Goal: Task Accomplishment & Management: Contribute content

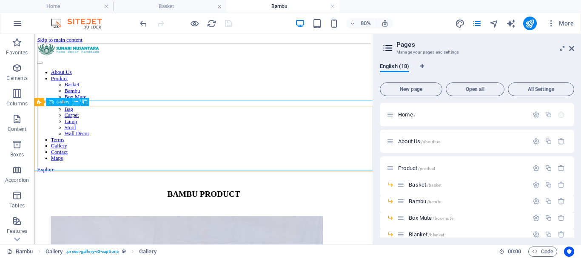
click at [78, 99] on icon at bounding box center [76, 101] width 4 height 7
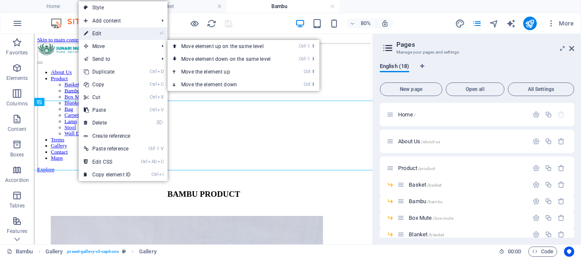
click at [106, 33] on link "⏎ Edit" at bounding box center [107, 33] width 57 height 13
select select "4"
select select "px"
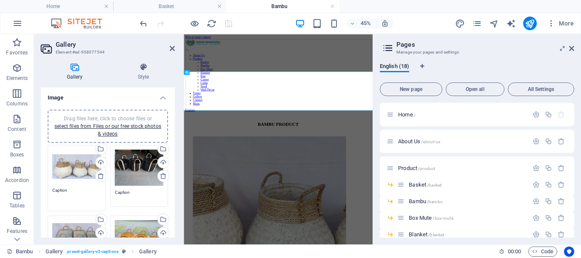
drag, startPoint x: 70, startPoint y: 189, endPoint x: 36, endPoint y: 188, distance: 34.0
click at [36, 188] on div "Gallery Style Image Drag files here, click to choose files or select files from…" at bounding box center [108, 150] width 148 height 188
paste textarea "ROUND GUCI YARGICI"
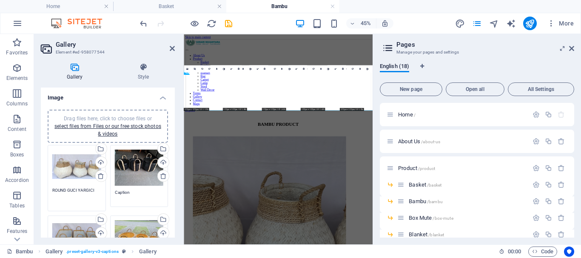
type textarea "ROUND GUCI YARGICI"
click at [142, 194] on textarea "Caption" at bounding box center [139, 198] width 49 height 19
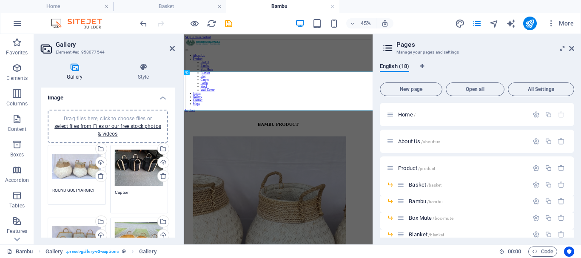
drag, startPoint x: 133, startPoint y: 195, endPoint x: 107, endPoint y: 192, distance: 26.5
click at [108, 192] on div "Drag files here, click to choose files or select files from Files or our free s…" at bounding box center [139, 179] width 63 height 73
paste textarea "ROUND TUMBU FULL DADUNG [PERSON_NAME] SET 3"
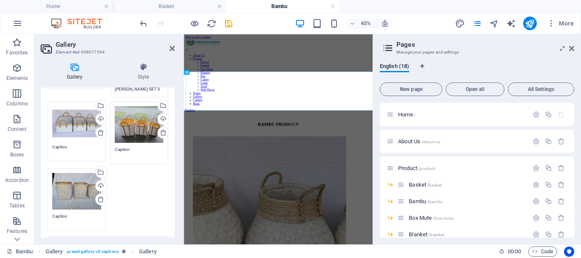
scroll to position [128, 0]
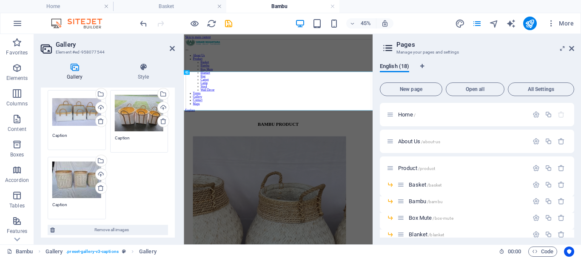
type textarea "ROUND TUMBU FULL DADUNG [PERSON_NAME] SET 3"
click at [66, 134] on textarea "Caption" at bounding box center [76, 138] width 49 height 13
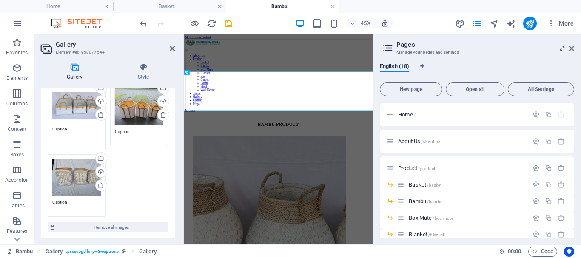
drag, startPoint x: 74, startPoint y: 129, endPoint x: 48, endPoint y: 127, distance: 26.0
click at [48, 127] on div "Drag files here, click to choose files or select files from Files or our free s…" at bounding box center [76, 117] width 63 height 71
paste textarea "RECTA STRIPPING"
type textarea "RECTA STRIPPING"
click at [129, 131] on textarea "Caption" at bounding box center [139, 134] width 49 height 13
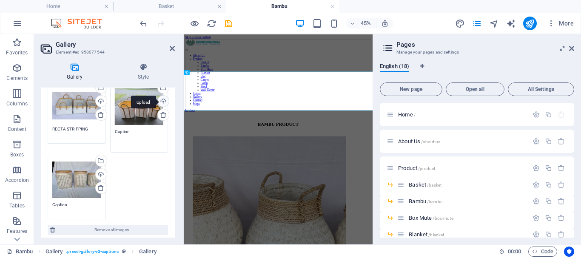
click at [162, 102] on div "Upload" at bounding box center [162, 102] width 13 height 13
drag, startPoint x: 130, startPoint y: 130, endPoint x: 95, endPoint y: 130, distance: 35.3
click at [95, 130] on div "Drag files here, click to choose files or select files from Files or our free s…" at bounding box center [107, 118] width 125 height 207
paste textarea "ROUND DANDANG JAPET BELLY GRADASI SET 3"
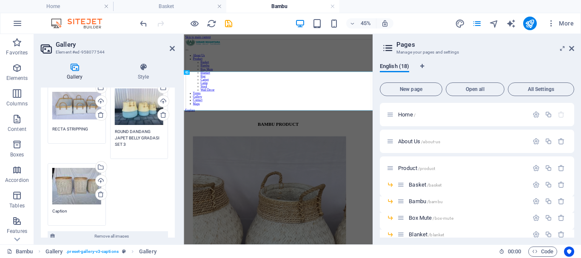
scroll to position [213, 0]
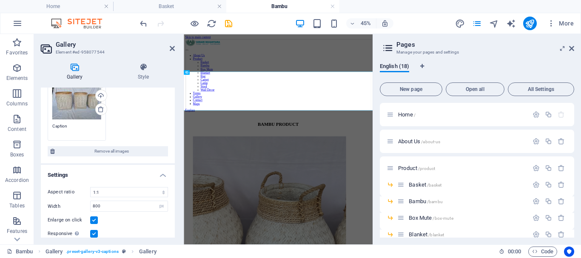
type textarea "ROUND DANDANG JAPET BELLY GRADASI SET 3"
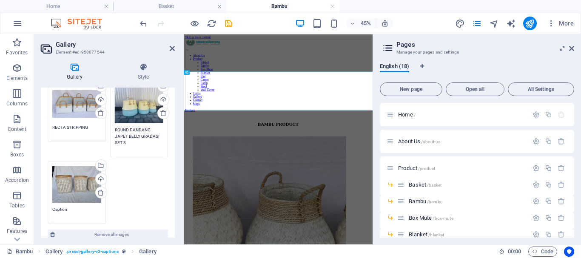
scroll to position [128, 0]
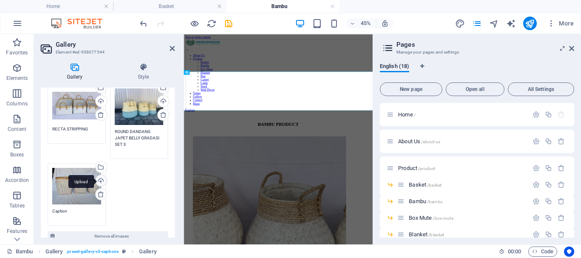
click at [102, 178] on div "Upload" at bounding box center [100, 181] width 13 height 13
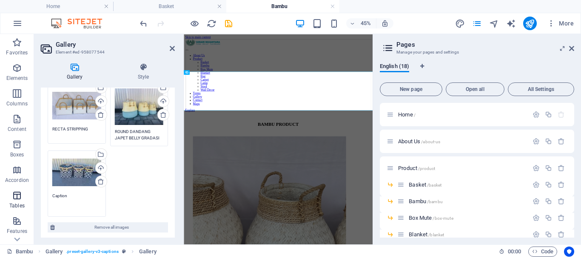
drag, startPoint x: 65, startPoint y: 207, endPoint x: 30, endPoint y: 207, distance: 34.9
click at [30, 207] on section "Favorites Elements Columns Content Boxes Accordion Tables Features Images Slide…" at bounding box center [186, 139] width 372 height 210
drag, startPoint x: 71, startPoint y: 193, endPoint x: 36, endPoint y: 195, distance: 35.3
click at [36, 195] on div "Gallery Style Image Drag files here, click to choose files or select files from…" at bounding box center [108, 150] width 148 height 188
paste textarea "ROUND LAUNDREY STRAPPING 9MM"
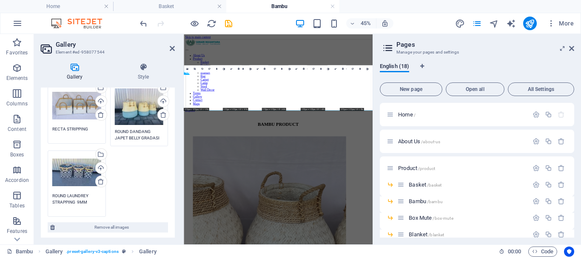
scroll to position [0, 0]
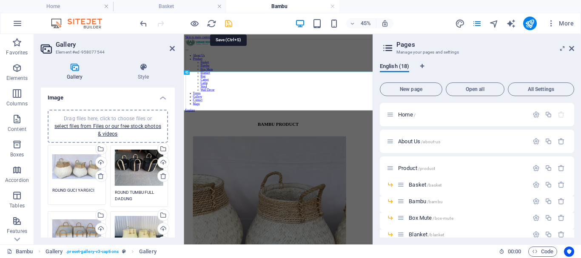
type textarea "ROUND LAUNDREY STRAPPING 9MM"
click at [227, 23] on icon "save" at bounding box center [229, 24] width 10 height 10
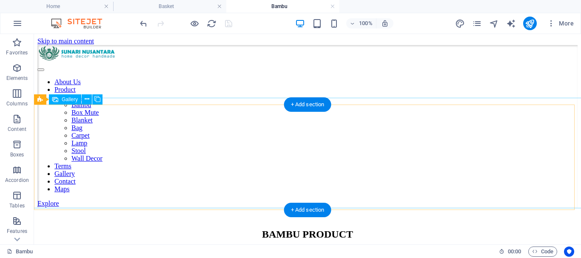
scroll to position [63, 0]
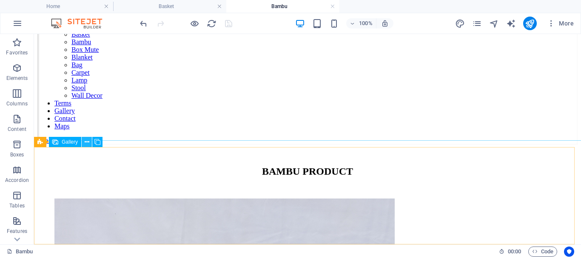
click at [86, 142] on icon at bounding box center [87, 142] width 5 height 9
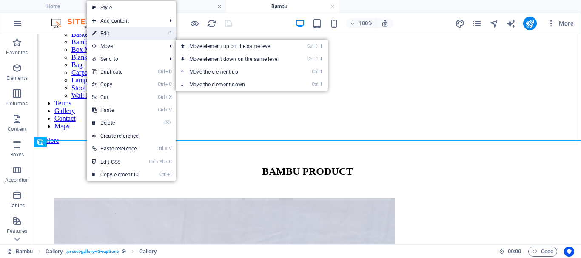
click at [109, 35] on link "⏎ Edit" at bounding box center [115, 33] width 57 height 13
select select "4"
select select "px"
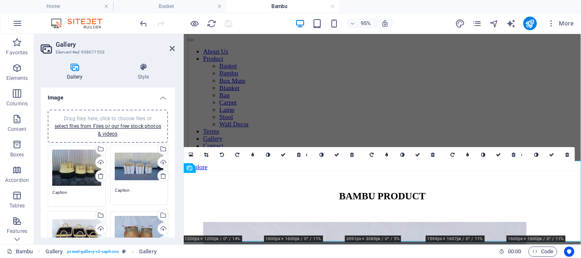
scroll to position [170, 0]
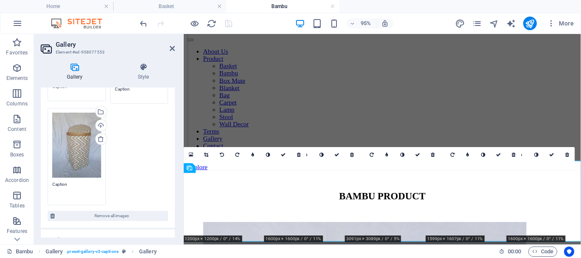
drag, startPoint x: 67, startPoint y: 182, endPoint x: 48, endPoint y: 179, distance: 19.5
click at [48, 179] on div "Drag files here, click to choose files or select files from Files or our free s…" at bounding box center [76, 156] width 63 height 101
paste textarea "ROUND ZIGZAG TUTUP"
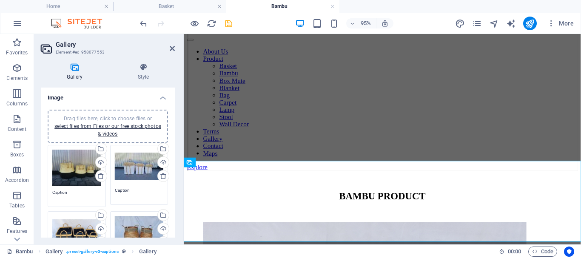
type textarea "ROUND ZIGZAG TUTUP"
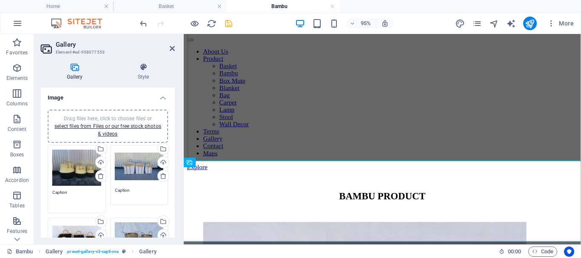
click at [66, 191] on textarea "Caption" at bounding box center [76, 198] width 49 height 19
drag, startPoint x: 75, startPoint y: 193, endPoint x: 37, endPoint y: 190, distance: 38.8
click at [37, 190] on div "Gallery Style Image Drag files here, click to choose files or select files from…" at bounding box center [108, 150] width 148 height 188
paste textarea "ROUND DANDANG JAPET BELLY GRADASI SET 3"
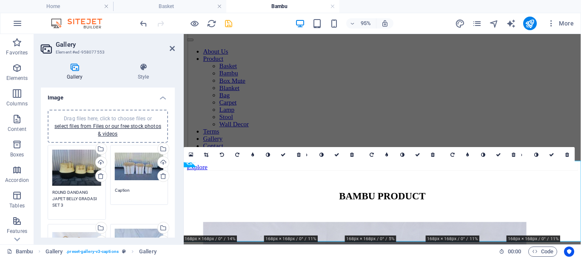
type textarea "ROUND DANDANG JAPET BELLY GRADASI SET 3"
click at [139, 191] on textarea "Caption" at bounding box center [139, 196] width 49 height 19
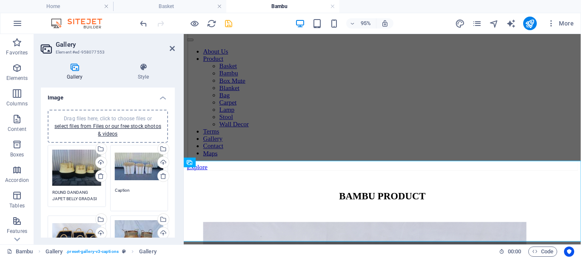
drag, startPoint x: 137, startPoint y: 193, endPoint x: 98, endPoint y: 192, distance: 39.1
click at [98, 192] on div "Drag files here, click to choose files or select files from Files or our free s…" at bounding box center [107, 259] width 125 height 232
paste textarea "ROUND TUMBU FULL DADUNG [PERSON_NAME] SET 3"
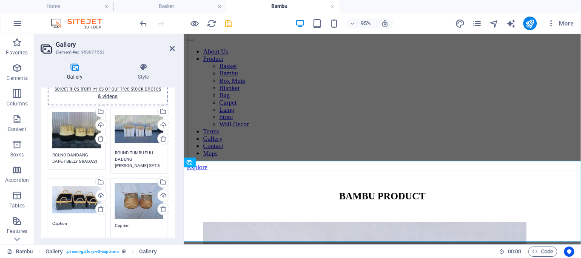
scroll to position [85, 0]
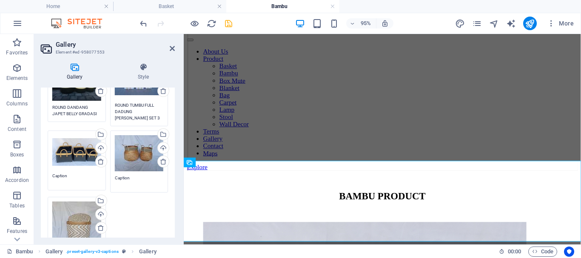
type textarea "ROUND TUMBU FULL DADUNG [PERSON_NAME] SET 3"
click at [72, 179] on textarea "Caption" at bounding box center [76, 179] width 49 height 13
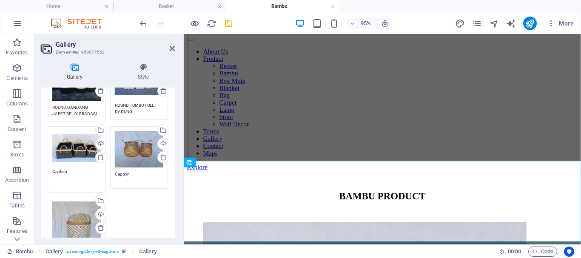
drag, startPoint x: 70, startPoint y: 171, endPoint x: 44, endPoint y: 171, distance: 25.5
click at [44, 171] on div "Drag files here, click to choose files or select files from Files or our free s…" at bounding box center [108, 164] width 134 height 293
paste textarea "RECTA STRIPPING"
click at [129, 169] on div "Drag files here, click to choose files or select files from Files or our free s…" at bounding box center [139, 157] width 63 height 67
type textarea "RECTA STRIPPING"
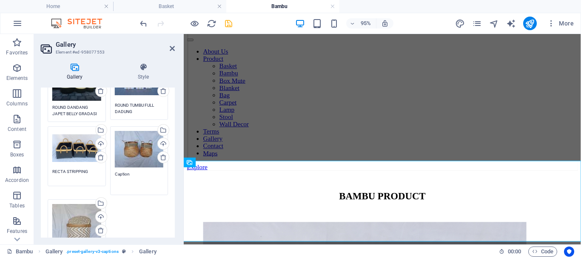
drag, startPoint x: 133, startPoint y: 173, endPoint x: 94, endPoint y: 173, distance: 38.7
click at [94, 173] on div "Drag files here, click to choose files or select files from Files or our free s…" at bounding box center [107, 175] width 125 height 235
paste textarea "DANDANG PENDEK SET 2"
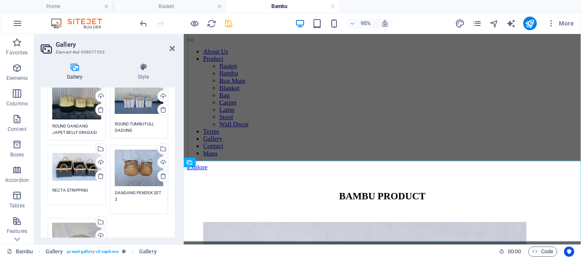
scroll to position [0, 0]
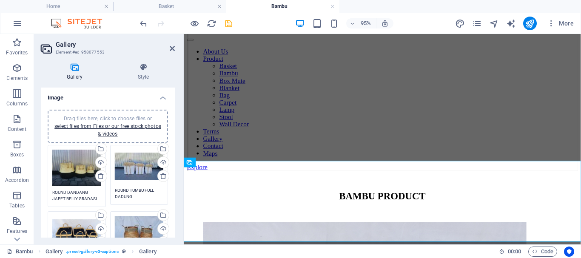
type textarea "DANDANG PENDEK SET 2"
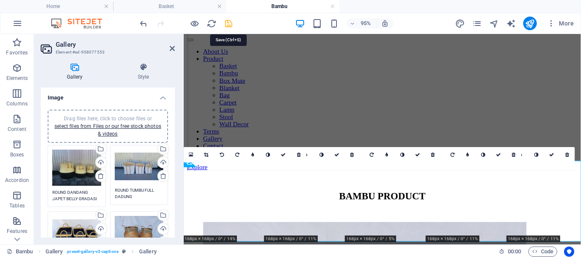
click at [228, 24] on icon "save" at bounding box center [229, 24] width 10 height 10
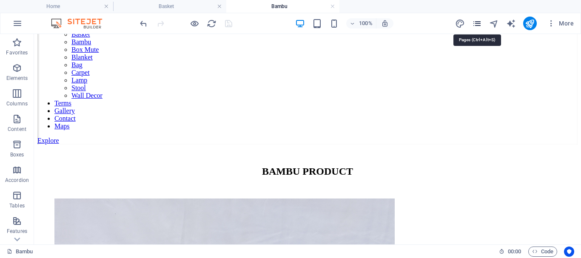
click at [477, 25] on icon "pages" at bounding box center [477, 24] width 10 height 10
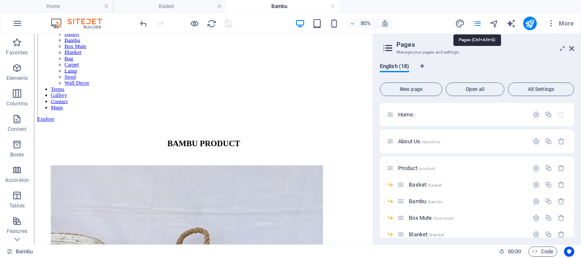
scroll to position [0, 0]
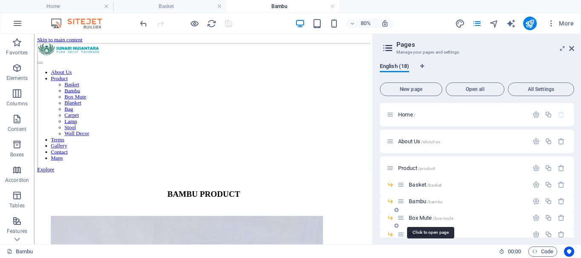
click at [426, 218] on span "Box Mute /box-mute" at bounding box center [431, 218] width 44 height 6
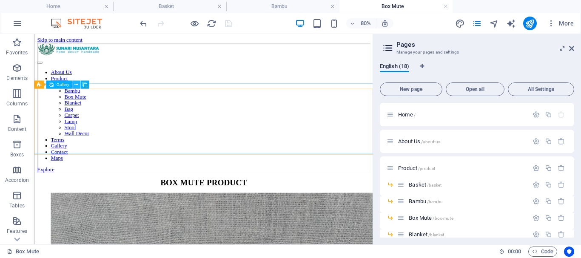
click at [77, 84] on icon at bounding box center [76, 84] width 4 height 7
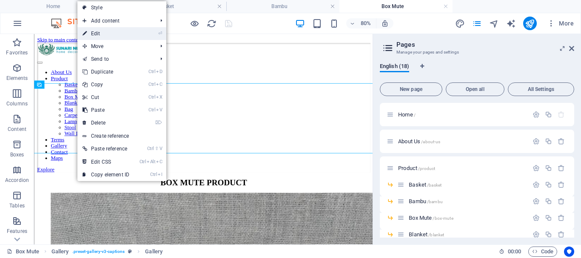
click at [100, 31] on link "⏎ Edit" at bounding box center [105, 33] width 57 height 13
select select "4"
select select "px"
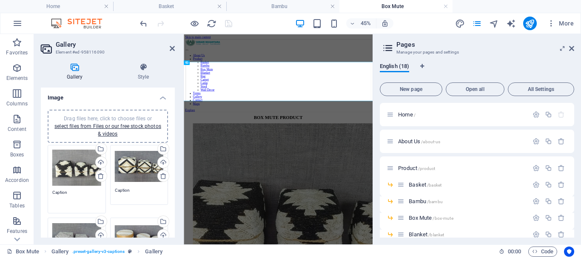
drag, startPoint x: 70, startPoint y: 190, endPoint x: 36, endPoint y: 189, distance: 33.6
click at [36, 189] on div "Gallery Style Image Drag files here, click to choose files or select files from…" at bounding box center [108, 150] width 148 height 188
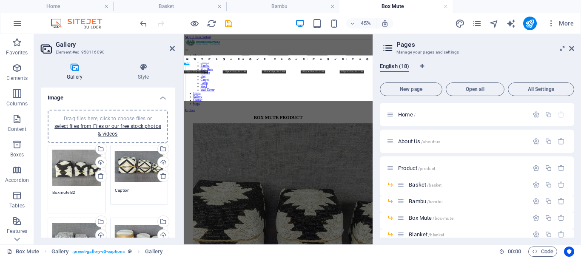
type textarea "Boxmute B2"
click at [138, 192] on textarea "Caption" at bounding box center [139, 196] width 49 height 19
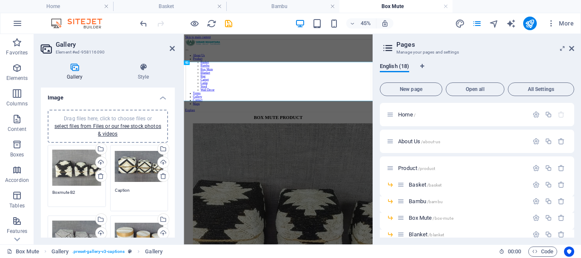
drag, startPoint x: 135, startPoint y: 190, endPoint x: 102, endPoint y: 192, distance: 32.8
click at [102, 192] on div "Drag files here, click to choose files or select files from Files or our free s…" at bounding box center [107, 244] width 125 height 202
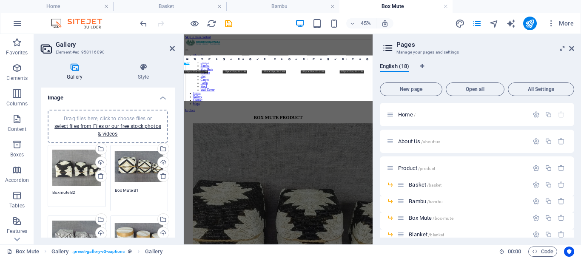
type textarea "Box Mute B1"
click at [59, 193] on textarea "Boxmute B2" at bounding box center [76, 195] width 49 height 13
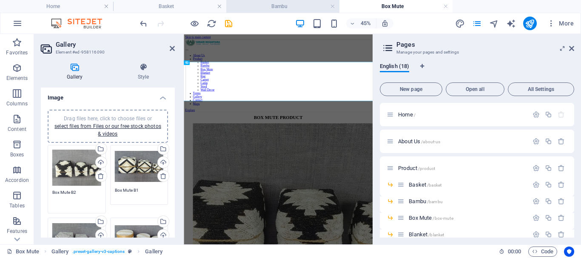
type textarea "Box Mute B2"
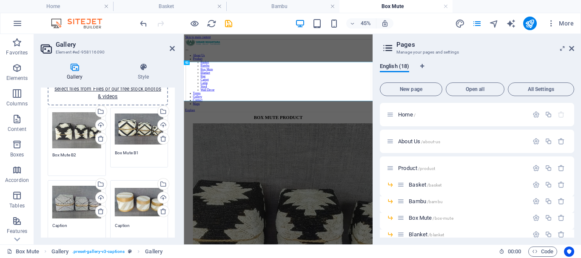
scroll to position [85, 0]
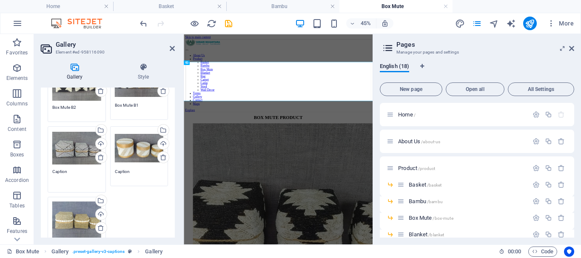
click at [69, 181] on textarea "Caption" at bounding box center [76, 177] width 49 height 19
drag, startPoint x: 66, startPoint y: 173, endPoint x: 31, endPoint y: 173, distance: 35.3
click at [31, 173] on section "Favorites Elements Columns Content Boxes Accordion Tables Features Images Slide…" at bounding box center [186, 139] width 372 height 210
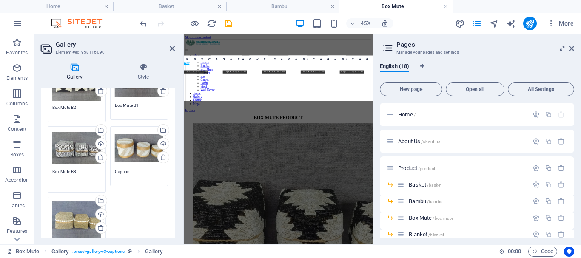
type textarea "Box Mute B8"
click at [127, 171] on textarea "Caption" at bounding box center [139, 174] width 49 height 13
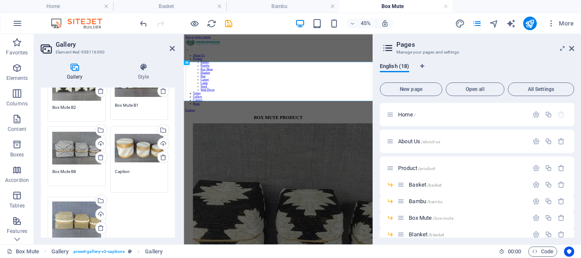
drag, startPoint x: 133, startPoint y: 172, endPoint x: 106, endPoint y: 170, distance: 26.9
click at [106, 170] on div "Drag files here, click to choose files or select files from Files or our free s…" at bounding box center [107, 160] width 125 height 204
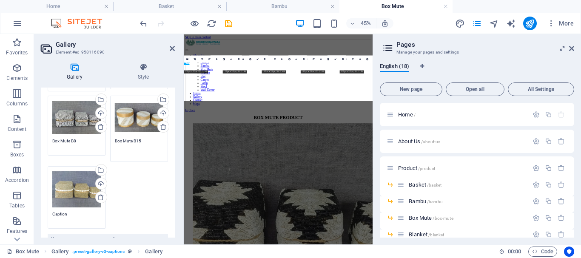
scroll to position [128, 0]
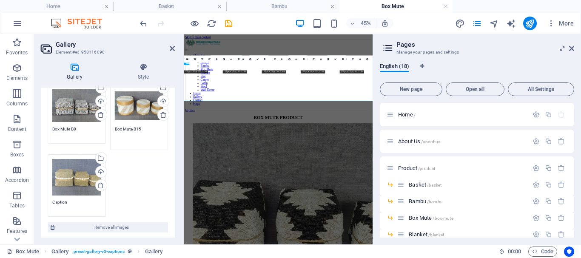
type textarea "Box Mute B15"
click at [76, 205] on textarea "Caption" at bounding box center [76, 205] width 49 height 13
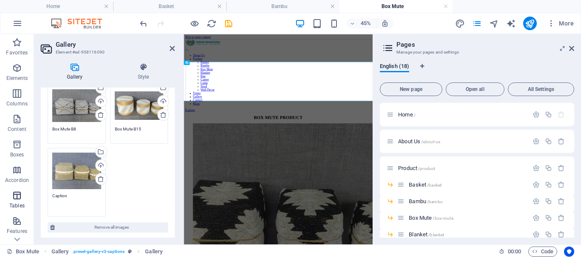
drag, startPoint x: 75, startPoint y: 195, endPoint x: 12, endPoint y: 188, distance: 63.7
click at [12, 188] on section "Favorites Elements Columns Content Boxes Accordion Tables Features Images Slide…" at bounding box center [186, 139] width 372 height 210
type textarea "Box Mute B12"
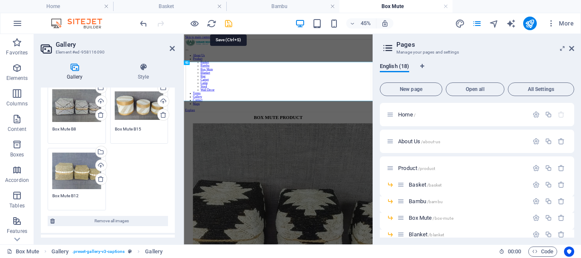
click at [229, 23] on icon "save" at bounding box center [229, 24] width 10 height 10
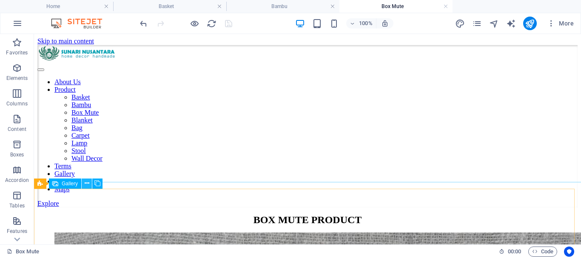
click at [86, 182] on icon at bounding box center [87, 183] width 5 height 9
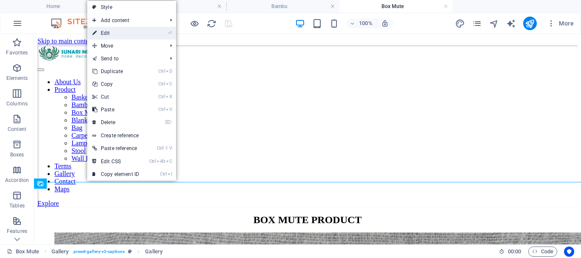
click at [105, 33] on link "⏎ Edit" at bounding box center [115, 33] width 57 height 13
select select "4"
select select "px"
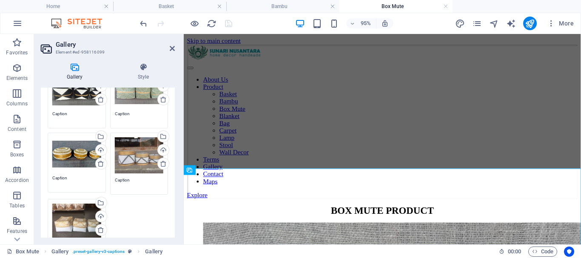
scroll to position [0, 0]
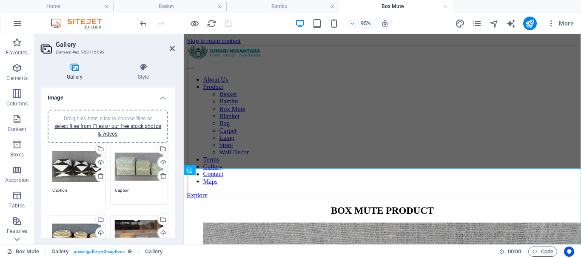
click at [75, 191] on textarea "Caption" at bounding box center [76, 196] width 49 height 19
drag, startPoint x: 72, startPoint y: 190, endPoint x: 15, endPoint y: 187, distance: 57.1
click at [15, 187] on section "Favorites Elements Columns Content Boxes Accordion Tables Features Images Slide…" at bounding box center [290, 139] width 581 height 210
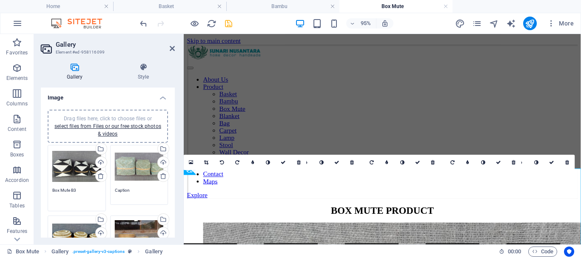
type textarea "Box Mute B3"
click at [135, 189] on textarea "Caption" at bounding box center [139, 196] width 49 height 19
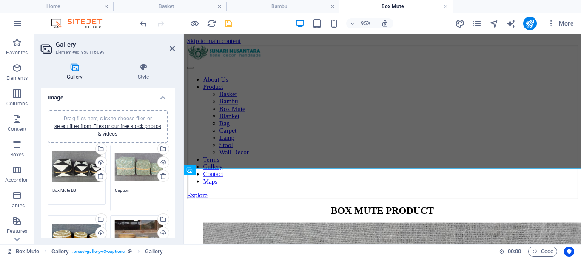
drag, startPoint x: 135, startPoint y: 190, endPoint x: 110, endPoint y: 188, distance: 25.6
click at [106, 189] on div "Drag files here, click to choose files or select files from Files or our free s…" at bounding box center [107, 245] width 125 height 204
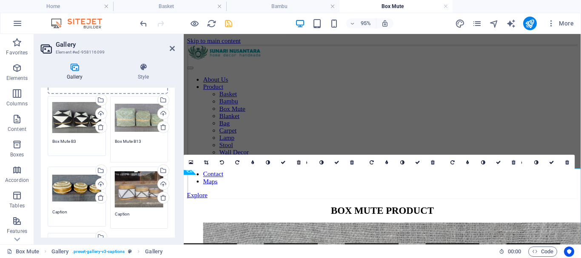
scroll to position [85, 0]
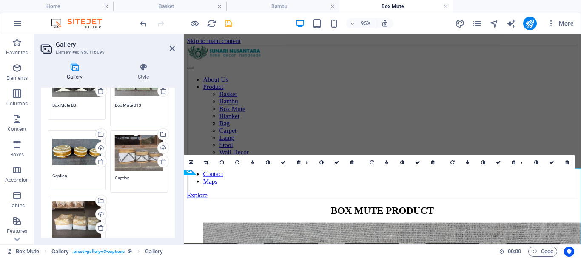
type textarea "Box Mute B13"
click at [67, 174] on textarea "Caption" at bounding box center [76, 179] width 49 height 13
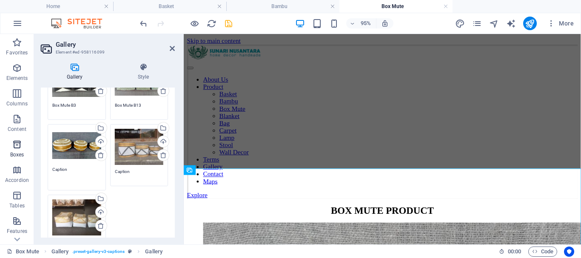
drag, startPoint x: 71, startPoint y: 170, endPoint x: 36, endPoint y: 156, distance: 38.0
click at [31, 159] on section "Favorites Elements Columns Content Boxes Accordion Tables Features Images Slide…" at bounding box center [290, 139] width 581 height 210
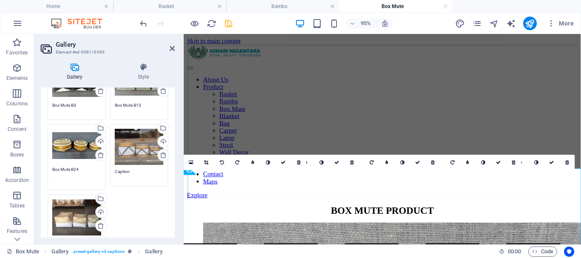
type textarea "Box Mute B24"
click at [132, 171] on textarea "Caption" at bounding box center [139, 174] width 49 height 13
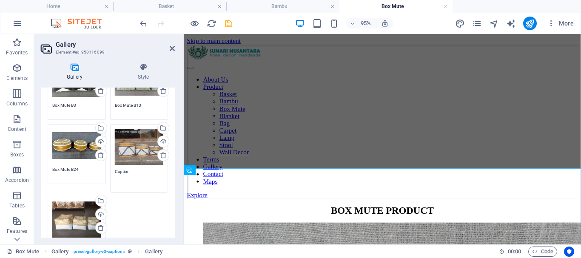
drag, startPoint x: 137, startPoint y: 173, endPoint x: 99, endPoint y: 164, distance: 39.9
click at [99, 164] on div "Drag files here, click to choose files or select files from Files or our free s…" at bounding box center [107, 160] width 125 height 204
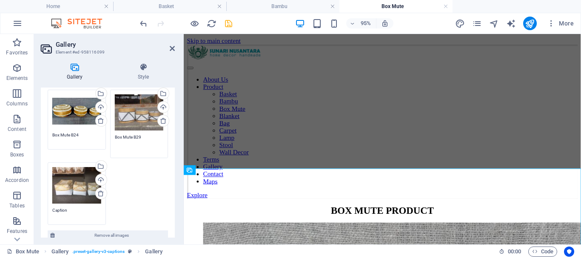
scroll to position [170, 0]
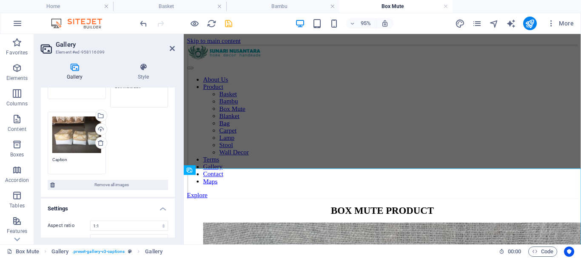
type textarea "Box Mute B29"
click at [67, 158] on textarea "Caption" at bounding box center [76, 162] width 49 height 13
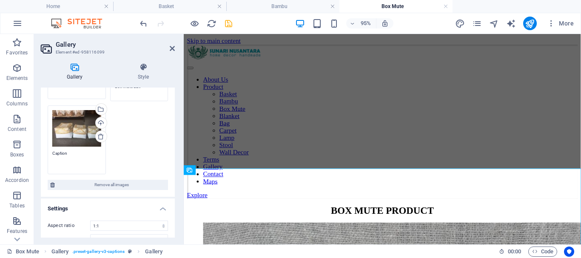
drag, startPoint x: 71, startPoint y: 155, endPoint x: 66, endPoint y: 157, distance: 5.1
click at [62, 155] on textarea "Caption" at bounding box center [76, 159] width 49 height 19
click at [73, 153] on textarea "Caption" at bounding box center [76, 159] width 49 height 19
drag, startPoint x: 73, startPoint y: 151, endPoint x: 31, endPoint y: 145, distance: 42.5
click at [31, 145] on section "Favorites Elements Columns Content Boxes Accordion Tables Features Images Slide…" at bounding box center [290, 139] width 581 height 210
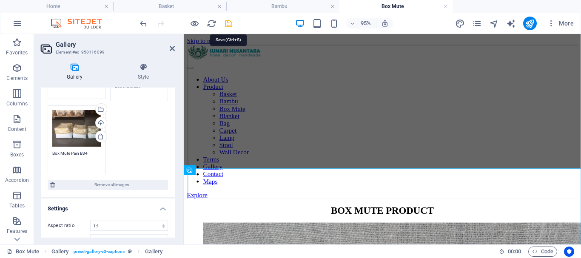
type textarea "Box Mute Pain B34"
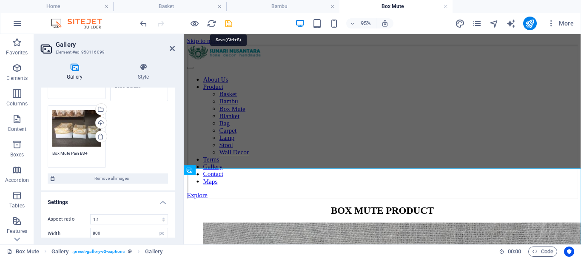
click at [224, 22] on icon "save" at bounding box center [229, 24] width 10 height 10
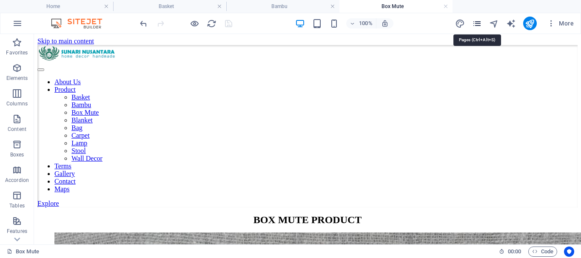
click at [480, 23] on icon "pages" at bounding box center [477, 24] width 10 height 10
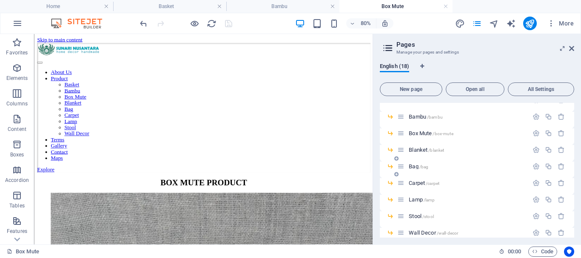
scroll to position [85, 0]
click at [422, 148] on span "Blanket /blanket" at bounding box center [426, 149] width 35 height 6
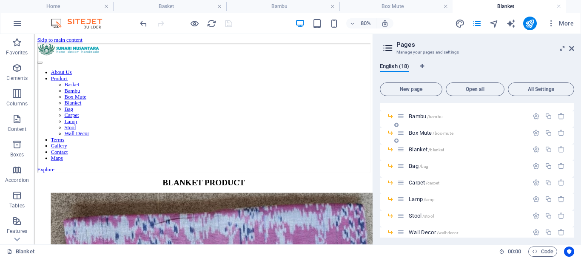
scroll to position [43, 0]
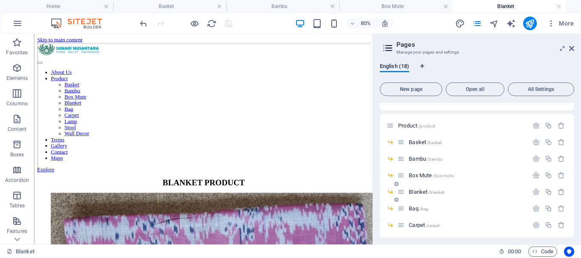
click at [417, 192] on span "Blanket /blanket" at bounding box center [426, 192] width 35 height 6
click at [76, 85] on icon at bounding box center [76, 84] width 4 height 7
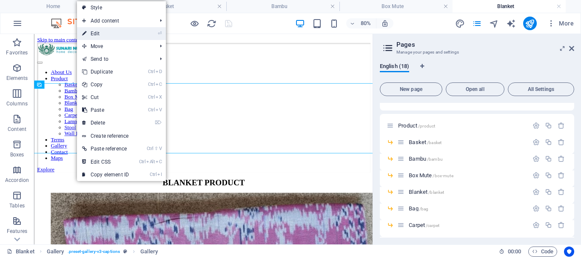
click at [102, 31] on link "⏎ Edit" at bounding box center [105, 33] width 57 height 13
select select "4"
select select "px"
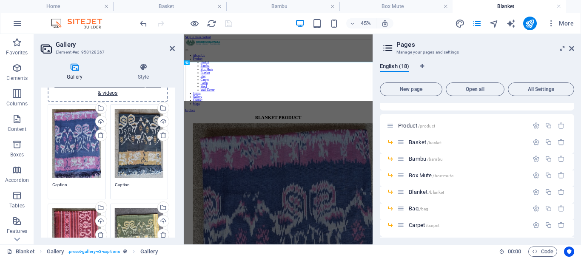
scroll to position [85, 0]
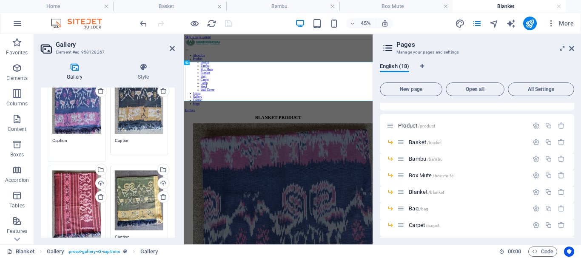
drag, startPoint x: 74, startPoint y: 142, endPoint x: 50, endPoint y: 142, distance: 23.4
click at [50, 142] on div "Drag files here, click to choose files or select files from Files or our free s…" at bounding box center [76, 111] width 63 height 106
paste textarea "IKAT BIRU DONGKER /PINK TIPIS"
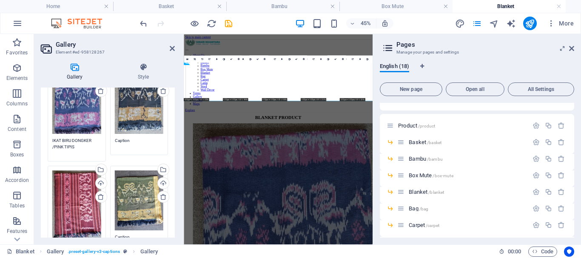
type textarea "IKAT BIRU DONGKER /PINK TIPIS"
click at [131, 141] on textarea "Caption" at bounding box center [139, 146] width 49 height 19
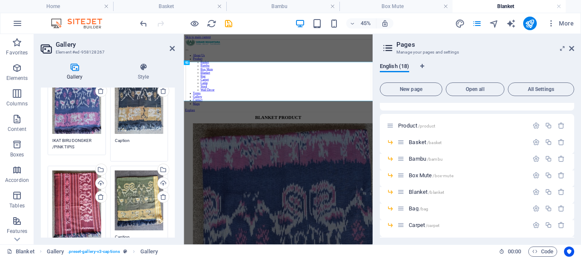
drag, startPoint x: 133, startPoint y: 139, endPoint x: 106, endPoint y: 138, distance: 26.8
click at [106, 138] on div "Drag files here, click to choose files or select files from Files or our free s…" at bounding box center [107, 210] width 125 height 305
paste textarea "KAIN IKAT HITAM KUNING TIPIS"
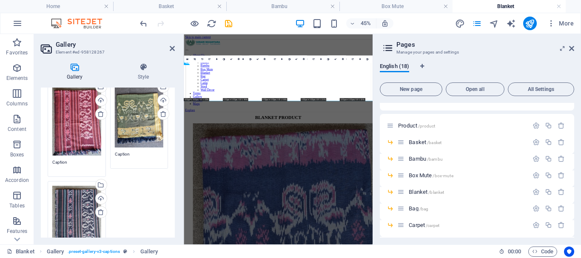
scroll to position [170, 0]
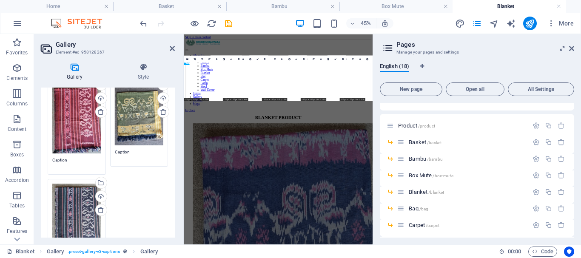
type textarea "KAIN IKAT HITAM KUNING TIPIS"
click at [75, 159] on textarea "Caption" at bounding box center [76, 163] width 49 height 13
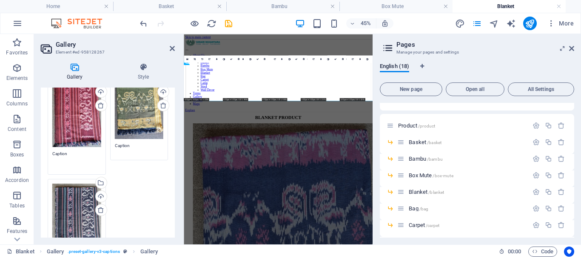
scroll to position [164, 0]
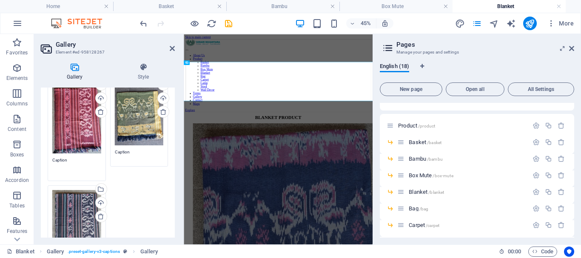
drag, startPoint x: 75, startPoint y: 156, endPoint x: 44, endPoint y: 156, distance: 31.0
click at [44, 156] on div "Drag files here, click to choose files or select files from Files or our free s…" at bounding box center [108, 121] width 134 height 365
paste textarea "KAIN IKAT MERAH [PERSON_NAME] TIPIS"
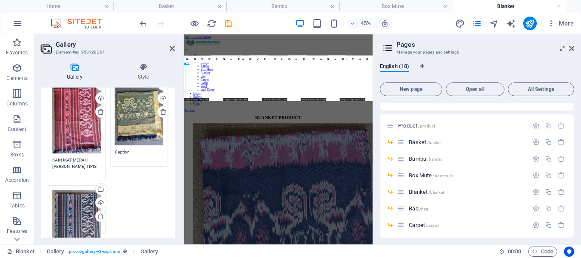
type textarea "KAIN IKAT MERAH [PERSON_NAME] TIPIS"
click at [131, 152] on textarea "Caption" at bounding box center [139, 155] width 49 height 13
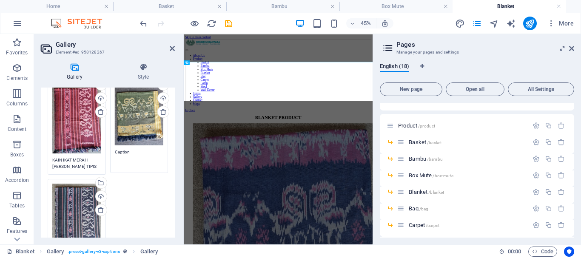
scroll to position [121, 0]
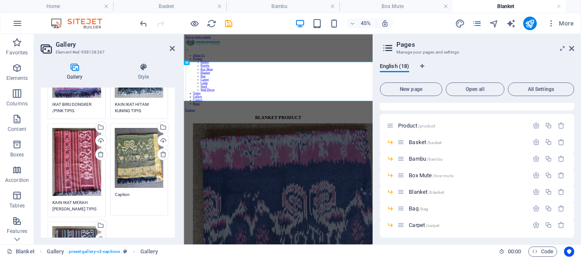
drag, startPoint x: 136, startPoint y: 192, endPoint x: 105, endPoint y: 191, distance: 30.6
click at [105, 191] on div "Drag files here, click to choose files or select files from Files or our free s…" at bounding box center [107, 171] width 125 height 298
paste textarea "KAIN IKAT KNING /HIJAU TIPIS"
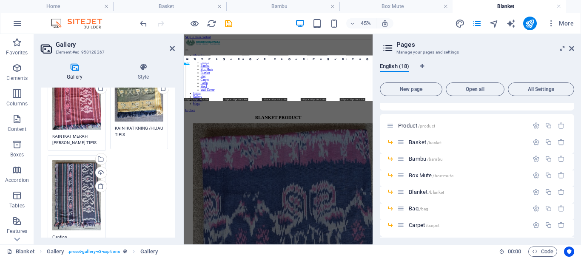
scroll to position [249, 0]
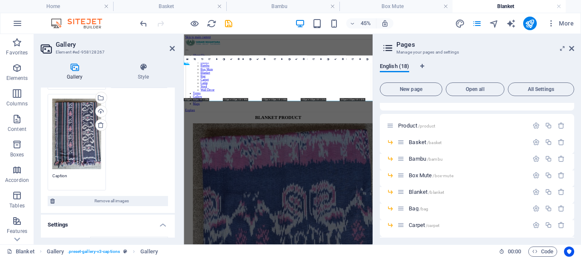
type textarea "KAIN IKAT KNING /HIJAU TIPIS"
click at [79, 173] on textarea "Caption" at bounding box center [76, 179] width 49 height 13
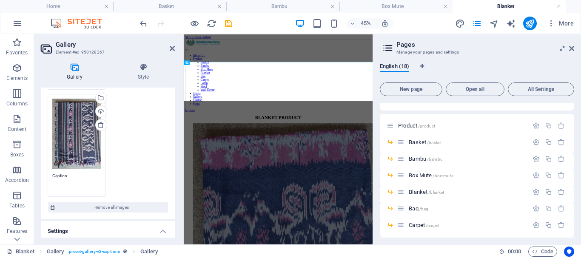
drag, startPoint x: 65, startPoint y: 172, endPoint x: 43, endPoint y: 173, distance: 22.1
click at [43, 172] on div "Drag files here, click to choose files or select files from Files or our free s…" at bounding box center [108, 36] width 134 height 365
paste textarea "KAIN IKAT [PERSON_NAME] HITAM TIPIS"
type textarea "KAIN IKAT [PERSON_NAME] HITAM TIPIS"
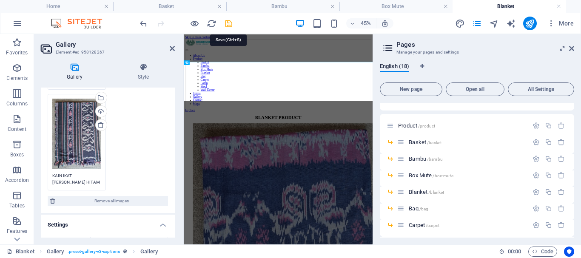
click at [227, 23] on icon "save" at bounding box center [229, 24] width 10 height 10
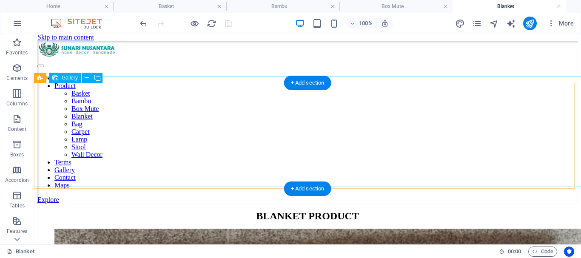
scroll to position [41, 0]
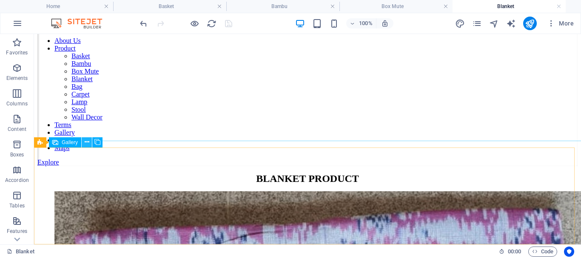
click at [88, 140] on icon at bounding box center [87, 142] width 5 height 9
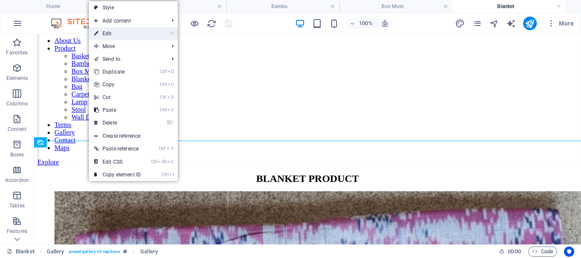
click at [114, 36] on link "⏎ Edit" at bounding box center [117, 33] width 57 height 13
select select "4"
select select "px"
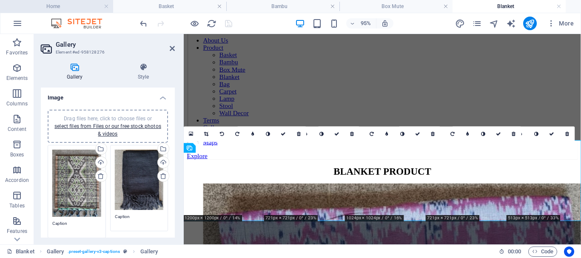
scroll to position [30, 0]
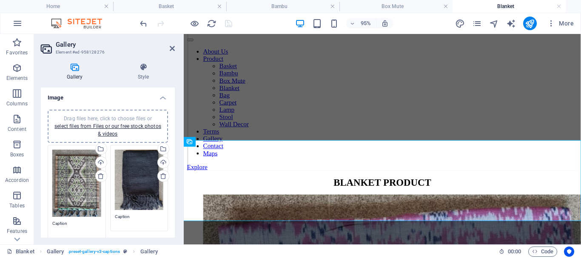
paste textarea "RUNNER LIDI MOTIF"
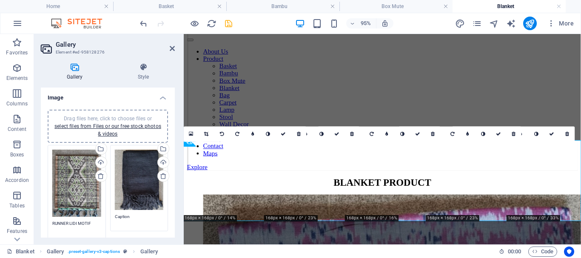
type textarea "RUNNER LIDI MOTIF"
click at [137, 221] on textarea "Caption" at bounding box center [139, 222] width 49 height 19
drag, startPoint x: 139, startPoint y: 216, endPoint x: 106, endPoint y: 216, distance: 32.7
paste textarea "TUMANGGAL HITAM POLOS"
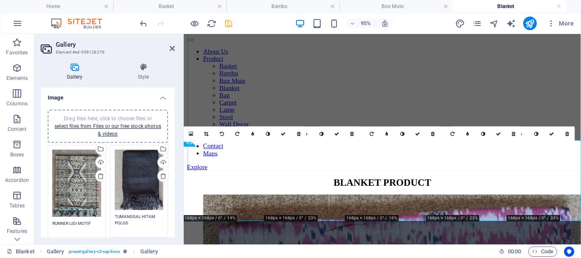
scroll to position [128, 0]
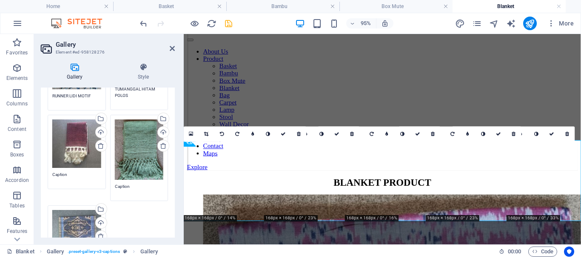
type textarea "TUMANGGAL HITAM POLOS"
click at [74, 175] on textarea "Caption" at bounding box center [76, 180] width 49 height 19
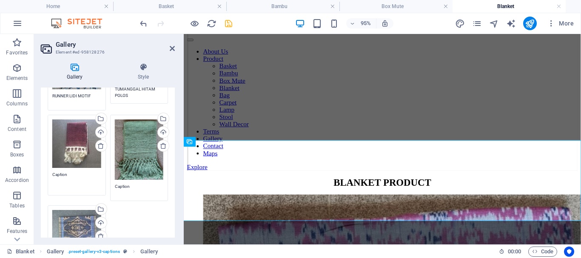
drag, startPoint x: 69, startPoint y: 170, endPoint x: 46, endPoint y: 171, distance: 23.0
click at [46, 171] on div "Drag files here, click to choose files or select files from Files or our free s…" at bounding box center [76, 155] width 63 height 85
paste textarea "TUMANGGAL MERAH RUMBAI CREAM"
type textarea "TUMANGGAL MERAH RUMBAI CREAM"
drag, startPoint x: 135, startPoint y: 184, endPoint x: 91, endPoint y: 182, distance: 43.4
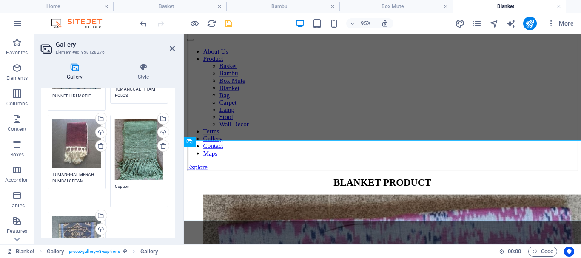
click at [91, 182] on div "Drag files here, click to choose files or select files from Files or our free s…" at bounding box center [107, 160] width 125 height 290
paste textarea "TUMANGGAL HIJAU POLOS"
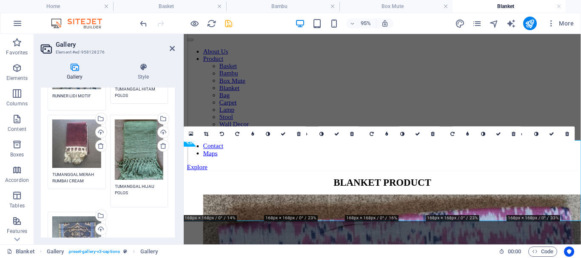
scroll to position [170, 0]
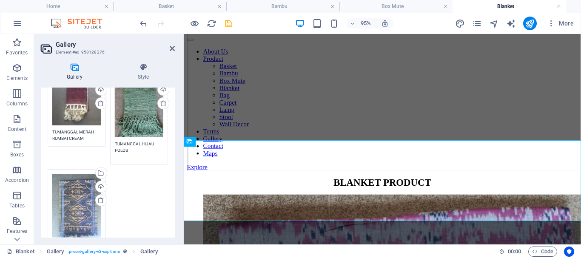
type textarea "TUMANGGAL HIJAU POLOS"
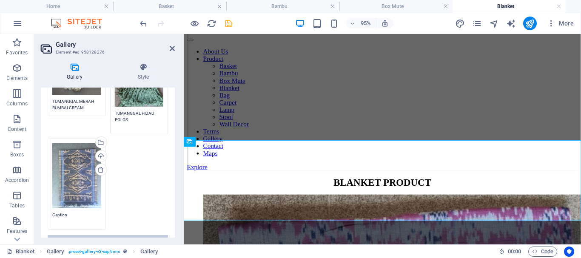
scroll to position [213, 0]
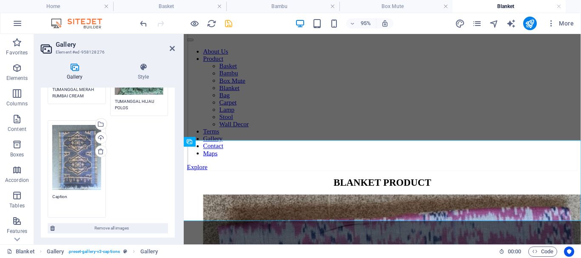
drag, startPoint x: 72, startPoint y: 198, endPoint x: 45, endPoint y: 199, distance: 27.7
click at [45, 199] on div "Drag files here, click to choose files or select files from Files or our free s…" at bounding box center [108, 65] width 134 height 350
paste textarea "RUNNER LIDI MOTIF"
type textarea "RUNNER LIDI MOTIF"
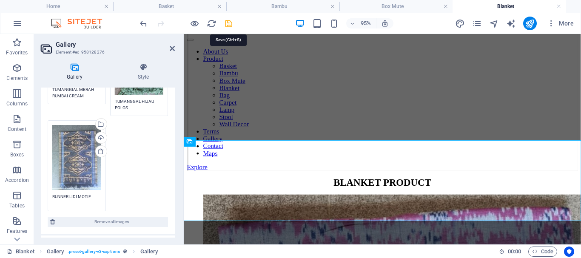
click at [229, 24] on icon "save" at bounding box center [229, 24] width 10 height 10
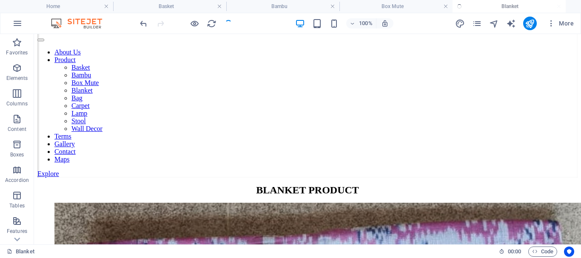
scroll to position [41, 0]
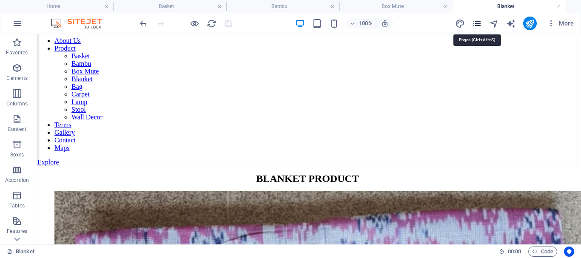
click at [480, 23] on icon "pages" at bounding box center [477, 24] width 10 height 10
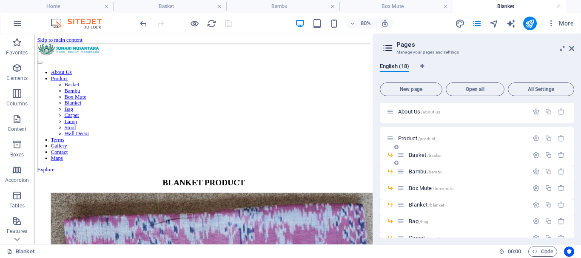
scroll to position [43, 0]
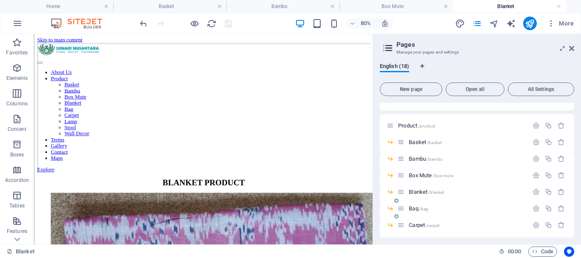
click at [415, 208] on span "Bag /bag" at bounding box center [419, 208] width 20 height 6
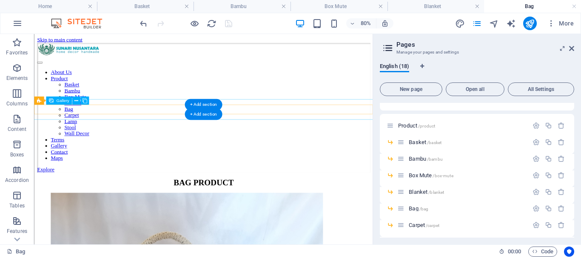
scroll to position [0, 0]
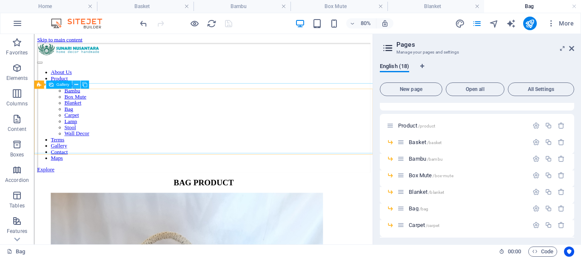
click at [78, 83] on icon at bounding box center [76, 84] width 4 height 7
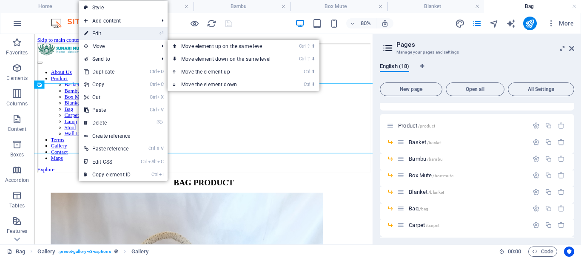
click at [99, 34] on link "⏎ Edit" at bounding box center [107, 33] width 57 height 13
select select "4"
select select "px"
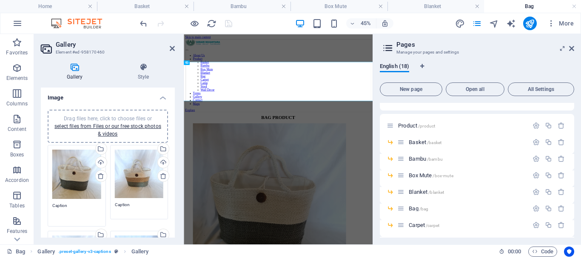
drag, startPoint x: 70, startPoint y: 203, endPoint x: 44, endPoint y: 206, distance: 26.1
click at [44, 206] on div "Drag files here, click to choose files or select files from Files or our free s…" at bounding box center [108, 257] width 134 height 308
paste textarea "BAG SEAGRAS MULTI COLOR 2 WITH RAFIA"
type textarea "BAG SEAGRAS MULTI COLOR 2 WITH RAFIA"
click at [131, 204] on textarea "Caption" at bounding box center [139, 208] width 49 height 13
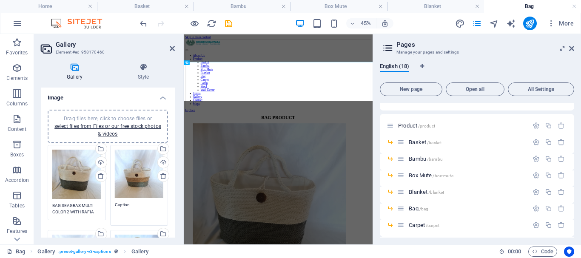
drag, startPoint x: 120, startPoint y: 207, endPoint x: 114, endPoint y: 206, distance: 6.0
click at [115, 206] on textarea "Caption" at bounding box center [139, 211] width 49 height 19
paste textarea "BAG SEAGRAS MULTI COLOR WITH RAFIA"
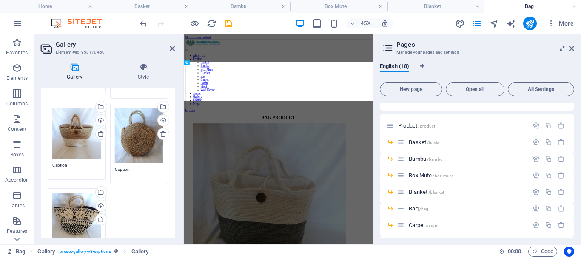
scroll to position [128, 0]
type textarea "BAG SEAGRAS MULTI COLOR WITH RAFIA"
click at [75, 162] on textarea "Caption" at bounding box center [76, 168] width 49 height 13
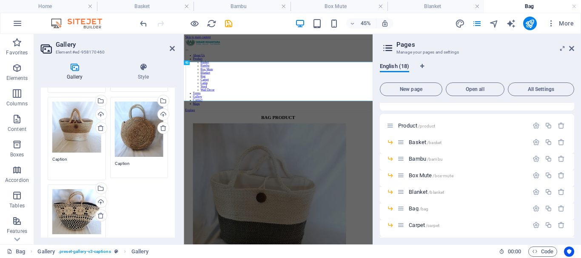
drag, startPoint x: 75, startPoint y: 159, endPoint x: 41, endPoint y: 157, distance: 34.1
click at [41, 157] on div "Drag files here, click to choose files or select files from Files or our free s…" at bounding box center [108, 126] width 134 height 303
paste textarea "BAG SEAGRAS NATURAL WITH [PERSON_NAME]"
type textarea "BAG SEAGRAS NATURAL WITH [PERSON_NAME]"
click at [134, 160] on textarea "Caption" at bounding box center [139, 166] width 49 height 13
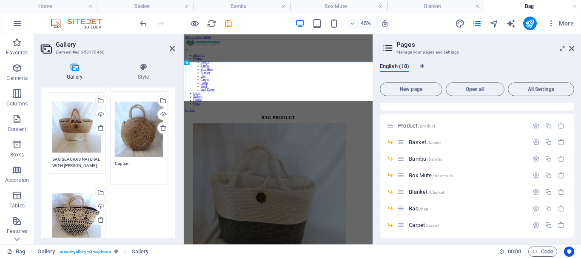
drag, startPoint x: 135, startPoint y: 163, endPoint x: 105, endPoint y: 160, distance: 30.0
click at [105, 160] on div "Drag files here, click to choose files or select files from Files or our free s…" at bounding box center [107, 138] width 125 height 247
paste textarea "BAG ROUND BG43 NO INER"
type textarea "BAG ROUND BG43 NO INER"
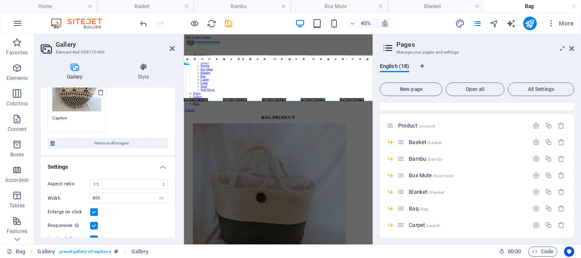
scroll to position [249, 0]
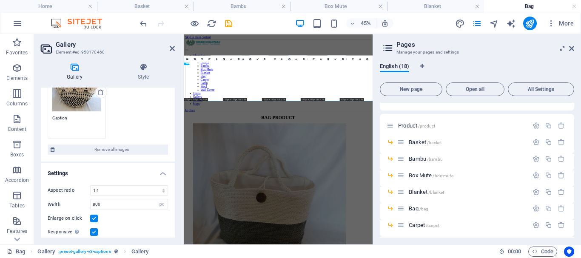
drag, startPoint x: 70, startPoint y: 116, endPoint x: 46, endPoint y: 114, distance: 23.9
click at [46, 114] on div "Drag files here, click to choose files or select files from Files or our free s…" at bounding box center [76, 100] width 63 height 82
paste textarea "BAG MENDONG RAJUT BG138"
type textarea "BAG MENDONG RAJUT BG138"
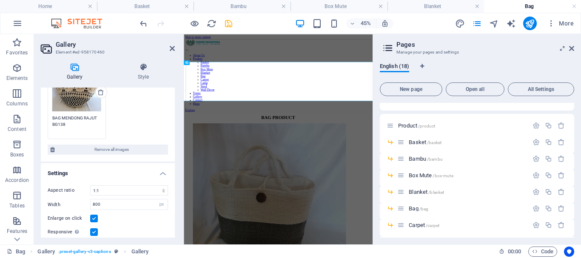
click at [230, 21] on icon "save" at bounding box center [229, 24] width 10 height 10
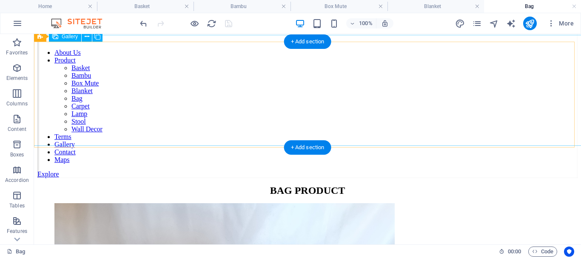
scroll to position [41, 0]
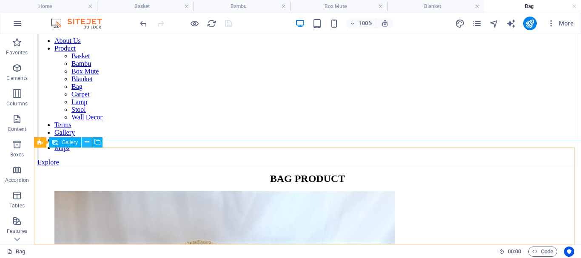
click at [89, 140] on icon at bounding box center [87, 142] width 5 height 9
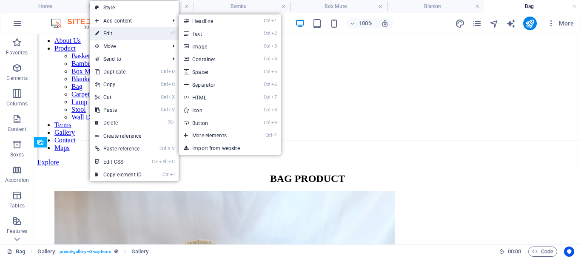
click at [111, 33] on link "⏎ Edit" at bounding box center [118, 33] width 57 height 13
select select "4"
select select "px"
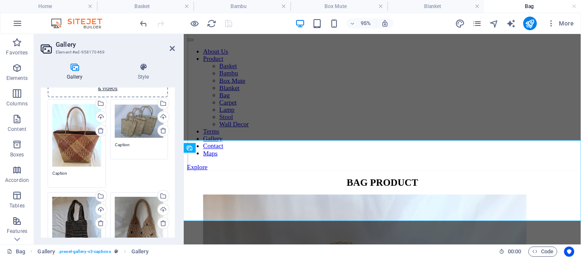
scroll to position [43, 0]
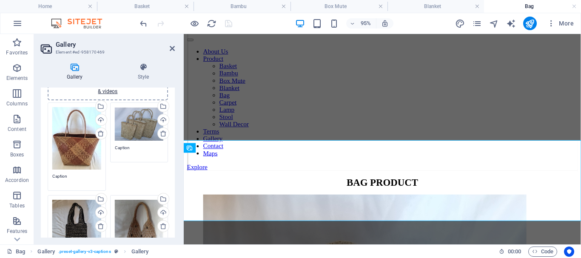
click at [76, 177] on textarea "Caption" at bounding box center [76, 179] width 49 height 13
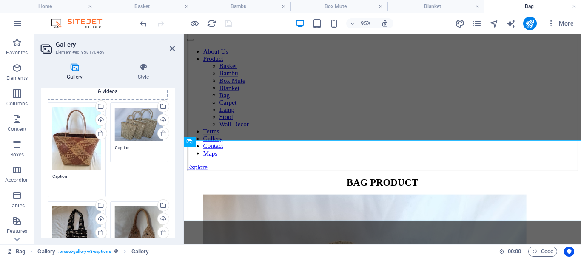
drag, startPoint x: 79, startPoint y: 172, endPoint x: 49, endPoint y: 172, distance: 29.3
click at [49, 172] on div "Drag files here, click to choose files or select files from Files or our free s…" at bounding box center [76, 149] width 63 height 99
paste textarea "BAG [PERSON_NAME] BG70"
type textarea "BAG [PERSON_NAME] BG70"
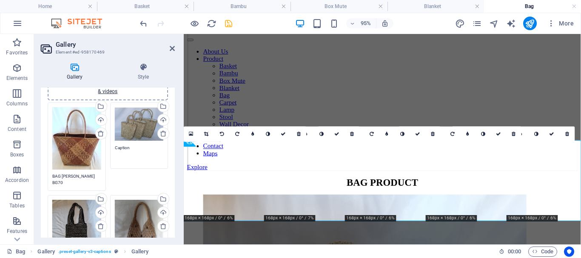
click at [136, 152] on textarea "Caption" at bounding box center [139, 154] width 49 height 19
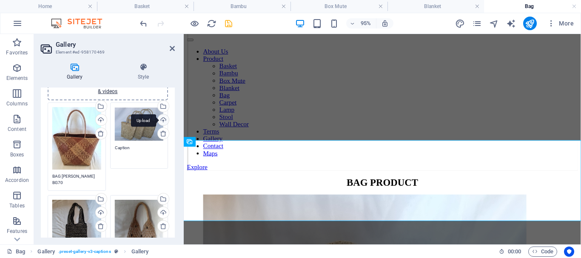
click at [162, 120] on div "Upload" at bounding box center [162, 120] width 13 height 13
click at [161, 120] on div "Upload" at bounding box center [162, 120] width 13 height 13
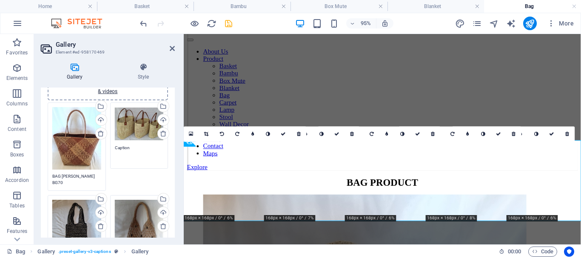
drag, startPoint x: 136, startPoint y: 151, endPoint x: 106, endPoint y: 147, distance: 30.4
click at [106, 147] on div "Drag files here, click to choose files or select files from Files or our free s…" at bounding box center [107, 225] width 125 height 251
paste textarea "BAG [PERSON_NAME] SARI"
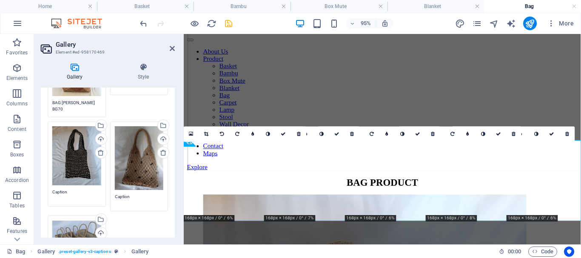
scroll to position [128, 0]
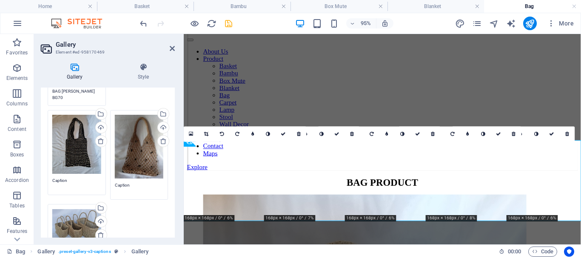
type textarea "BAG [PERSON_NAME] SARI"
click at [76, 181] on textarea "Caption" at bounding box center [76, 183] width 49 height 13
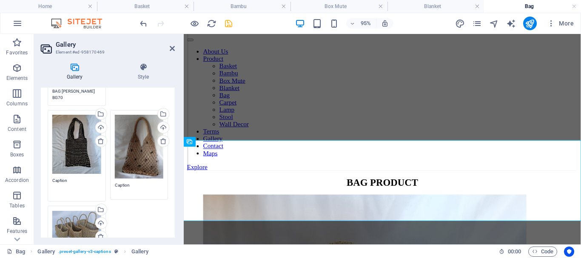
scroll to position [85, 0]
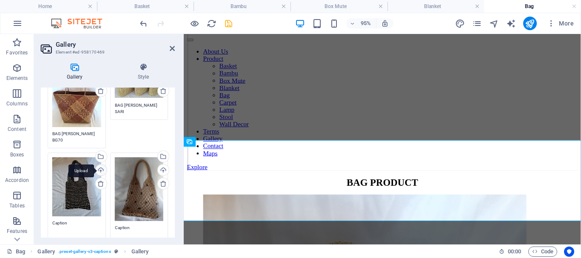
click at [101, 170] on div "Upload" at bounding box center [100, 171] width 13 height 13
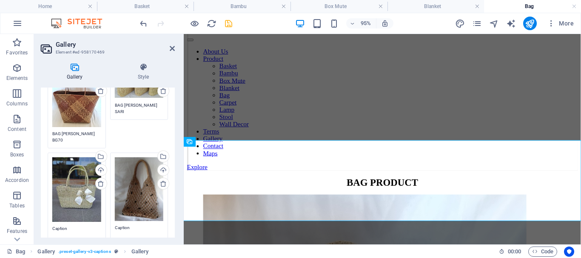
drag, startPoint x: 69, startPoint y: 225, endPoint x: 44, endPoint y: 222, distance: 25.6
click at [44, 222] on div "Drag files here, click to choose files or select files from Files or our free s…" at bounding box center [108, 177] width 134 height 319
paste textarea "BAG SANGSANG PITA"
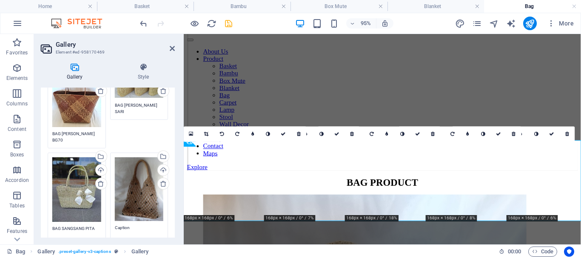
type textarea "BAG SANGSANG PITA"
click at [144, 225] on textarea "Caption" at bounding box center [139, 234] width 49 height 19
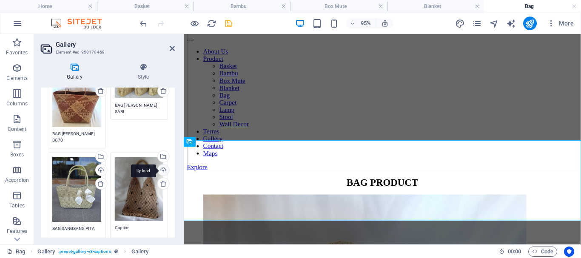
click at [161, 169] on div "Upload" at bounding box center [162, 171] width 13 height 13
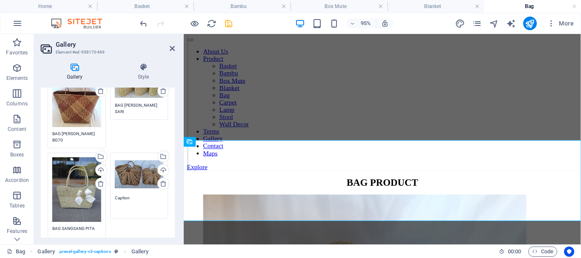
drag, startPoint x: 131, startPoint y: 197, endPoint x: 111, endPoint y: 194, distance: 20.2
click at [111, 194] on div "Drag files here, click to choose files or select files from Files or our free s…" at bounding box center [139, 186] width 63 height 71
paste textarea "BAG WATER HYACINT BG57"
type textarea "BAG WATER HYACINT BG57"
click at [233, 25] on icon "save" at bounding box center [229, 24] width 10 height 10
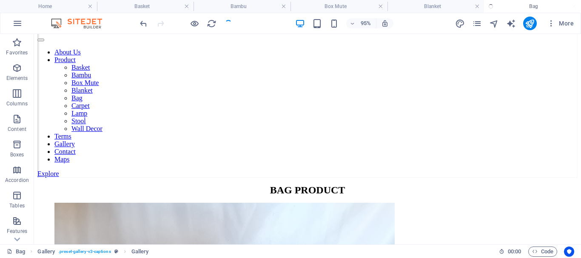
scroll to position [41, 0]
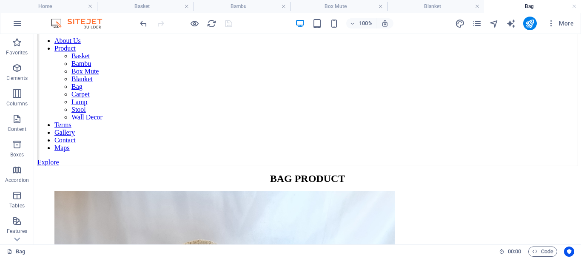
click at [483, 23] on div "More" at bounding box center [516, 24] width 122 height 14
click at [476, 23] on icon "pages" at bounding box center [477, 24] width 10 height 10
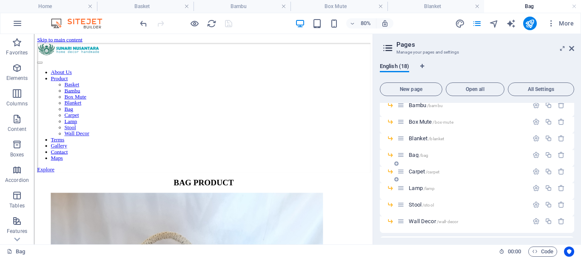
scroll to position [85, 0]
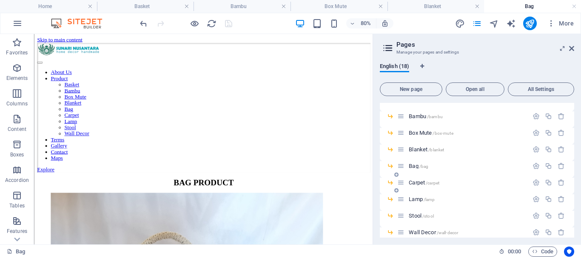
click at [417, 180] on span "Carpet /carpet" at bounding box center [424, 182] width 31 height 6
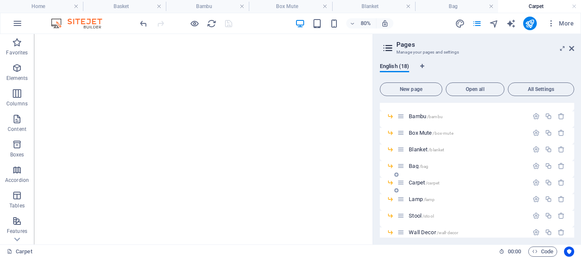
click at [416, 182] on span "Carpet /carpet" at bounding box center [424, 182] width 31 height 6
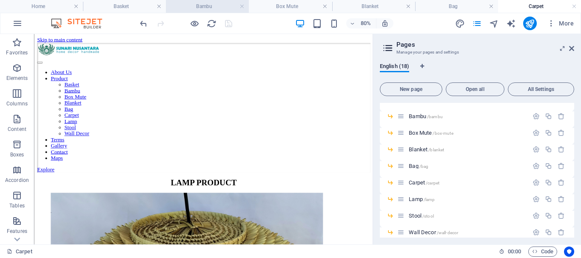
scroll to position [0, 0]
click at [418, 182] on span "Carpet /carpet" at bounding box center [424, 182] width 31 height 6
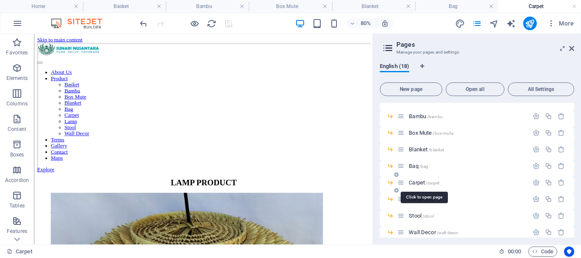
click at [426, 182] on span "/carpet" at bounding box center [433, 183] width 14 height 5
click at [420, 198] on span "Lamp /lamp" at bounding box center [422, 199] width 26 height 6
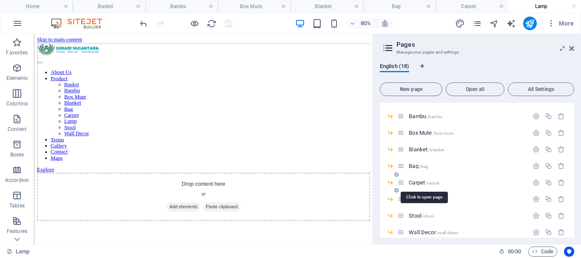
click at [420, 182] on span "Carpet /carpet" at bounding box center [424, 182] width 31 height 6
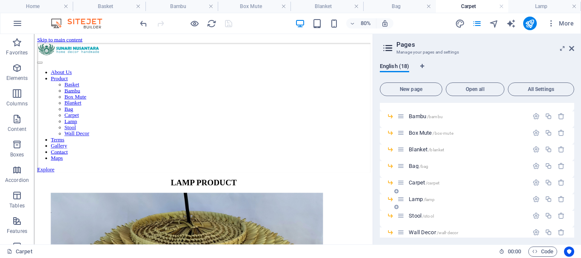
scroll to position [128, 0]
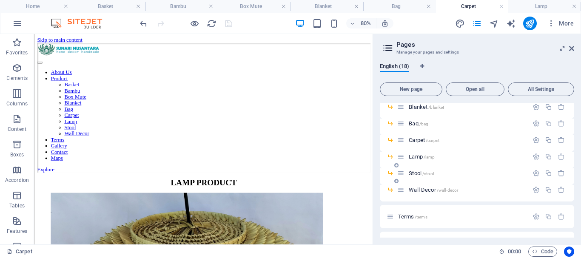
click at [414, 171] on span "Stool /stool" at bounding box center [421, 173] width 25 height 6
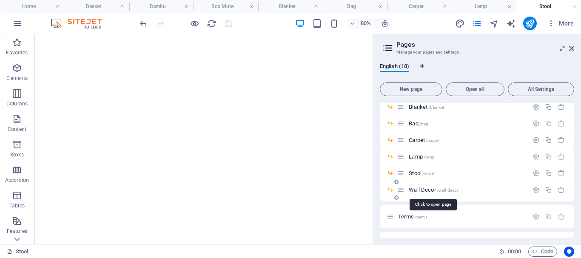
click at [420, 190] on span "Wall Decor /wall-decor" at bounding box center [433, 190] width 49 height 6
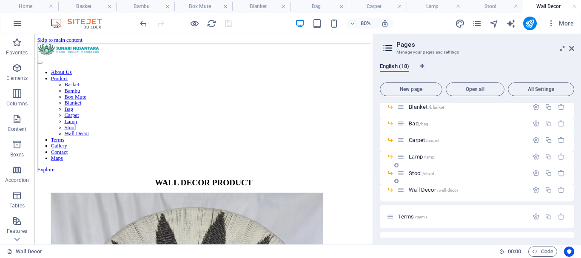
scroll to position [0, 0]
click at [419, 140] on span "Carpet /carpet" at bounding box center [424, 140] width 31 height 6
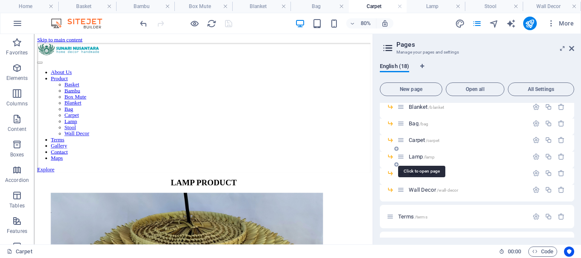
click at [417, 157] on span "Lamp /lamp" at bounding box center [422, 156] width 26 height 6
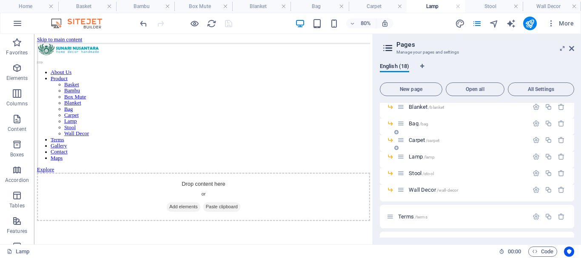
click at [420, 138] on span "Carpet /carpet" at bounding box center [424, 140] width 31 height 6
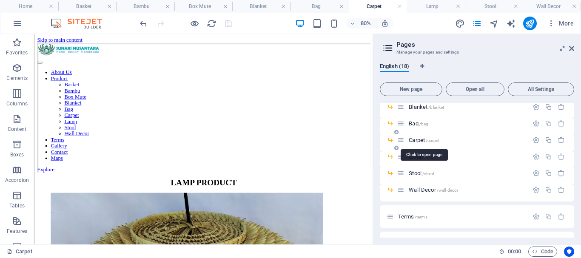
click at [421, 139] on span "Carpet /carpet" at bounding box center [424, 140] width 31 height 6
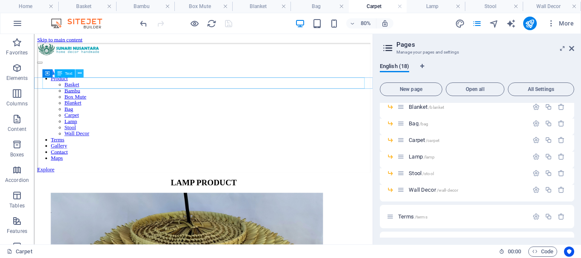
click at [80, 74] on icon at bounding box center [79, 73] width 4 height 7
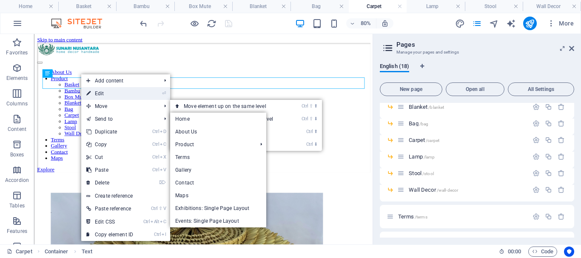
click at [98, 94] on link "⏎ Edit" at bounding box center [109, 93] width 57 height 13
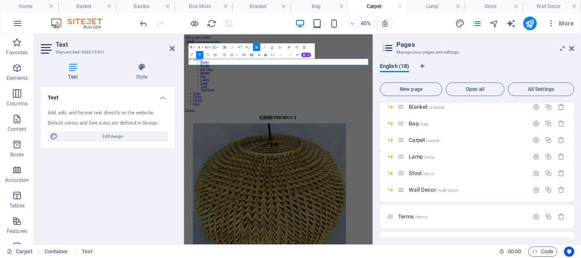
drag, startPoint x: 344, startPoint y: 94, endPoint x: 378, endPoint y: 92, distance: 34.0
click at [378, 214] on p "LAMP PRODUCT" at bounding box center [393, 219] width 413 height 11
click at [128, 168] on div "Text Add, edit, and format text directly on the website. Default colors and fon…" at bounding box center [108, 163] width 134 height 150
click at [207, 62] on icon at bounding box center [207, 62] width 2 height 4
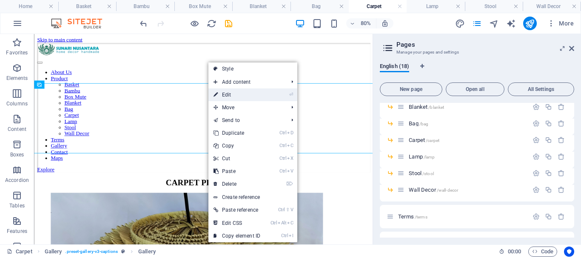
click at [223, 93] on link "⏎ Edit" at bounding box center [236, 94] width 57 height 13
select select "4"
select select "px"
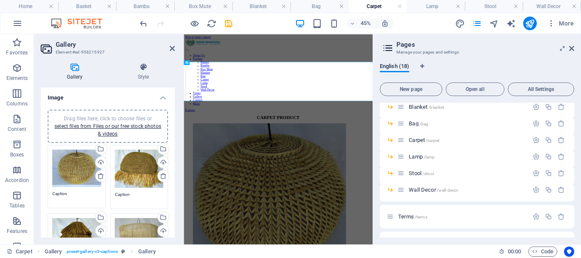
click at [372, 4] on h4 "Carpet" at bounding box center [378, 6] width 58 height 9
click at [101, 163] on div "Upload" at bounding box center [100, 163] width 13 height 13
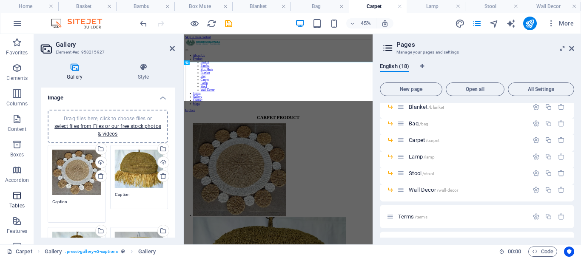
drag, startPoint x: 67, startPoint y: 201, endPoint x: 27, endPoint y: 201, distance: 39.5
click at [27, 201] on section "Favorites Elements Columns Content Boxes Accordion Tables Features Images Slide…" at bounding box center [186, 139] width 372 height 210
paste textarea "KARPET SEGRASS MATAHARI"
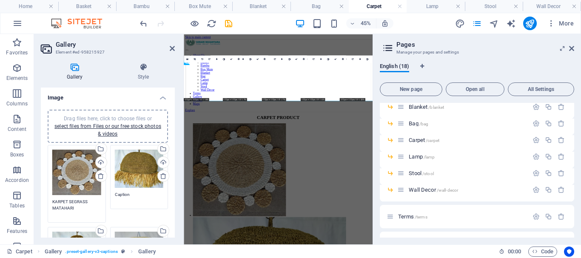
type textarea "KARPET SEGRASS MATAHARI"
click at [134, 196] on textarea "Caption" at bounding box center [139, 197] width 49 height 13
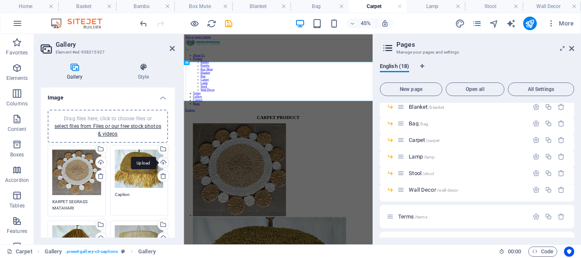
click at [160, 162] on div "Upload" at bounding box center [162, 163] width 13 height 13
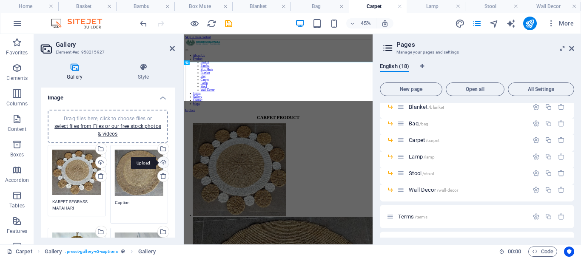
click at [163, 161] on div "Upload" at bounding box center [162, 163] width 13 height 13
drag, startPoint x: 138, startPoint y: 201, endPoint x: 107, endPoint y: 199, distance: 31.1
click at [108, 199] on div "Drag files here, click to choose files or select files from Files or our free s…" at bounding box center [139, 184] width 63 height 83
paste textarea "KARPET [PERSON_NAME]"
type textarea "KARPET [PERSON_NAME]"
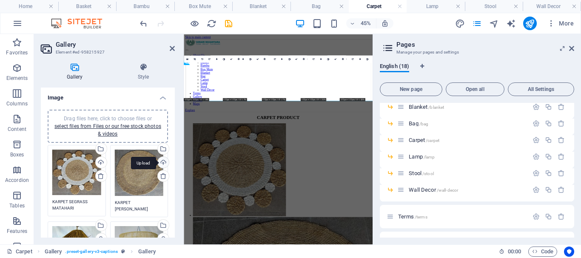
click at [162, 162] on div "Upload" at bounding box center [162, 163] width 13 height 13
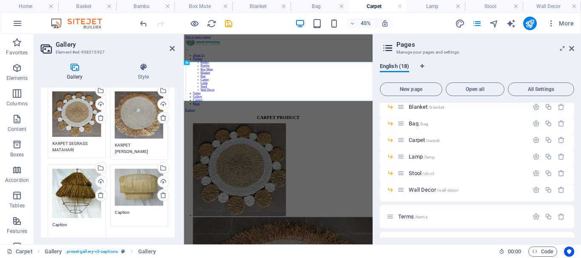
scroll to position [85, 0]
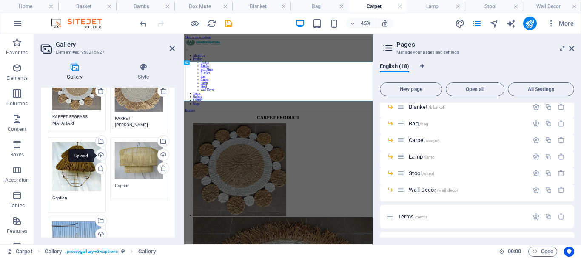
click at [102, 155] on div "Upload" at bounding box center [100, 155] width 13 height 13
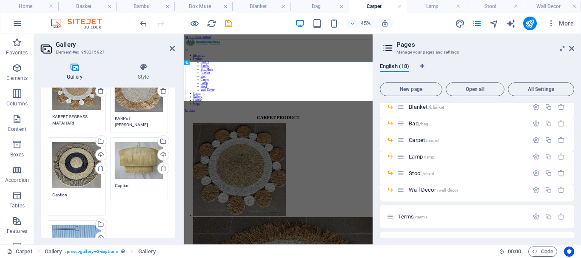
drag, startPoint x: 73, startPoint y: 190, endPoint x: 36, endPoint y: 190, distance: 37.4
click at [36, 190] on div "Gallery Style Image Drag files here, click to choose files or select files from…" at bounding box center [108, 150] width 148 height 188
paste textarea "KARPET SEAGRASS RAFIA"
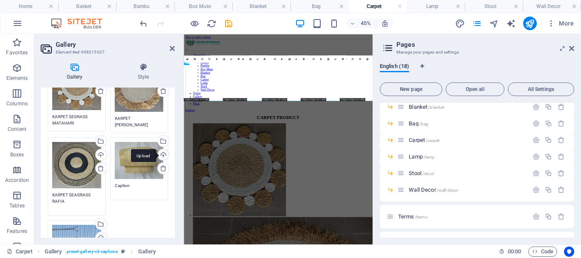
click at [162, 152] on div "Upload" at bounding box center [162, 155] width 13 height 13
type textarea "KARPET SEAGRASS RAFIA"
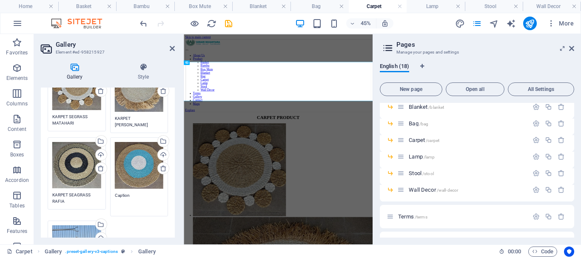
drag, startPoint x: 138, startPoint y: 192, endPoint x: 102, endPoint y: 193, distance: 35.7
click at [102, 193] on div "Drag files here, click to choose files or select files from Files or our free s…" at bounding box center [107, 186] width 125 height 256
paste textarea "KARPET SEAGRASS RAFIA"
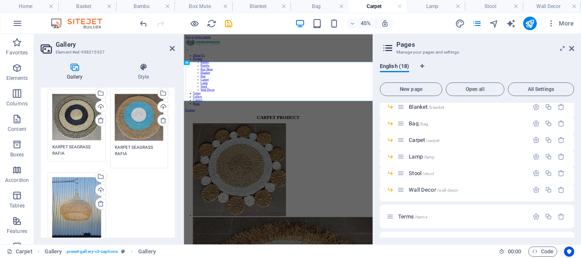
scroll to position [128, 0]
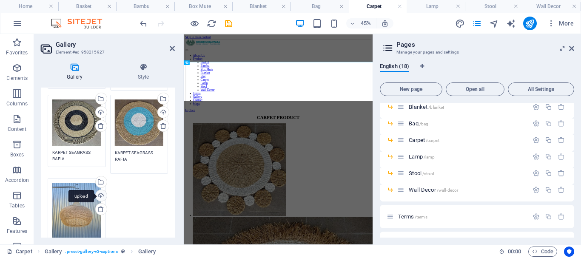
click at [100, 193] on div "Upload" at bounding box center [100, 196] width 13 height 13
type textarea "KARPET SEAGRASS RAFIA"
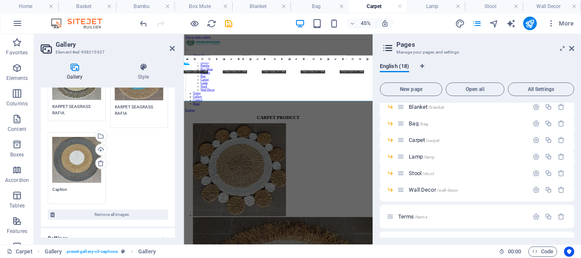
scroll to position [213, 0]
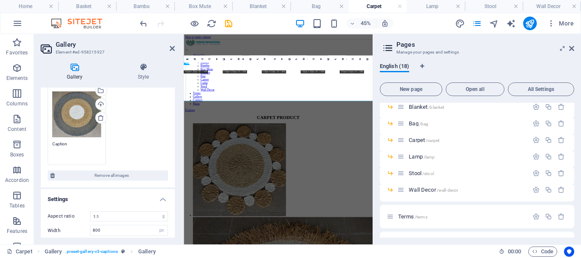
drag, startPoint x: 74, startPoint y: 153, endPoint x: 55, endPoint y: 152, distance: 18.7
click at [48, 154] on div "Drag files here, click to choose files or select files from Files or our free s…" at bounding box center [76, 126] width 63 height 83
paste textarea "KARPET SEAGRASS RAFIA"
type textarea "KARPET SEAGRASS RAFIA"
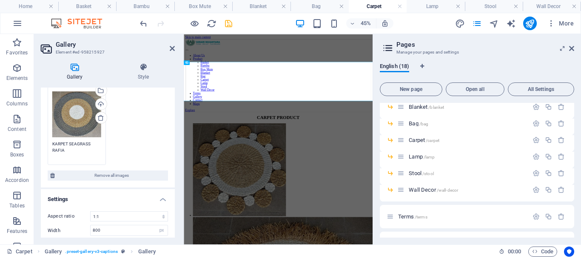
click at [230, 26] on icon "save" at bounding box center [229, 24] width 10 height 10
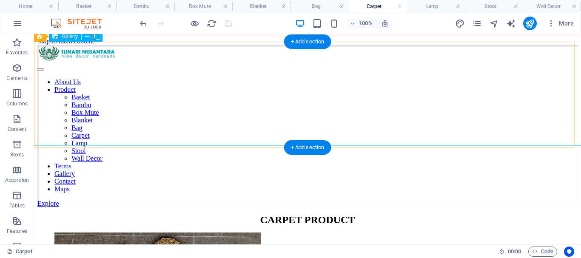
scroll to position [41, 0]
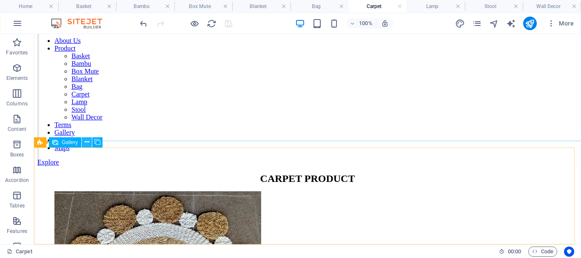
click at [86, 141] on icon at bounding box center [87, 142] width 5 height 9
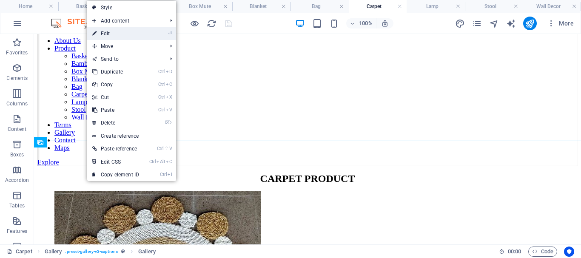
click at [108, 35] on link "⏎ Edit" at bounding box center [115, 33] width 57 height 13
select select "4"
select select "px"
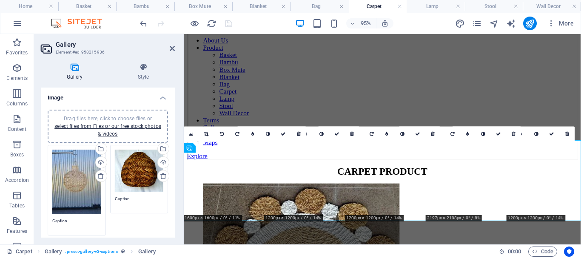
scroll to position [30, 0]
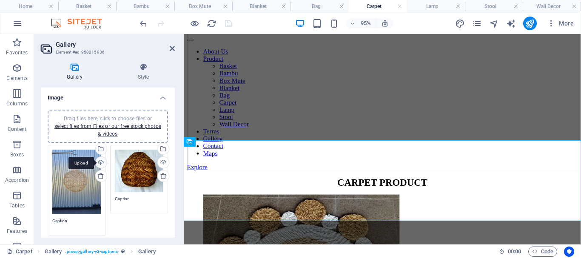
click at [102, 165] on div "Upload" at bounding box center [100, 163] width 13 height 13
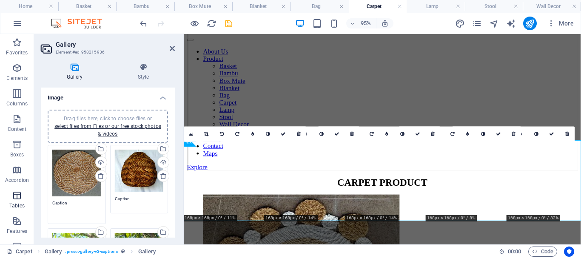
drag, startPoint x: 68, startPoint y: 202, endPoint x: 24, endPoint y: 196, distance: 44.6
click at [24, 196] on section "Favorites Elements Columns Content Boxes Accordion Tables Features Images Slide…" at bounding box center [290, 139] width 581 height 210
paste textarea "KARPET SEAGRASS RAFIA"
click at [162, 160] on div "Upload" at bounding box center [162, 163] width 13 height 13
type textarea "KARPET SEAGRASS RAFIA"
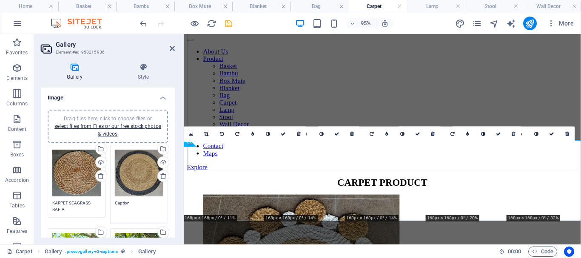
drag, startPoint x: 129, startPoint y: 200, endPoint x: 83, endPoint y: 194, distance: 46.4
paste textarea "KARPET SEAGRASS RAFIA"
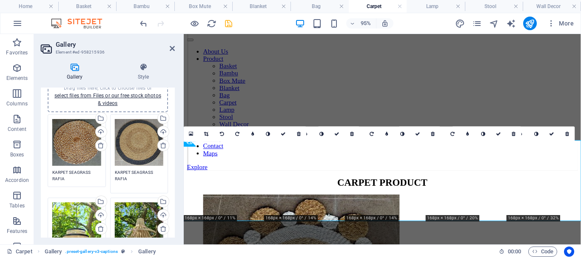
scroll to position [128, 0]
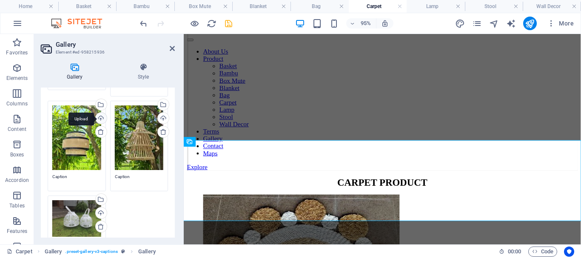
click at [102, 118] on div "Upload" at bounding box center [100, 119] width 13 height 13
type textarea "KARPET SEAGRASS RAFIA"
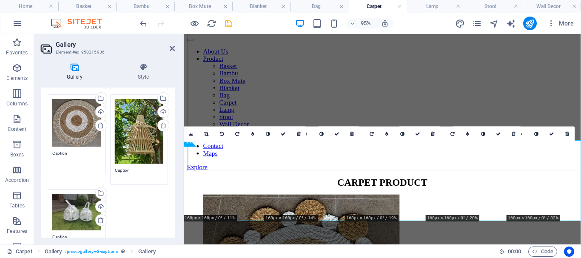
drag, startPoint x: 79, startPoint y: 156, endPoint x: 43, endPoint y: 153, distance: 36.3
click at [43, 153] on div "Drag files here, click to choose files or select files from Files or our free s…" at bounding box center [108, 124] width 134 height 299
paste textarea "KARPET SEAGRASS RAFIA"
click at [162, 109] on div "Upload" at bounding box center [162, 112] width 13 height 13
type textarea "KARPET SEAGRASS RAFIA"
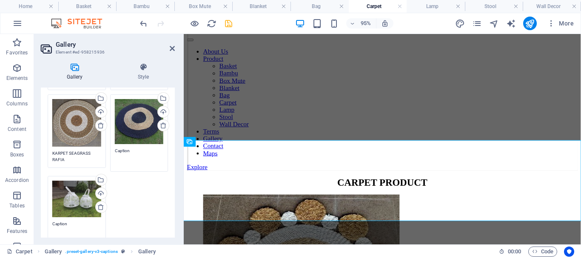
drag, startPoint x: 135, startPoint y: 147, endPoint x: 97, endPoint y: 147, distance: 38.3
click at [97, 147] on div "Drag files here, click to choose files or select files from Files or our free s…" at bounding box center [107, 127] width 125 height 225
paste textarea "KARPET SEAGRASS RAFIA"
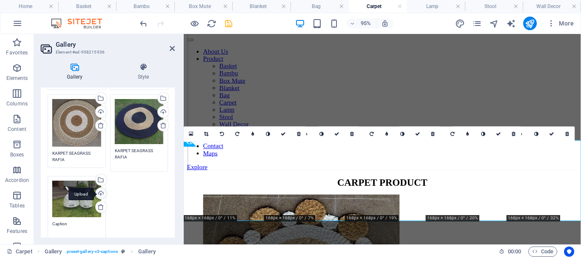
click at [101, 191] on div "Upload" at bounding box center [100, 194] width 13 height 13
type textarea "KARPET SEAGRASS RAFIA"
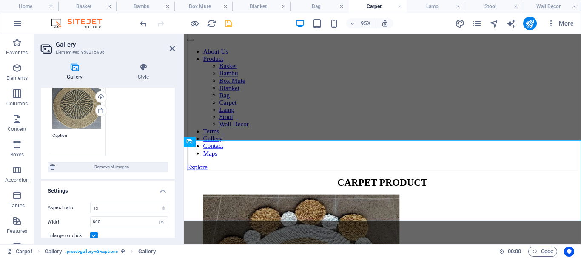
drag, startPoint x: 68, startPoint y: 232, endPoint x: 42, endPoint y: 233, distance: 26.8
click at [42, 233] on ul "Image Drag files here, click to choose files or select files from Files or our …" at bounding box center [108, 85] width 134 height 437
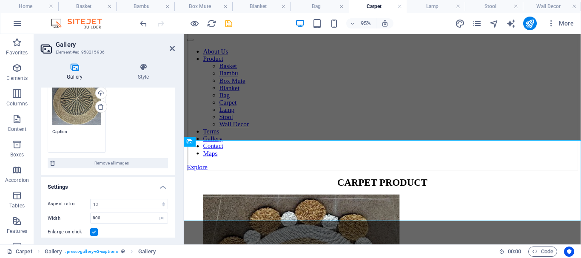
click at [76, 129] on textarea "Caption" at bounding box center [76, 137] width 49 height 19
drag, startPoint x: 79, startPoint y: 129, endPoint x: 43, endPoint y: 129, distance: 35.3
click at [43, 129] on div "Drag files here, click to choose files or select files from Files or our free s…" at bounding box center [108, 27] width 134 height 297
paste textarea "KARPET SEAGRASS RAFIA"
type textarea "KARPET SEAGRASS RAFIA"
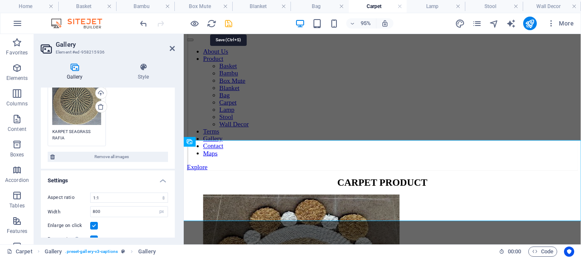
click at [233, 24] on icon "save" at bounding box center [229, 24] width 10 height 10
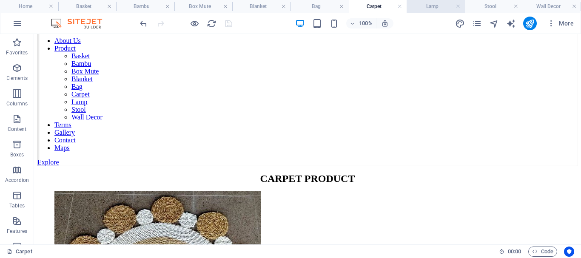
click at [436, 5] on h4 "Lamp" at bounding box center [435, 6] width 58 height 9
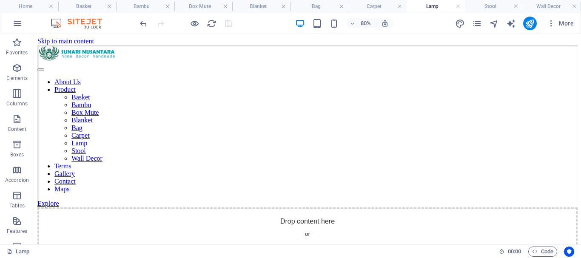
scroll to position [0, 0]
click at [490, 6] on h4 "Stool" at bounding box center [494, 6] width 58 height 9
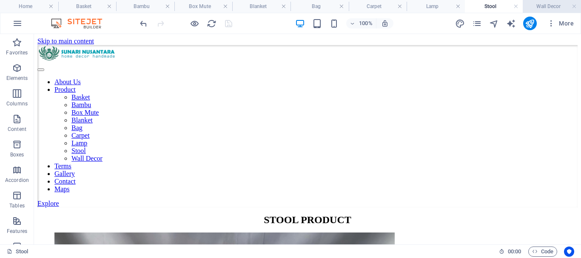
click at [539, 5] on h4 "Wall Decor" at bounding box center [552, 6] width 58 height 9
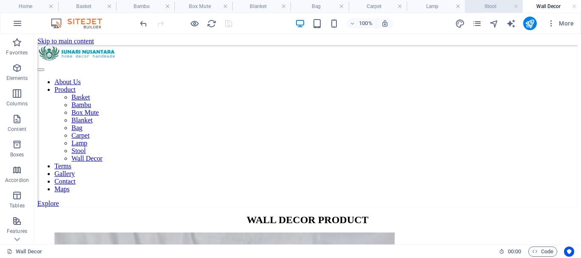
click at [490, 6] on h4 "Stool" at bounding box center [494, 6] width 58 height 9
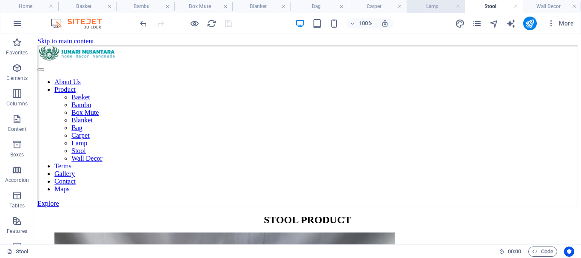
click at [438, 2] on h4 "Lamp" at bounding box center [435, 6] width 58 height 9
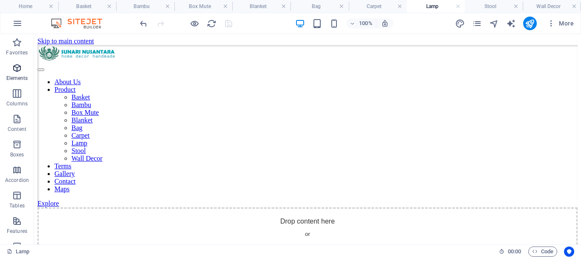
click at [18, 69] on icon "button" at bounding box center [17, 68] width 10 height 10
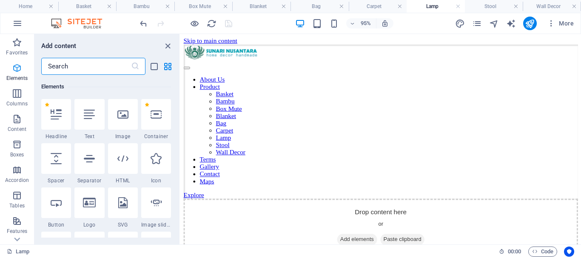
scroll to position [91, 0]
click at [14, 51] on p "Favorites" at bounding box center [17, 52] width 22 height 7
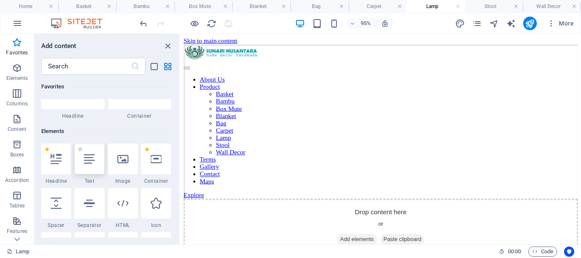
scroll to position [43, 0]
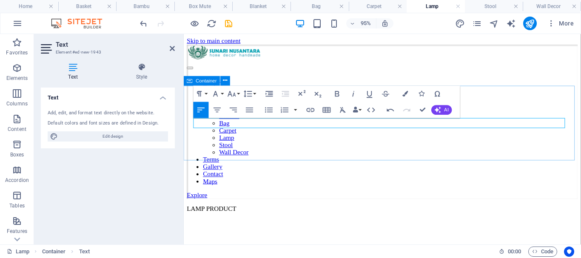
click at [330, 214] on div "LAMP PRODUCT" at bounding box center [392, 218] width 411 height 8
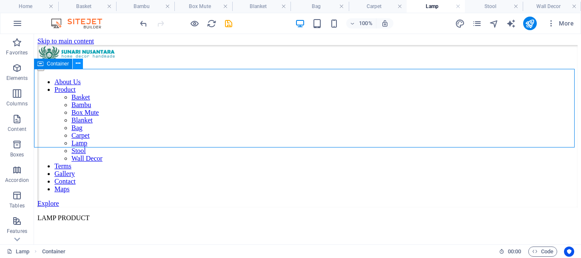
click at [79, 63] on icon at bounding box center [78, 63] width 5 height 9
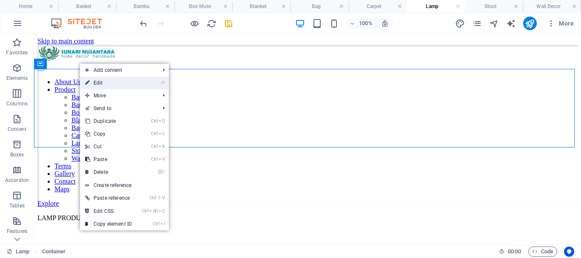
click at [102, 82] on link "⏎ Edit" at bounding box center [108, 83] width 57 height 13
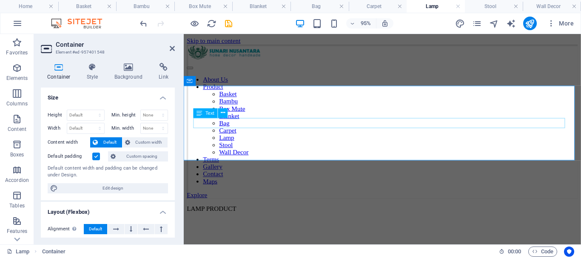
click at [260, 214] on div "LAMP PRODUCT" at bounding box center [392, 218] width 411 height 8
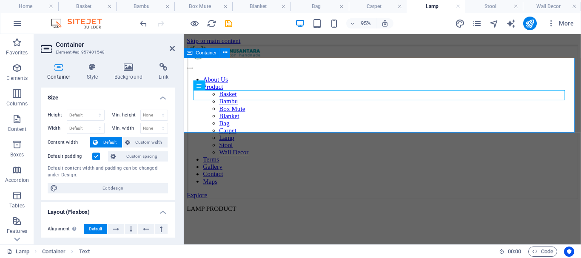
scroll to position [30, 0]
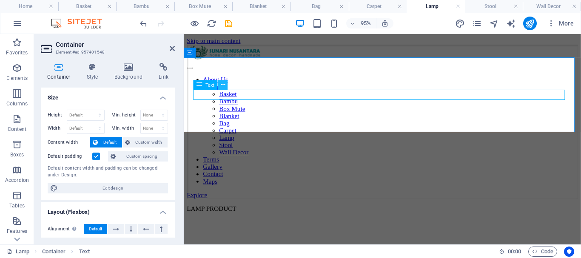
click at [223, 85] on icon at bounding box center [223, 84] width 4 height 9
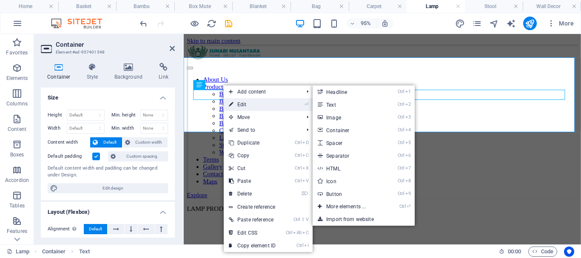
click at [237, 104] on link "⏎ Edit" at bounding box center [252, 104] width 57 height 13
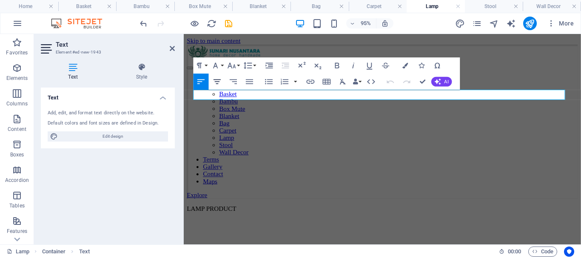
click at [220, 82] on icon "button" at bounding box center [217, 82] width 10 height 10
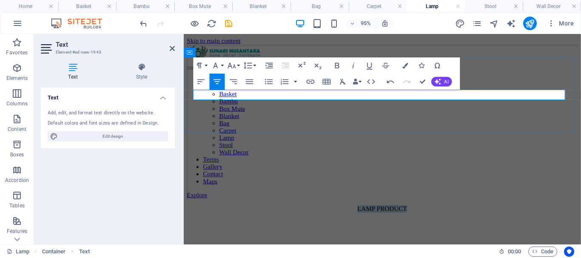
drag, startPoint x: 423, startPoint y: 95, endPoint x: 350, endPoint y: 97, distance: 72.7
click at [350, 214] on p "LAMP PRODUCT" at bounding box center [392, 218] width 411 height 8
click at [222, 65] on button "Font Family" at bounding box center [217, 65] width 15 height 16
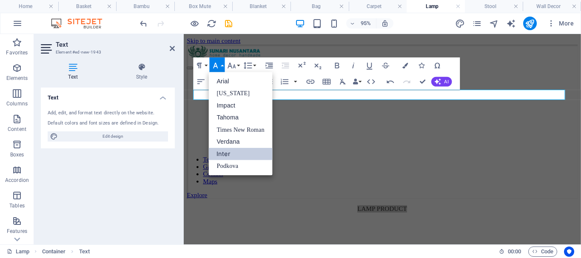
scroll to position [0, 0]
click at [230, 94] on link "[US_STATE]" at bounding box center [241, 93] width 64 height 12
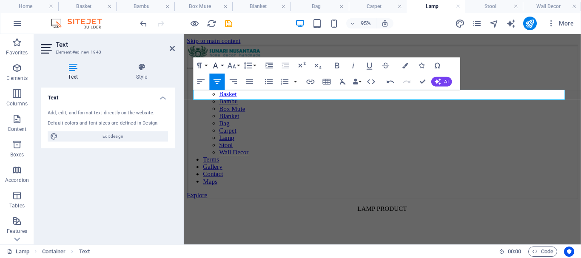
click at [222, 67] on button "Font Family" at bounding box center [217, 65] width 15 height 16
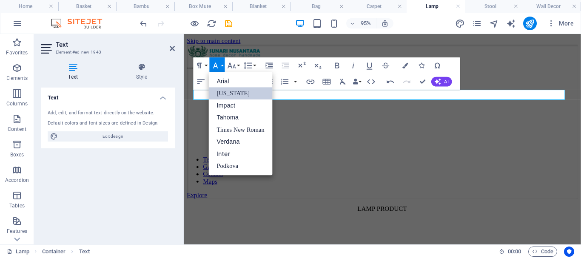
click at [221, 65] on button "Font Family" at bounding box center [217, 65] width 15 height 16
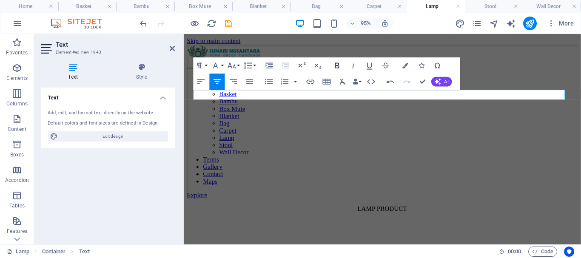
click at [337, 67] on icon "button" at bounding box center [338, 65] width 10 height 10
click at [239, 65] on button "Font Size" at bounding box center [233, 65] width 15 height 16
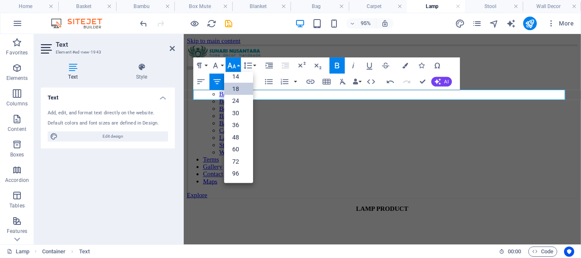
scroll to position [68, 0]
click at [237, 99] on link "24" at bounding box center [238, 101] width 29 height 12
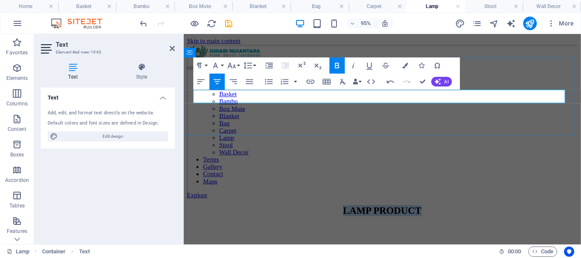
click at [446, 214] on p "LAMP PRODUCT" at bounding box center [392, 219] width 411 height 11
click at [401, 214] on div "LAMP PRODUCT" at bounding box center [392, 219] width 411 height 11
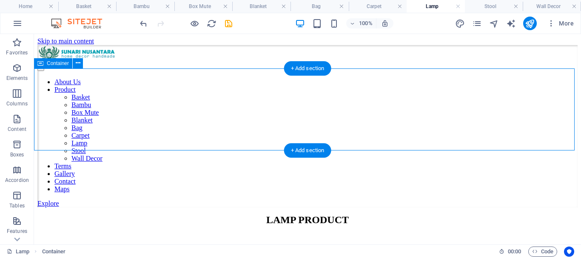
scroll to position [0, 0]
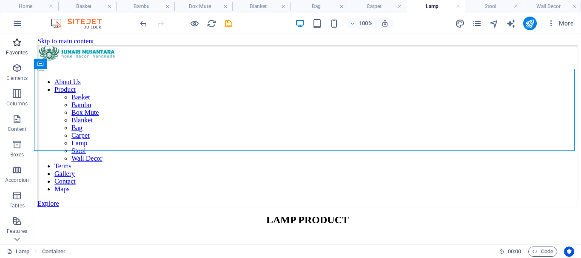
click at [14, 47] on icon "button" at bounding box center [17, 42] width 10 height 10
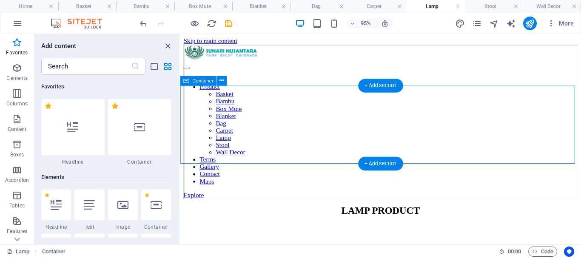
click at [370, 214] on div "LAMP PRODUCT" at bounding box center [391, 219] width 415 height 11
click at [339, 214] on div "LAMP PRODUCT" at bounding box center [391, 219] width 415 height 11
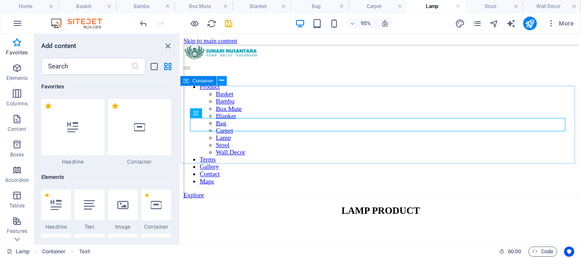
click at [222, 80] on icon at bounding box center [222, 81] width 4 height 9
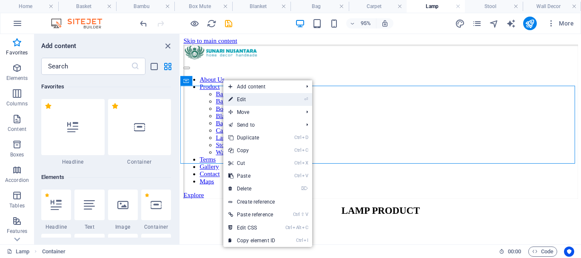
click at [236, 98] on link "⏎ Edit" at bounding box center [251, 99] width 57 height 13
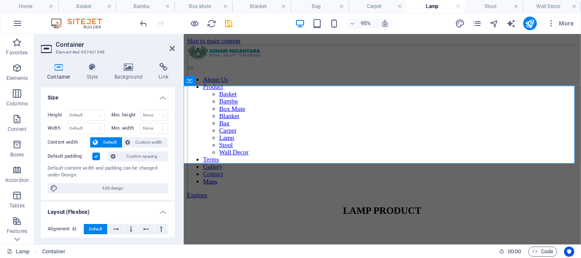
click at [95, 155] on label at bounding box center [96, 157] width 8 height 8
click at [0, 0] on input "Default padding" at bounding box center [0, 0] width 0 height 0
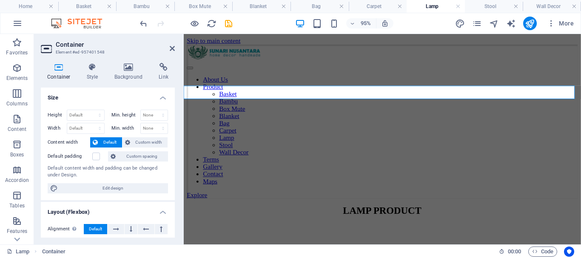
click at [438, 108] on html "Skip to main content About Us Product Basket Bambu Box Mute Blanket Bag Carpet …" at bounding box center [393, 133] width 418 height 199
click at [14, 46] on icon "button" at bounding box center [17, 42] width 10 height 10
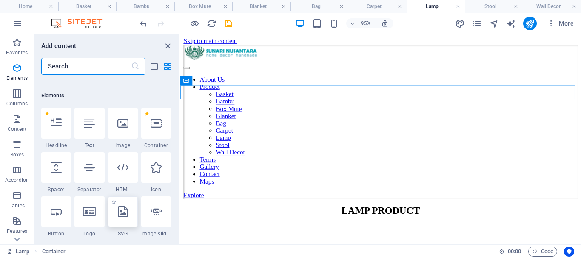
scroll to position [85, 0]
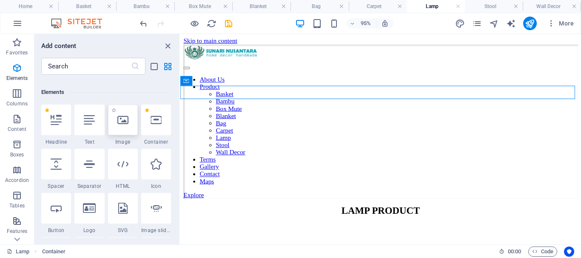
click at [122, 122] on icon at bounding box center [122, 119] width 11 height 11
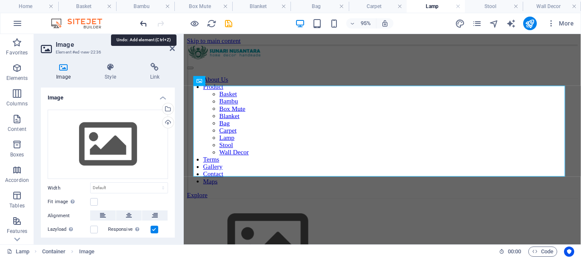
click at [141, 22] on icon "undo" at bounding box center [144, 24] width 10 height 10
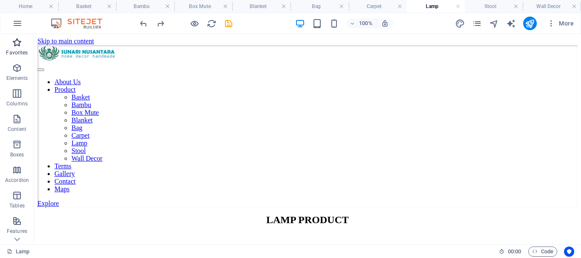
click at [18, 48] on span "Favorites" at bounding box center [17, 47] width 34 height 20
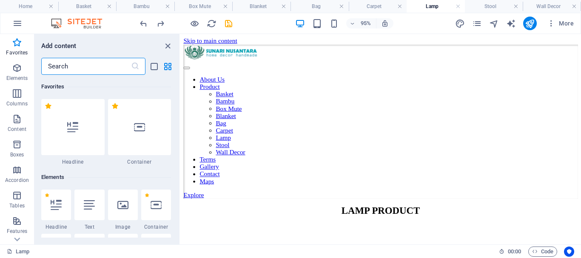
click at [84, 68] on input "text" at bounding box center [86, 66] width 90 height 17
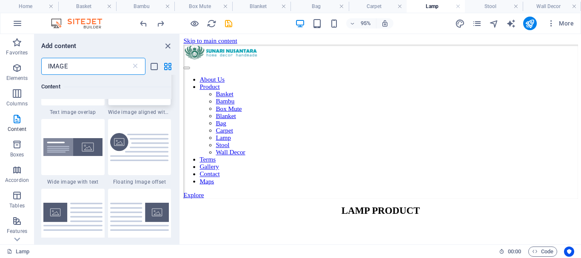
scroll to position [255, 0]
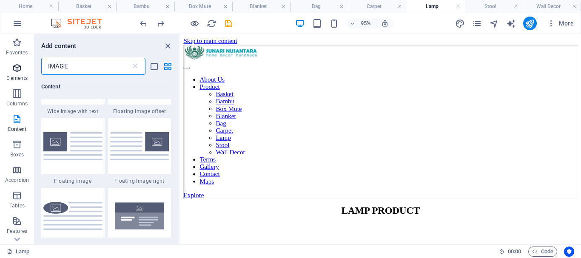
drag, startPoint x: 75, startPoint y: 63, endPoint x: 0, endPoint y: 63, distance: 74.8
click at [0, 63] on div "Favorites Elements Columns Content Boxes Accordion Tables Features Images Slide…" at bounding box center [90, 139] width 180 height 210
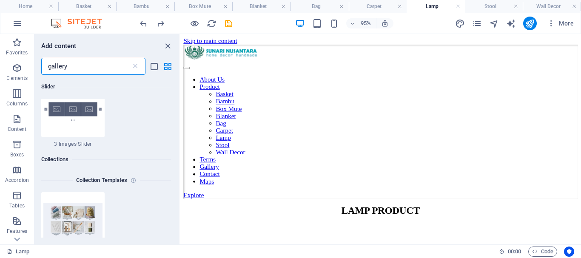
scroll to position [425, 0]
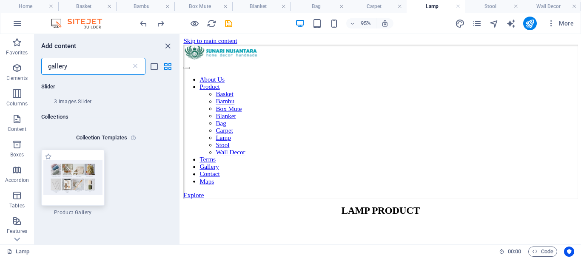
type input "gallery"
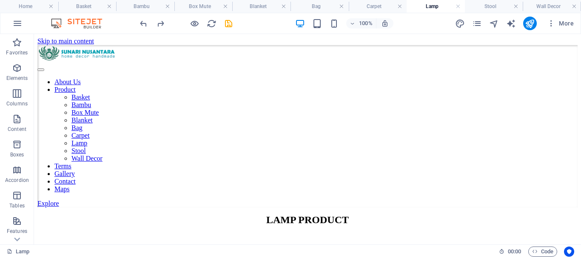
scroll to position [0, 0]
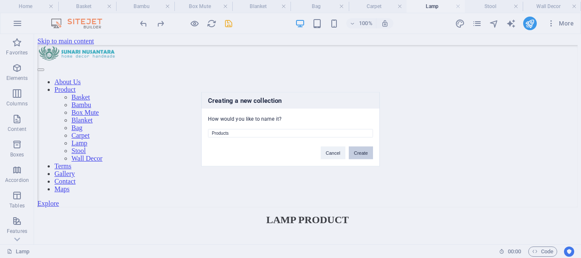
click at [362, 154] on button "Create" at bounding box center [361, 152] width 24 height 13
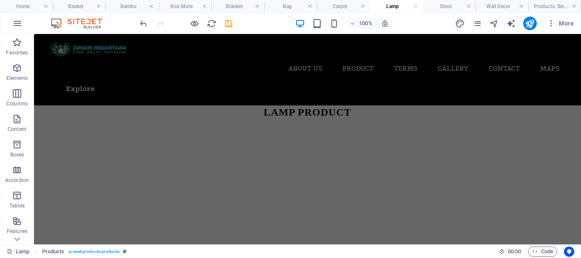
click at [85, 86] on html "Skip to main content About Us Product Basket Bambu Box Mute Blanket Bag Carpet …" at bounding box center [307, 76] width 547 height 85
click at [18, 74] on span "Elements" at bounding box center [17, 73] width 34 height 20
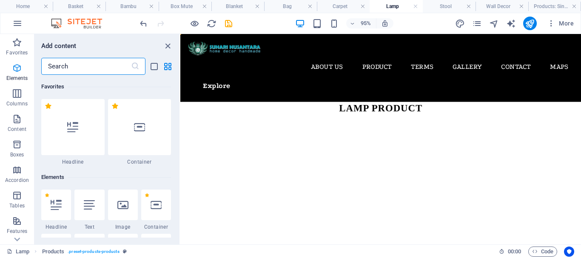
scroll to position [91, 0]
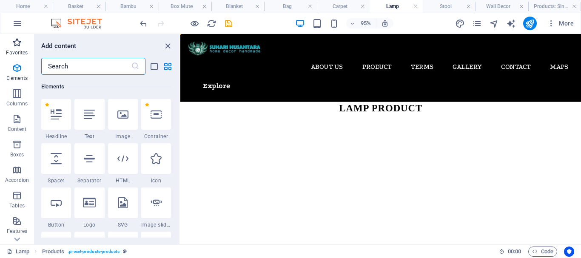
click at [18, 41] on icon "button" at bounding box center [17, 42] width 10 height 10
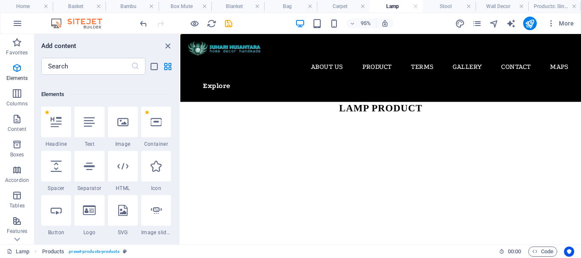
scroll to position [85, 0]
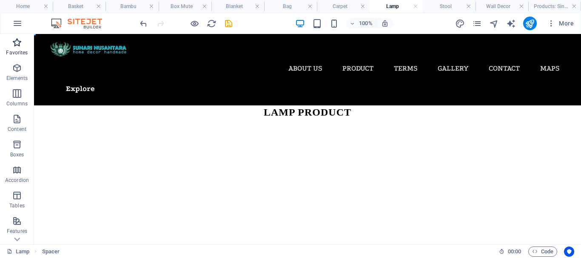
click at [15, 49] on p "Favorites" at bounding box center [17, 52] width 22 height 7
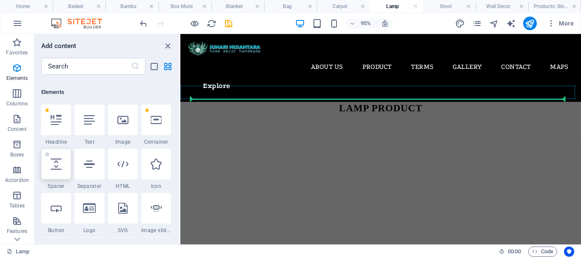
select select "px"
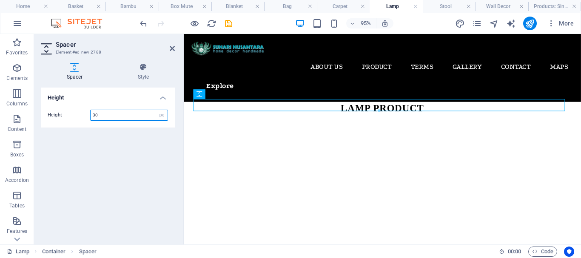
drag, startPoint x: 118, startPoint y: 119, endPoint x: 79, endPoint y: 98, distance: 43.7
click at [74, 108] on div "Height 30 px rem vh vw" at bounding box center [108, 115] width 134 height 25
type input "20"
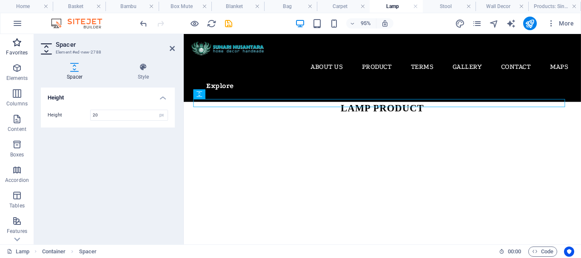
click at [19, 42] on icon "button" at bounding box center [17, 42] width 10 height 10
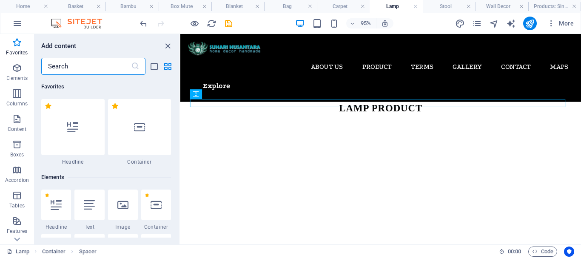
click at [77, 66] on input "text" at bounding box center [86, 66] width 90 height 17
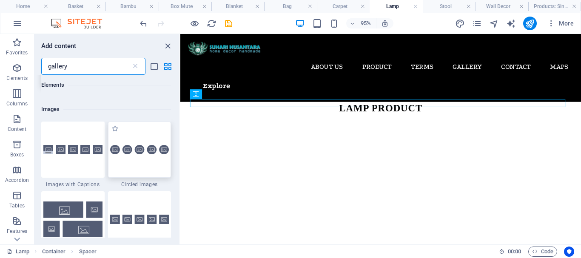
scroll to position [128, 0]
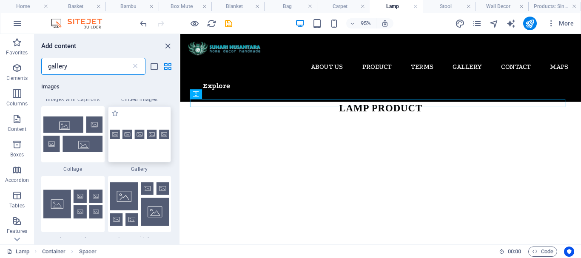
type input "gallery"
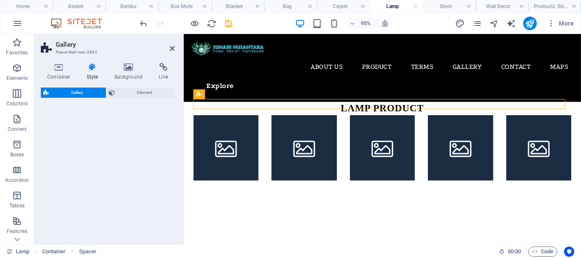
select select "rem"
select select "preset-gallery-v3-default"
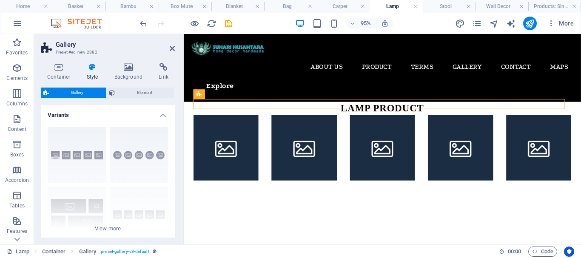
click at [158, 131] on div "Gallery Element Layout How this element expands within the layout (Flexbox). Si…" at bounding box center [108, 163] width 134 height 150
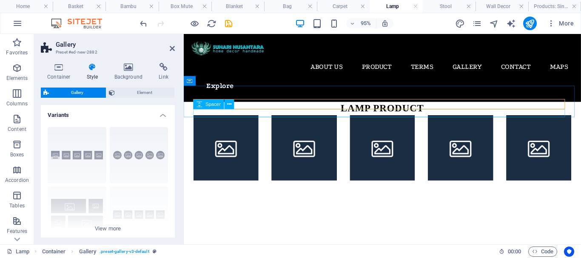
drag, startPoint x: 387, startPoint y: 132, endPoint x: 217, endPoint y: 117, distance: 170.8
click at [230, 188] on div at bounding box center [393, 192] width 398 height 9
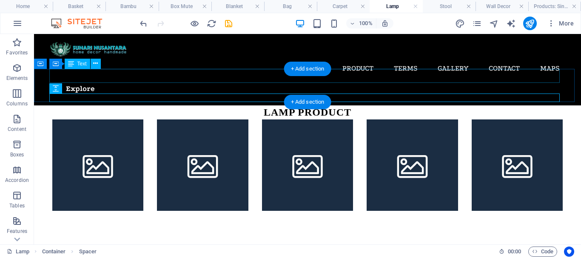
click at [190, 105] on div "LAMP PRODUCT" at bounding box center [307, 112] width 510 height 14
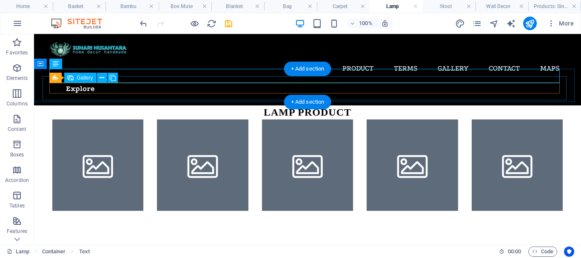
click at [183, 119] on li at bounding box center [202, 164] width 91 height 91
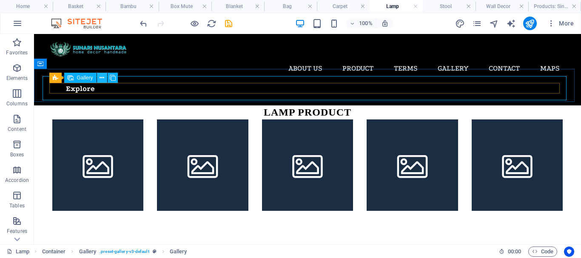
click at [101, 77] on icon at bounding box center [101, 78] width 5 height 9
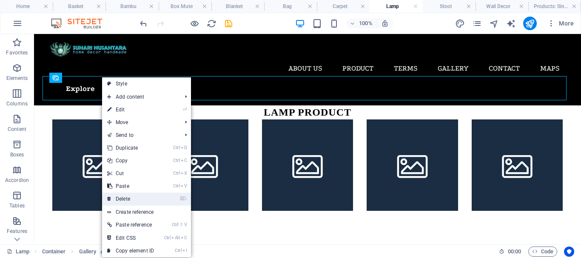
click at [122, 197] on link "⌦ Delete" at bounding box center [130, 199] width 57 height 13
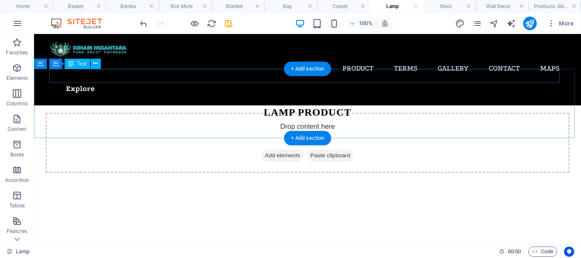
click at [248, 105] on div "LAMP PRODUCT" at bounding box center [307, 112] width 510 height 14
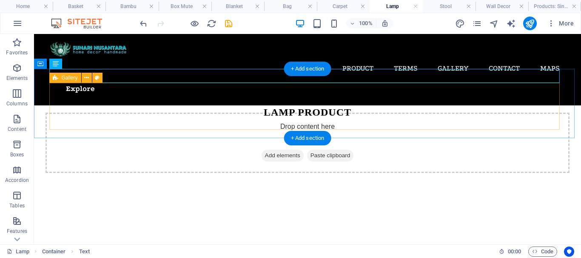
click at [260, 113] on div "Drop content here or Add elements Paste clipboard" at bounding box center [307, 143] width 524 height 60
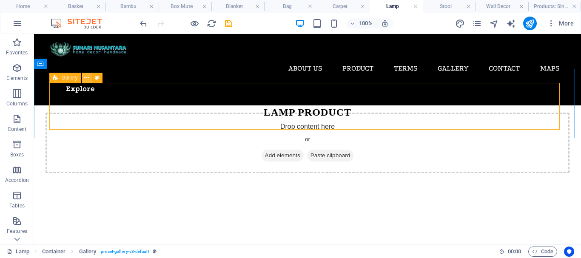
click at [85, 77] on icon at bounding box center [86, 78] width 5 height 9
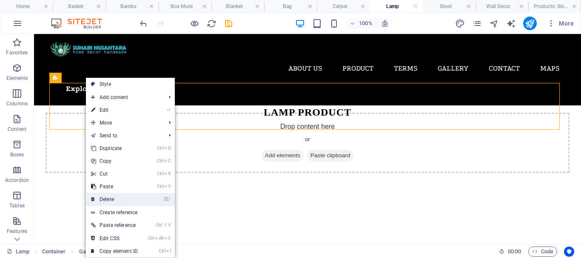
click at [105, 198] on link "⌦ Delete" at bounding box center [114, 199] width 57 height 13
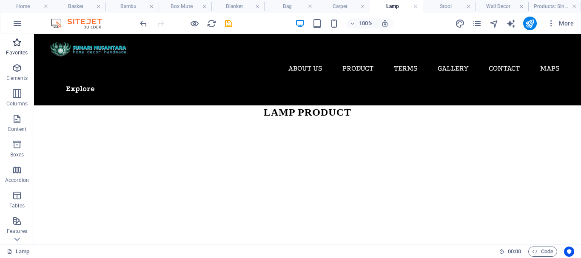
click at [12, 42] on icon "button" at bounding box center [17, 42] width 10 height 10
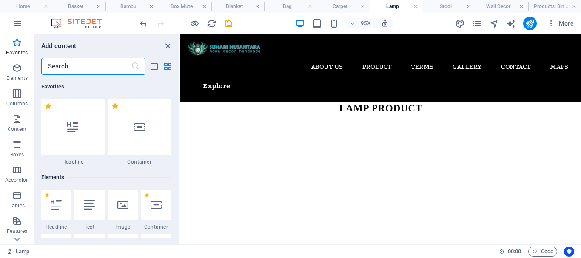
click at [83, 64] on input "text" at bounding box center [86, 66] width 90 height 17
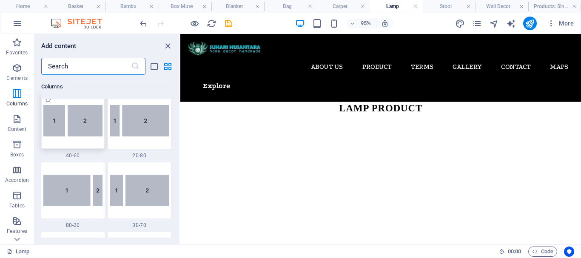
scroll to position [638, 0]
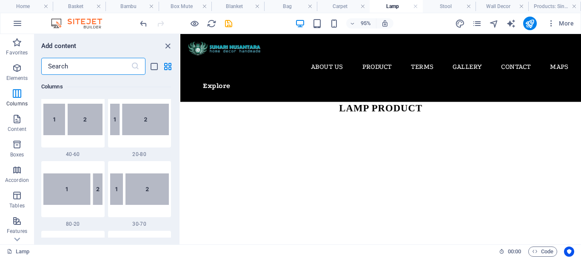
click at [69, 70] on input "text" at bounding box center [86, 66] width 90 height 17
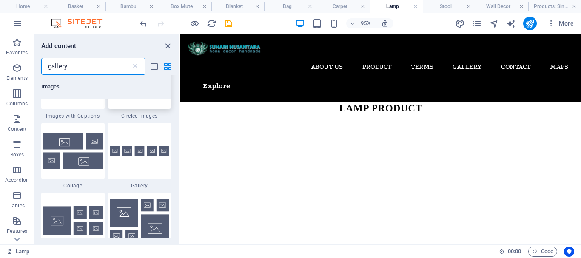
scroll to position [128, 0]
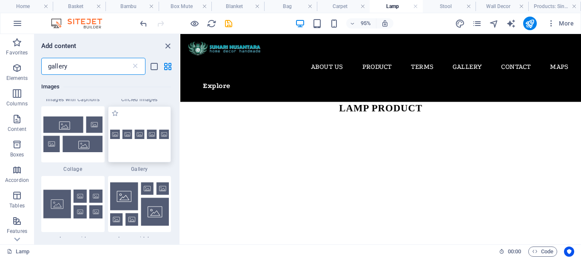
type input "gallery"
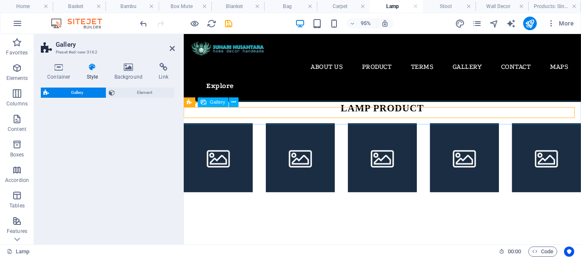
select select "rem"
select select "preset-gallery-v3-default"
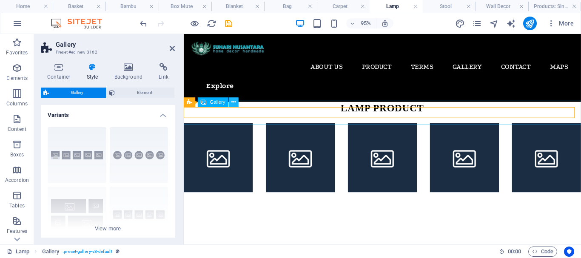
click at [235, 102] on icon at bounding box center [234, 102] width 4 height 9
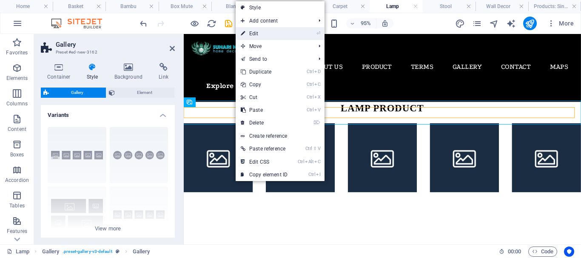
drag, startPoint x: 252, startPoint y: 31, endPoint x: 84, endPoint y: 20, distance: 168.4
click at [252, 31] on link "⏎ Edit" at bounding box center [264, 33] width 57 height 13
select select "4"
select select "px"
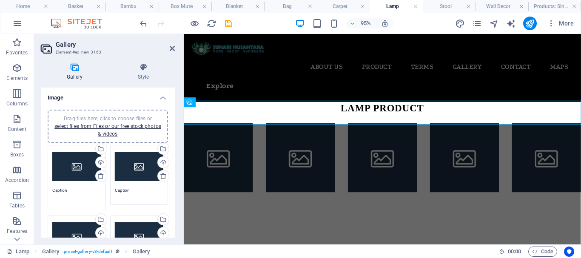
click at [66, 190] on textarea "Caption" at bounding box center [76, 196] width 49 height 19
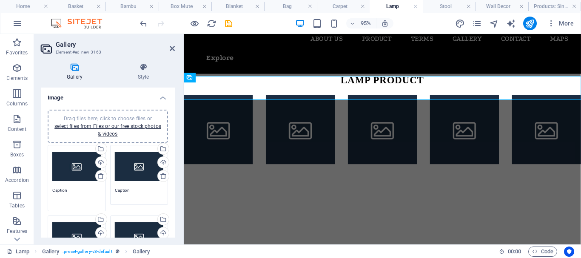
scroll to position [0, 0]
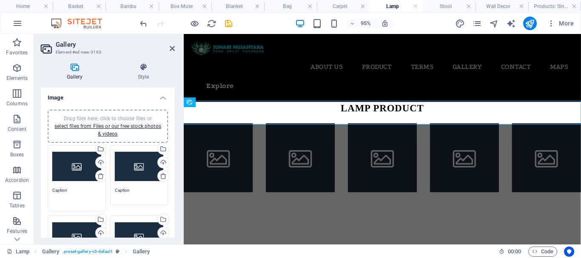
drag, startPoint x: 73, startPoint y: 189, endPoint x: 48, endPoint y: 191, distance: 25.6
click at [34, 190] on div "Gallery Style Image Drag files here, click to choose files or select files from…" at bounding box center [108, 150] width 148 height 188
click at [531, 181] on html "Skip to main content About Us Product Basket Bambu Box Mute Blanket Bag Carpet …" at bounding box center [393, 117] width 418 height 167
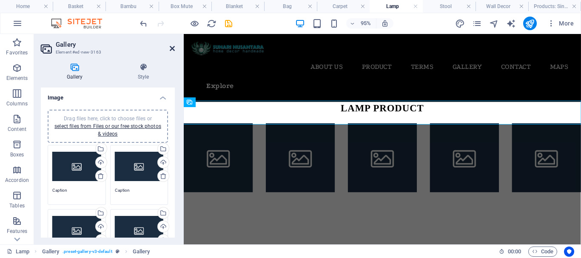
click at [173, 47] on icon at bounding box center [172, 48] width 5 height 7
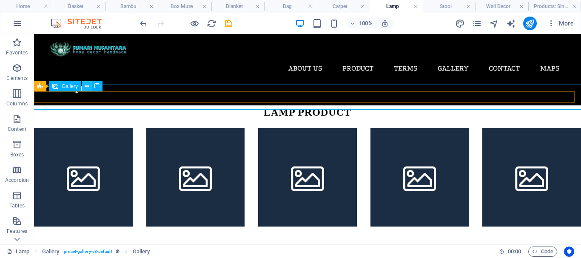
click at [88, 85] on icon at bounding box center [87, 86] width 5 height 9
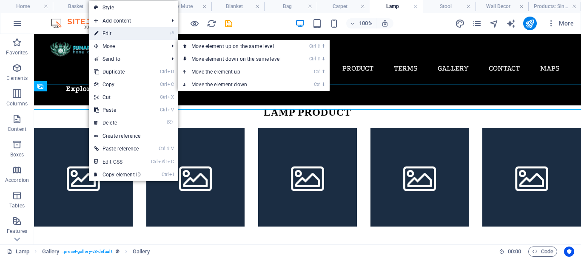
click at [108, 34] on link "⏎ Edit" at bounding box center [117, 33] width 57 height 13
select select "4"
select select "px"
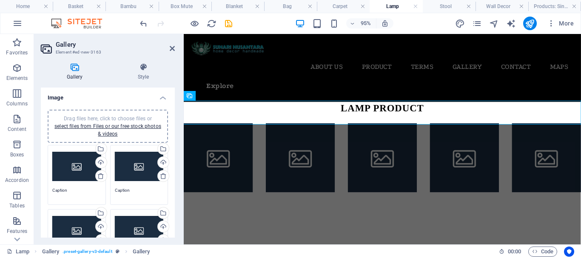
click at [71, 186] on div "Drag files here, click to choose files or select files from Files or our free s…" at bounding box center [76, 175] width 63 height 64
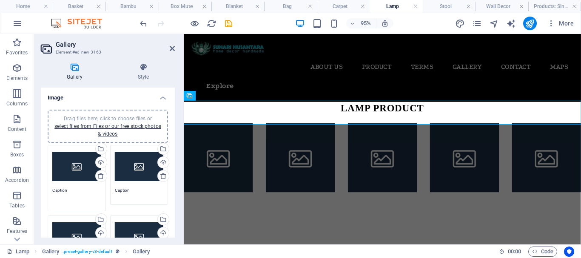
drag, startPoint x: 66, startPoint y: 191, endPoint x: 47, endPoint y: 190, distance: 19.2
click at [47, 190] on div "Drag files here, click to choose files or select files from Files or our free s…" at bounding box center [76, 178] width 63 height 71
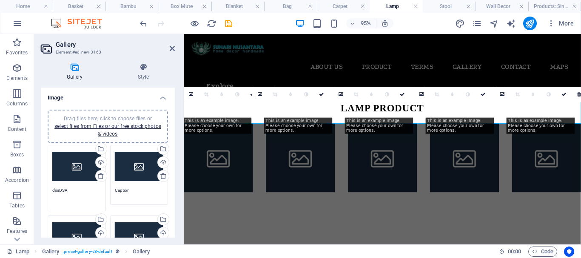
click at [79, 192] on textarea "dsaDSA" at bounding box center [76, 196] width 49 height 19
click at [98, 161] on div "Upload" at bounding box center [100, 163] width 13 height 13
type textarea "dsaDSA"
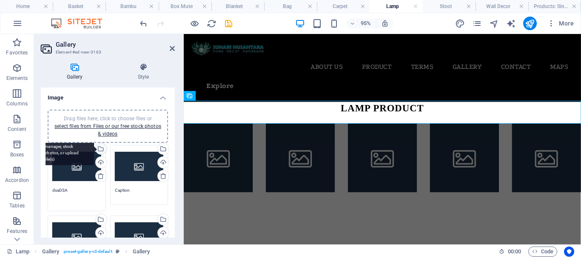
click at [99, 150] on div "Select files from the file manager, stock photos, or upload file(s)" at bounding box center [100, 149] width 13 height 13
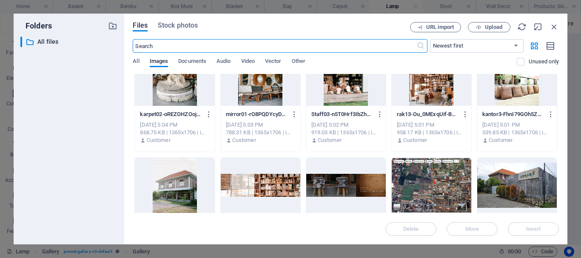
scroll to position [978, 0]
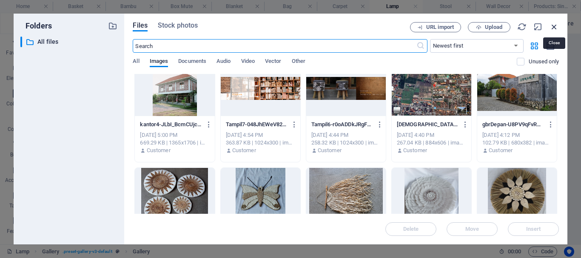
click at [553, 27] on icon "button" at bounding box center [553, 26] width 9 height 9
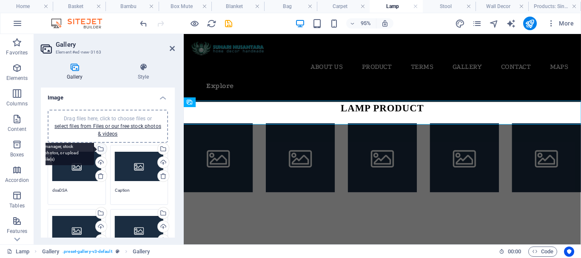
click at [107, 151] on div "Select files from the file manager, stock photos, or upload file(s)" at bounding box center [100, 149] width 13 height 13
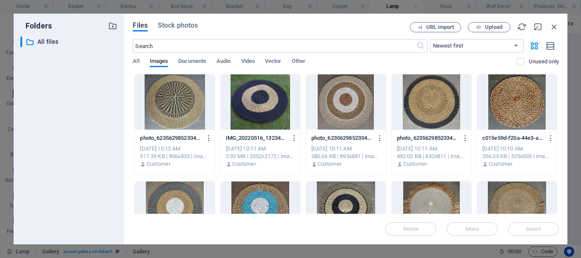
drag, startPoint x: 559, startPoint y: 82, endPoint x: 560, endPoint y: 89, distance: 7.3
click at [574, 149] on div "Folders ​ All files All files Files Stock photos URL import Upload ​ Newest fir…" at bounding box center [290, 129] width 581 height 258
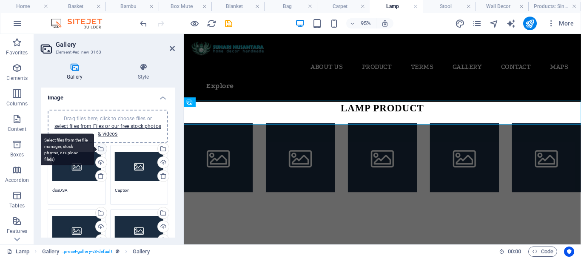
click at [107, 148] on div "Select files from the file manager, stock photos, or upload file(s)" at bounding box center [100, 149] width 13 height 13
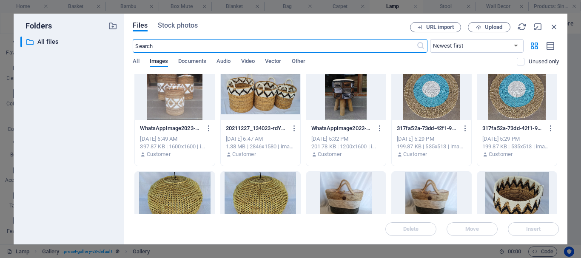
scroll to position [595, 0]
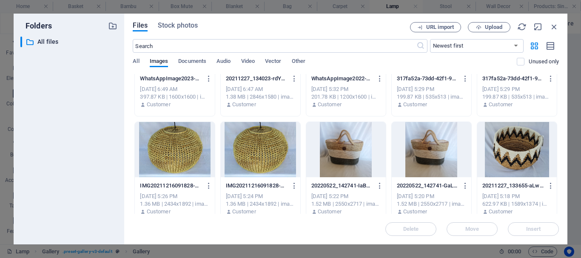
click at [179, 148] on div at bounding box center [175, 149] width 80 height 55
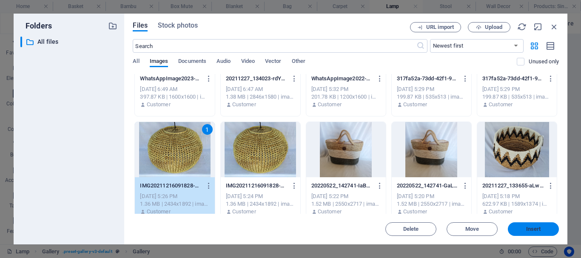
click at [536, 230] on span "Insert" at bounding box center [533, 229] width 15 height 5
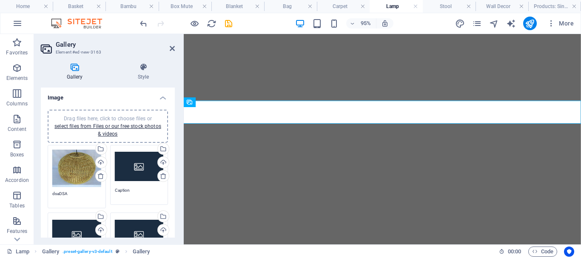
select select "4"
select select "px"
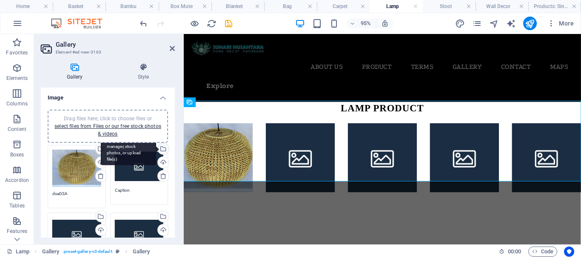
click at [165, 151] on div "Select files from the file manager, stock photos, or upload file(s)" at bounding box center [162, 149] width 13 height 13
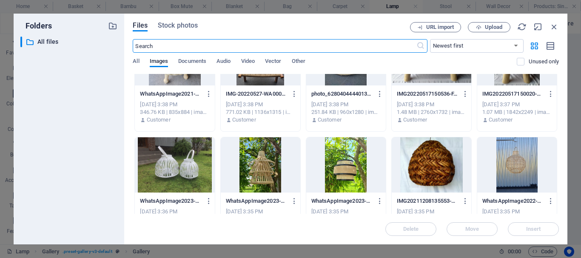
scroll to position [1446, 0]
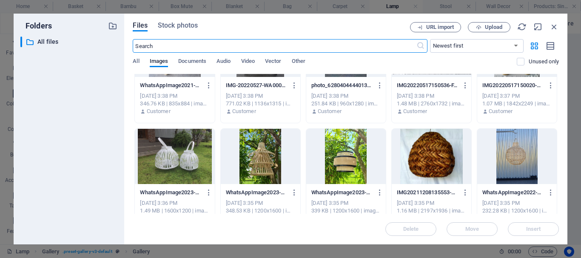
click at [268, 153] on div at bounding box center [261, 156] width 80 height 55
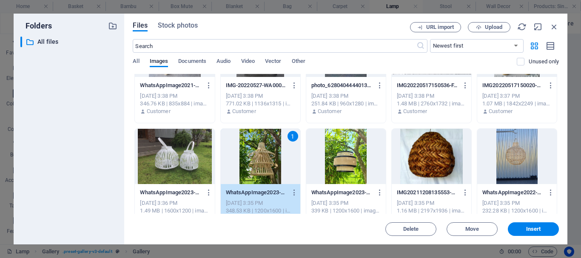
click at [512, 152] on div at bounding box center [517, 156] width 80 height 55
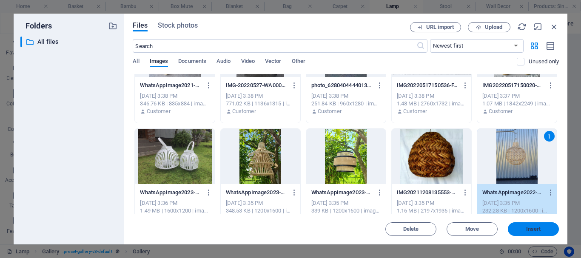
drag, startPoint x: 531, startPoint y: 228, endPoint x: 365, endPoint y: 199, distance: 168.8
click at [531, 228] on span "Insert" at bounding box center [533, 229] width 15 height 5
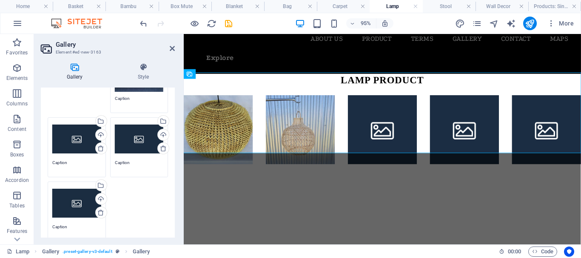
scroll to position [85, 0]
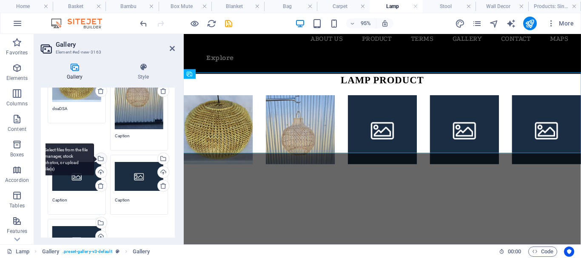
click at [100, 156] on div "Select files from the file manager, stock photos, or upload file(s)" at bounding box center [100, 159] width 13 height 13
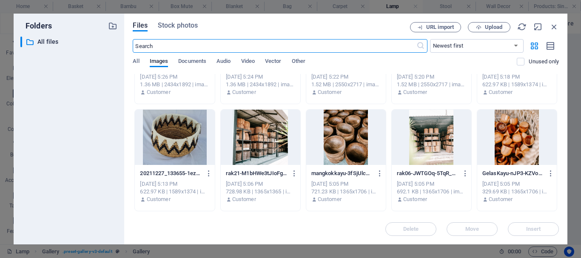
scroll to position [850, 0]
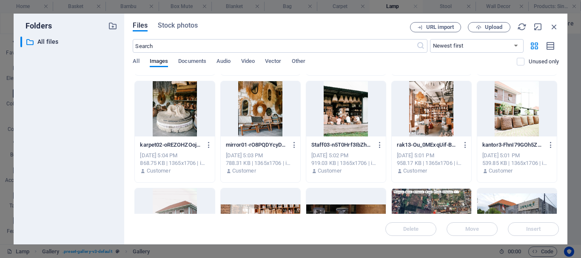
drag, startPoint x: 559, startPoint y: 171, endPoint x: 560, endPoint y: 175, distance: 4.4
click at [562, 192] on div "Files Stock photos URL import Upload ​ Newest first Oldest first Name (A-Z) Nam…" at bounding box center [345, 129] width 443 height 231
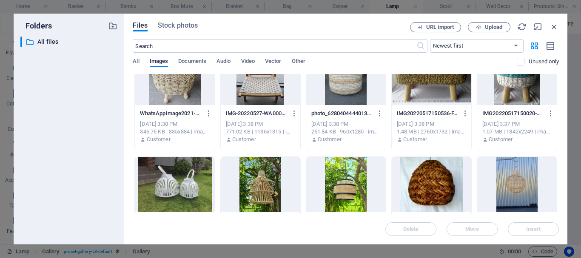
scroll to position [1488, 0]
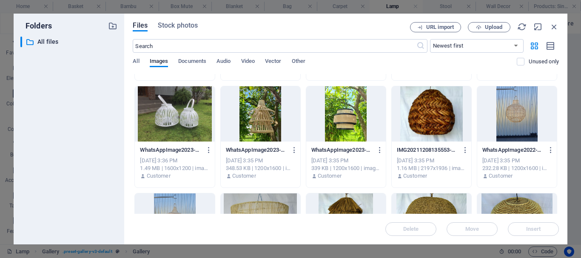
click at [268, 117] on div at bounding box center [261, 113] width 80 height 55
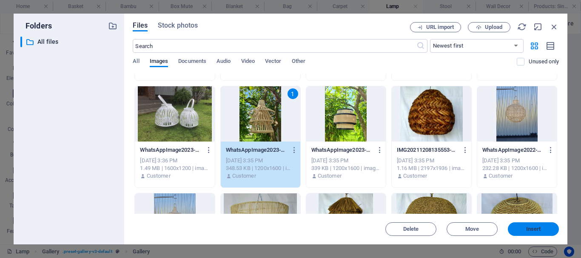
click at [547, 228] on span "Insert" at bounding box center [533, 229] width 44 height 5
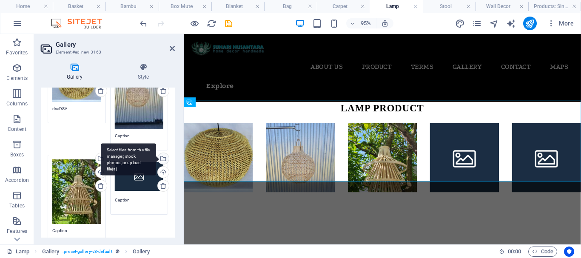
click at [164, 157] on div "Select files from the file manager, stock photos, or upload file(s)" at bounding box center [162, 159] width 13 height 13
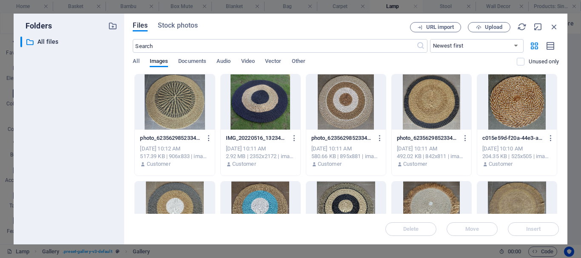
drag, startPoint x: 556, startPoint y: 83, endPoint x: 558, endPoint y: 92, distance: 8.8
click at [569, 204] on div "Folders ​ All files All files Files Stock photos URL import Upload ​ Newest fir…" at bounding box center [290, 129] width 581 height 258
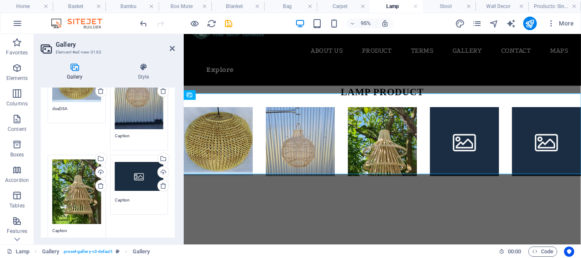
scroll to position [30, 0]
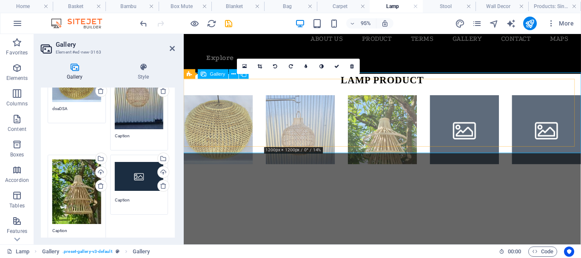
click at [313, 109] on li at bounding box center [306, 134] width 73 height 73
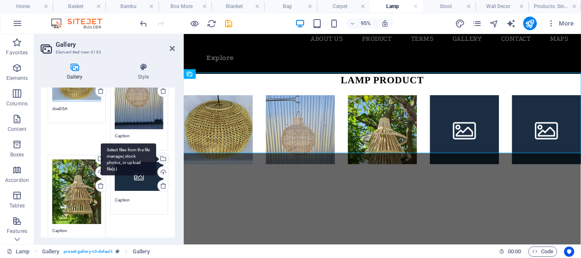
click at [162, 159] on div "Select files from the file manager, stock photos, or upload file(s)" at bounding box center [162, 159] width 13 height 13
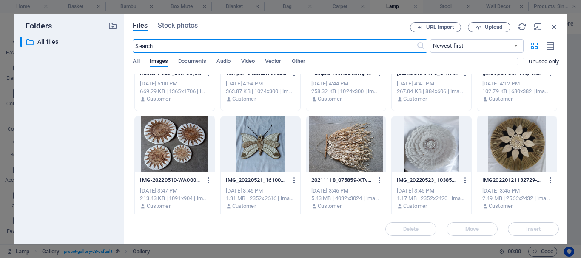
scroll to position [994, 0]
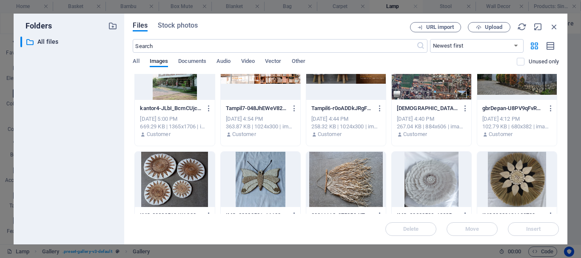
click at [559, 170] on div "Files Stock photos URL import Upload ​ Newest first Oldest first Name (A-Z) Nam…" at bounding box center [345, 129] width 443 height 231
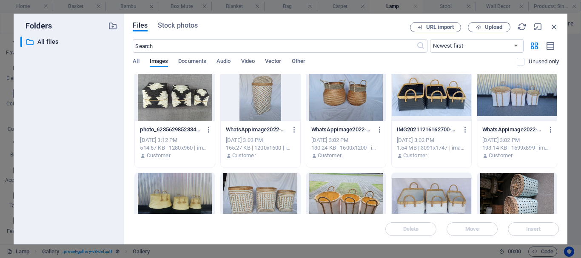
scroll to position [2346, 0]
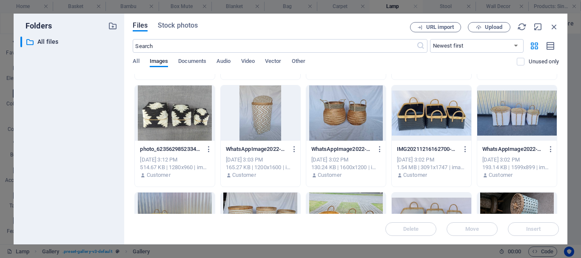
drag, startPoint x: 559, startPoint y: 178, endPoint x: 560, endPoint y: 191, distance: 13.2
click at [560, 193] on div "Files Stock photos URL import Upload ​ Newest first Oldest first Name (A-Z) Nam…" at bounding box center [345, 129] width 443 height 231
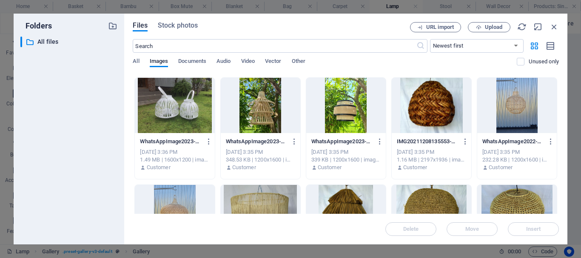
scroll to position [1581, 0]
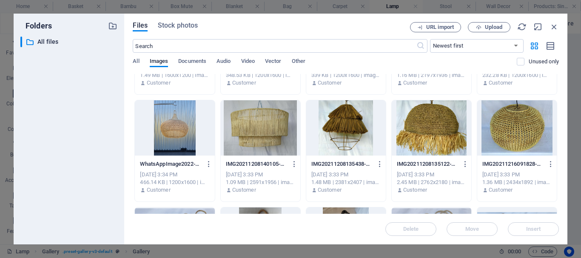
click at [259, 128] on div at bounding box center [261, 127] width 80 height 55
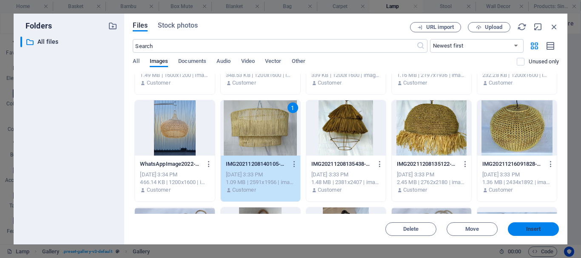
drag, startPoint x: 531, startPoint y: 231, endPoint x: 365, endPoint y: 206, distance: 167.7
click at [531, 231] on span "Insert" at bounding box center [533, 229] width 15 height 5
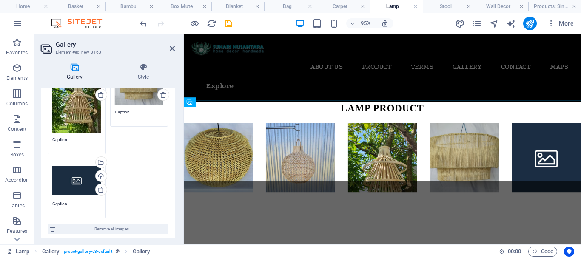
scroll to position [132, 0]
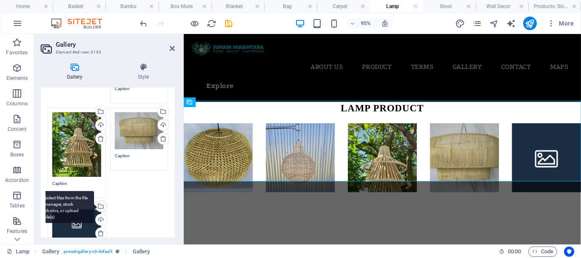
click at [101, 204] on div "Select files from the file manager, stock photos, or upload file(s)" at bounding box center [100, 207] width 13 height 13
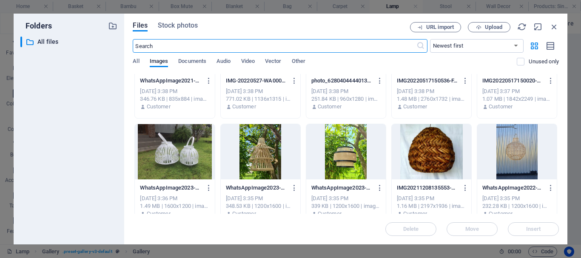
scroll to position [1462, 0]
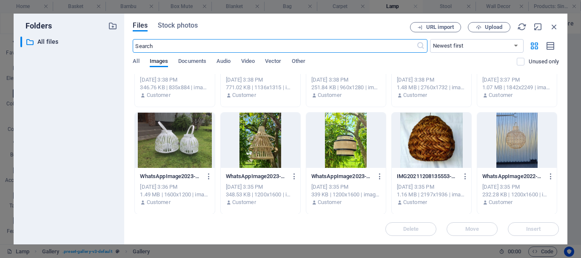
click at [354, 133] on div at bounding box center [346, 140] width 80 height 55
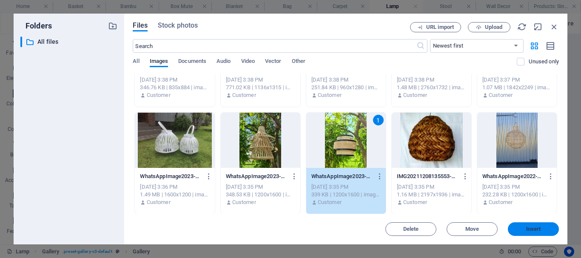
click at [543, 230] on span "Insert" at bounding box center [533, 229] width 44 height 5
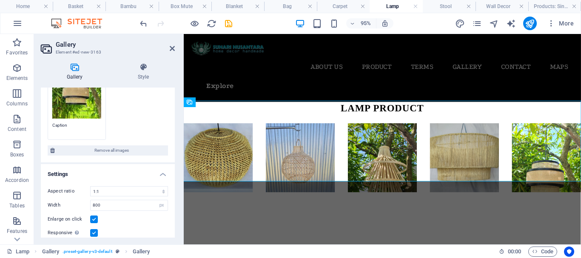
scroll to position [332, 0]
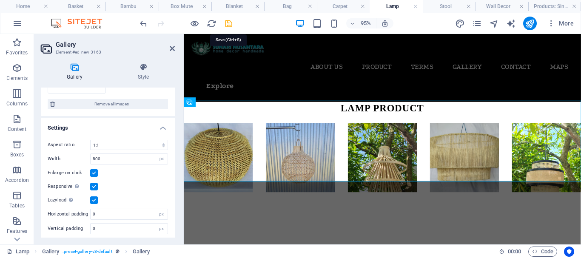
click at [230, 24] on icon "save" at bounding box center [229, 24] width 10 height 10
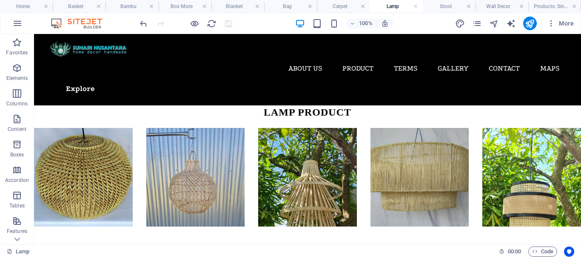
click at [230, 23] on div at bounding box center [185, 24] width 95 height 14
click at [80, 197] on html "Skip to main content About Us Product Basket Bambu Box Mute Blanket Bag Carpet …" at bounding box center [307, 130] width 547 height 193
click at [21, 50] on p "Favorites" at bounding box center [17, 52] width 22 height 7
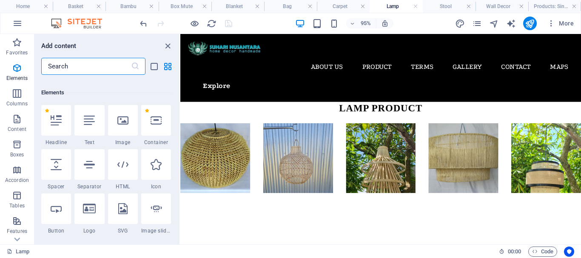
scroll to position [85, 0]
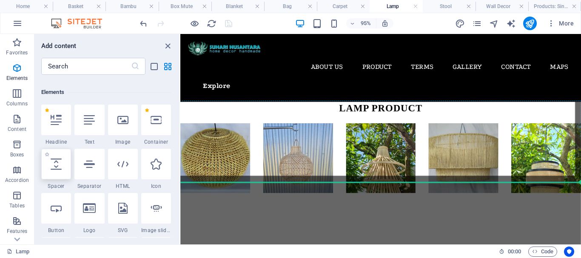
select select "px"
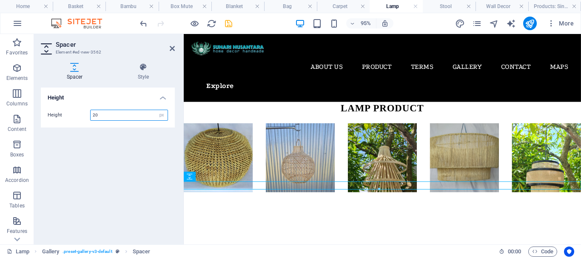
type input "20"
click at [274, 209] on html "Skip to main content About Us Product Basket Bambu Box Mute Blanket Bag Carpet …" at bounding box center [393, 121] width 418 height 175
click at [19, 49] on p "Favorites" at bounding box center [17, 52] width 22 height 7
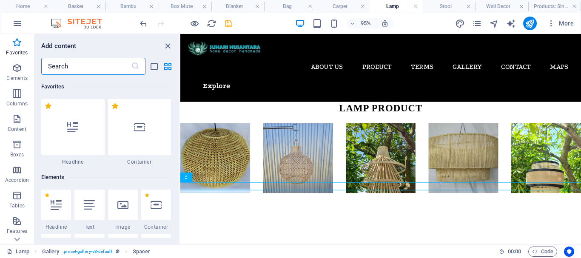
click at [71, 67] on input "text" at bounding box center [86, 66] width 90 height 17
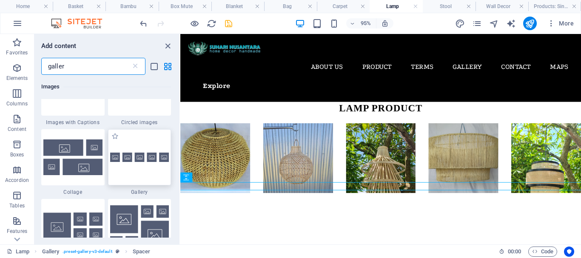
scroll to position [128, 0]
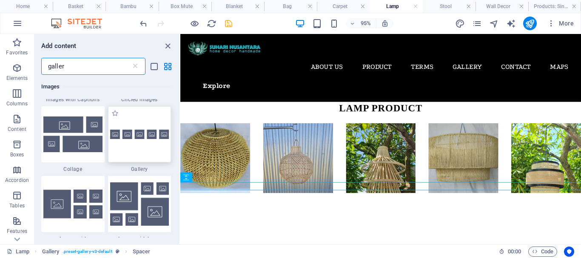
type input "galler"
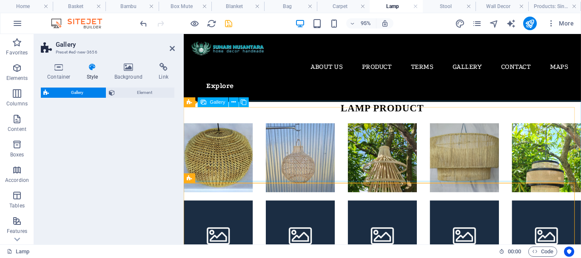
select select "rem"
select select "preset-gallery-v3-default"
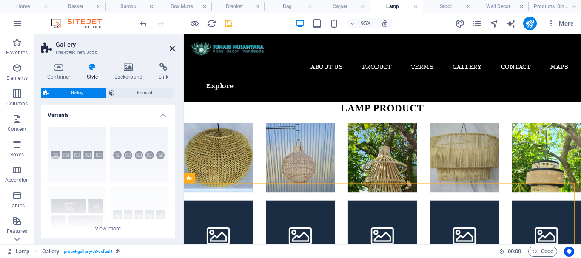
click at [171, 45] on icon at bounding box center [172, 48] width 5 height 7
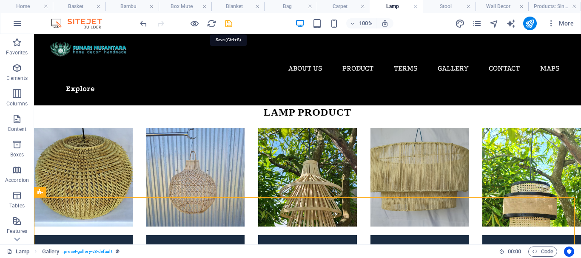
click at [232, 25] on icon "save" at bounding box center [229, 24] width 10 height 10
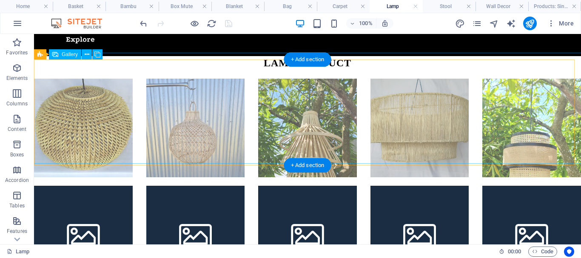
scroll to position [50, 0]
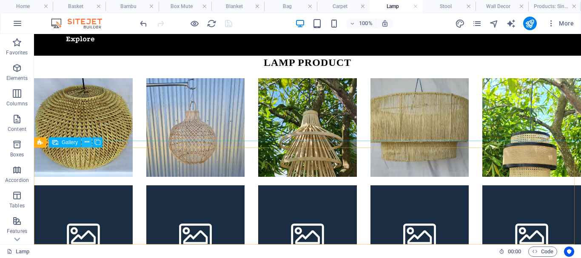
click at [87, 139] on icon at bounding box center [87, 142] width 5 height 9
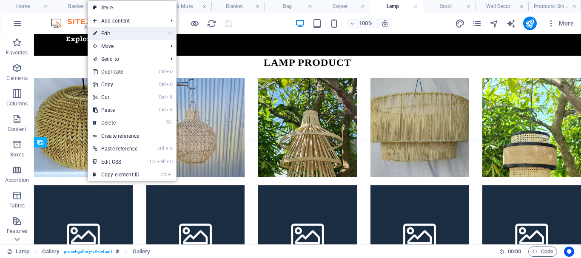
click at [108, 34] on link "⏎ Edit" at bounding box center [116, 33] width 57 height 13
select select "4"
select select "px"
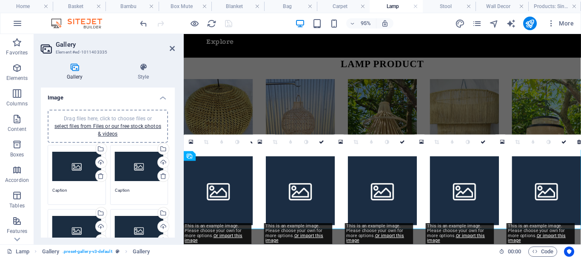
scroll to position [30, 0]
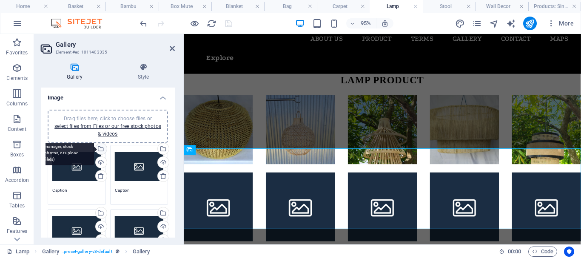
click at [101, 149] on div "Select files from the file manager, stock photos, or upload file(s)" at bounding box center [100, 149] width 13 height 13
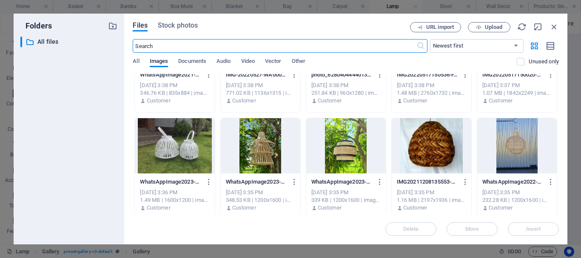
scroll to position [1456, 0]
click at [159, 142] on div at bounding box center [175, 146] width 80 height 55
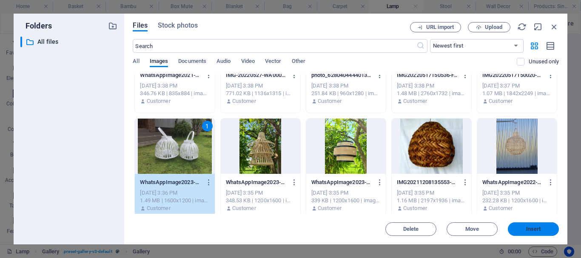
click at [532, 227] on span "Insert" at bounding box center [533, 229] width 15 height 5
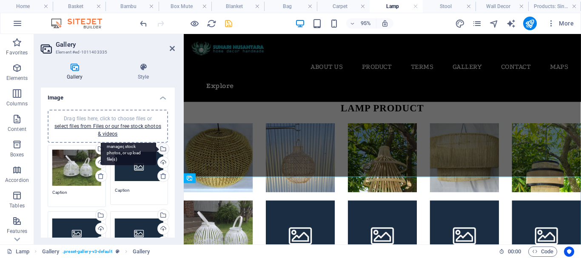
click at [162, 149] on div "Select files from the file manager, stock photos, or upload file(s)" at bounding box center [162, 149] width 13 height 13
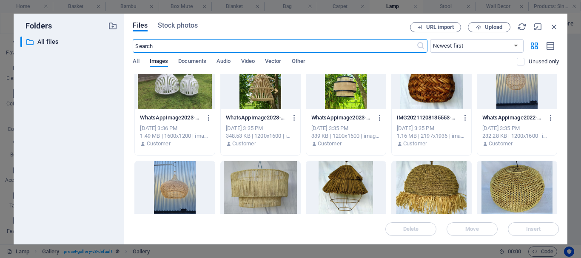
scroll to position [1573, 0]
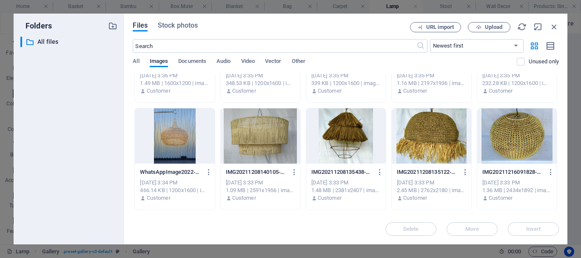
click at [343, 134] on div at bounding box center [346, 135] width 80 height 55
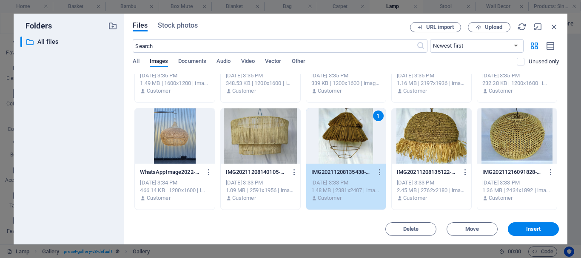
click at [259, 128] on div at bounding box center [261, 135] width 80 height 55
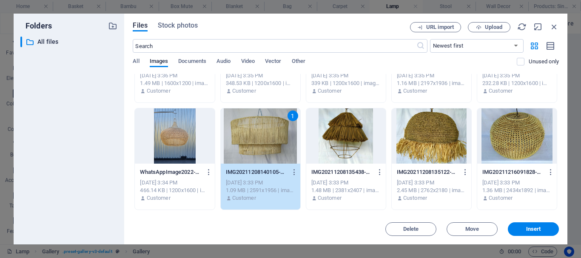
click at [355, 140] on div at bounding box center [346, 135] width 80 height 55
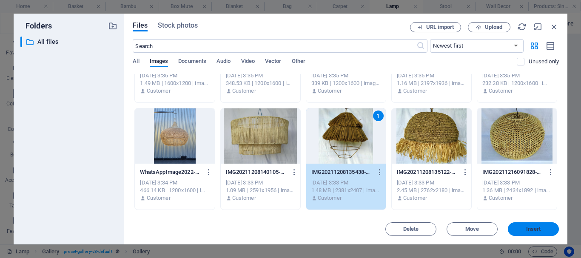
click at [531, 228] on span "Insert" at bounding box center [533, 229] width 15 height 5
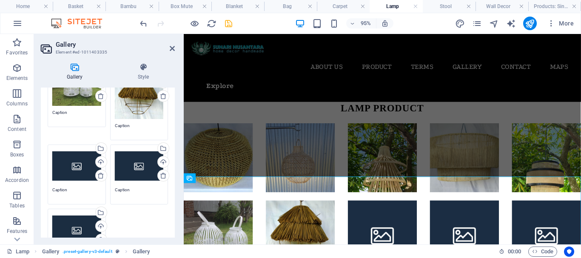
scroll to position [85, 0]
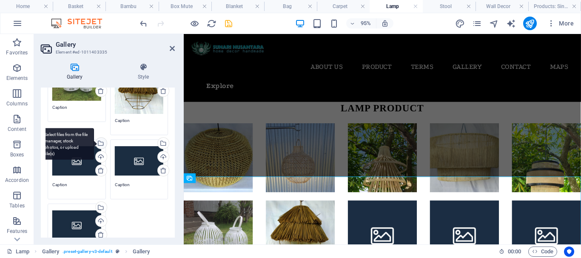
click at [94, 142] on div "Select files from the file manager, stock photos, or upload file(s)" at bounding box center [66, 144] width 55 height 32
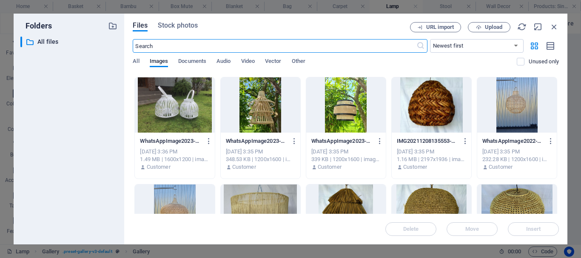
scroll to position [1427, 0]
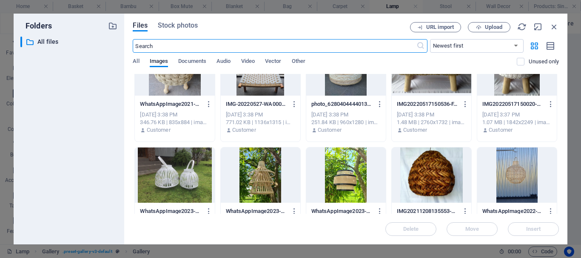
click at [520, 180] on div at bounding box center [517, 175] width 80 height 55
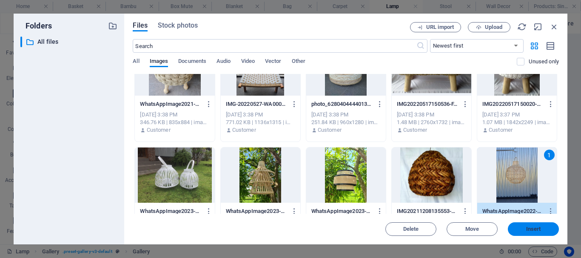
click at [530, 230] on span "Insert" at bounding box center [533, 229] width 15 height 5
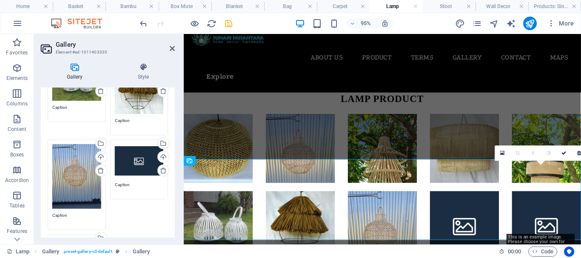
scroll to position [0, 0]
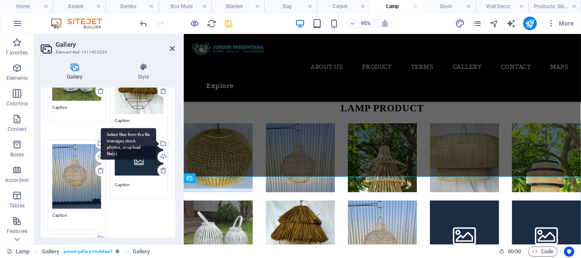
click at [156, 140] on div "Select files from the file manager, stock photos, or upload file(s)" at bounding box center [128, 144] width 55 height 32
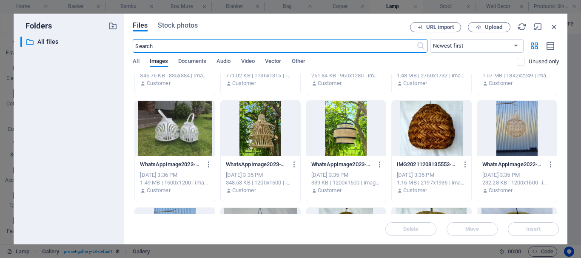
scroll to position [1456, 0]
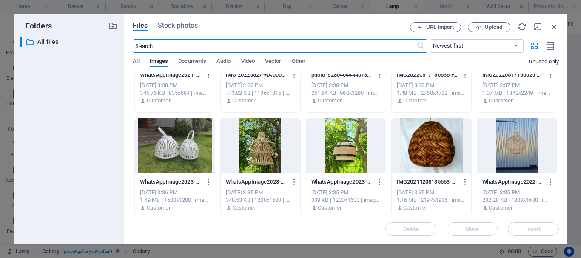
click at [432, 148] on div at bounding box center [432, 145] width 80 height 55
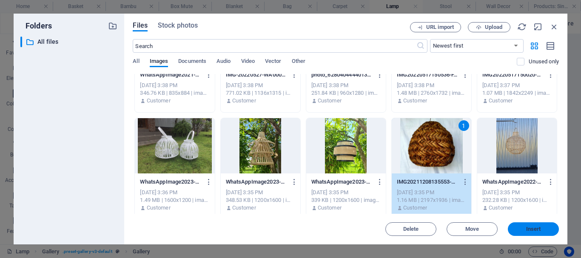
drag, startPoint x: 532, startPoint y: 226, endPoint x: 367, endPoint y: 201, distance: 167.3
click at [532, 227] on span "Insert" at bounding box center [533, 229] width 15 height 5
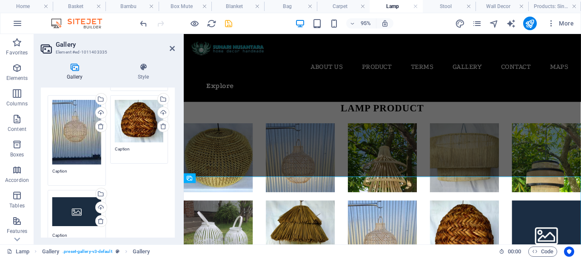
scroll to position [170, 0]
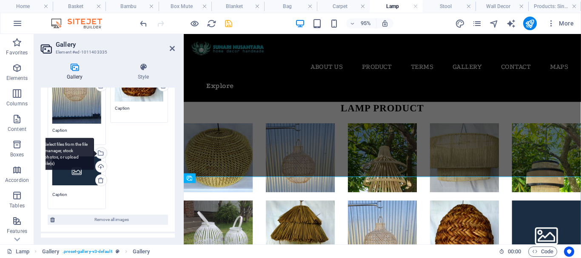
click at [100, 149] on div "Select files from the file manager, stock photos, or upload file(s)" at bounding box center [100, 154] width 13 height 13
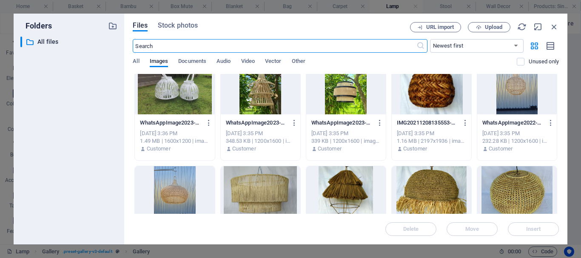
scroll to position [1514, 0]
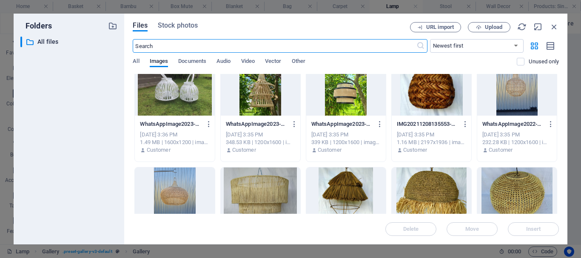
click at [426, 173] on div at bounding box center [432, 195] width 80 height 55
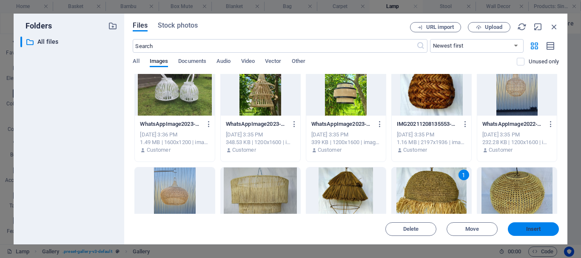
drag, startPoint x: 531, startPoint y: 229, endPoint x: 366, endPoint y: 205, distance: 166.7
click at [531, 229] on span "Insert" at bounding box center [533, 229] width 15 height 5
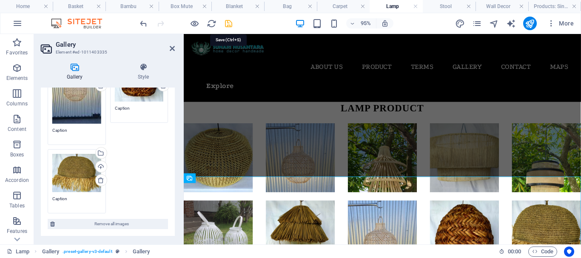
click at [227, 21] on icon "save" at bounding box center [229, 24] width 10 height 10
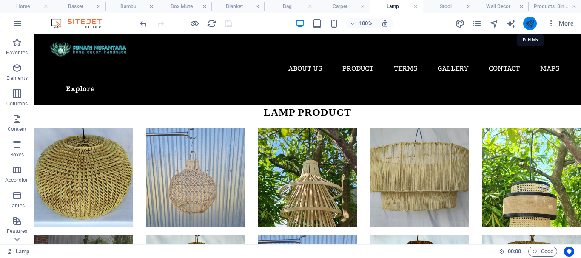
click at [531, 21] on icon "publish" at bounding box center [530, 24] width 10 height 10
